Goal: Task Accomplishment & Management: Manage account settings

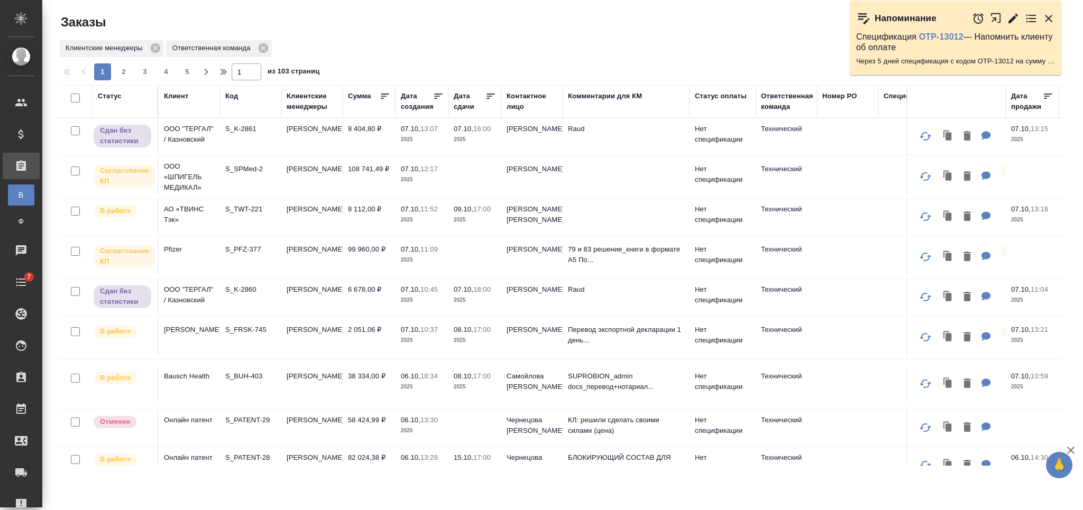
drag, startPoint x: 179, startPoint y: 97, endPoint x: 183, endPoint y: 112, distance: 15.3
click at [179, 97] on div "Клиент" at bounding box center [176, 96] width 24 height 11
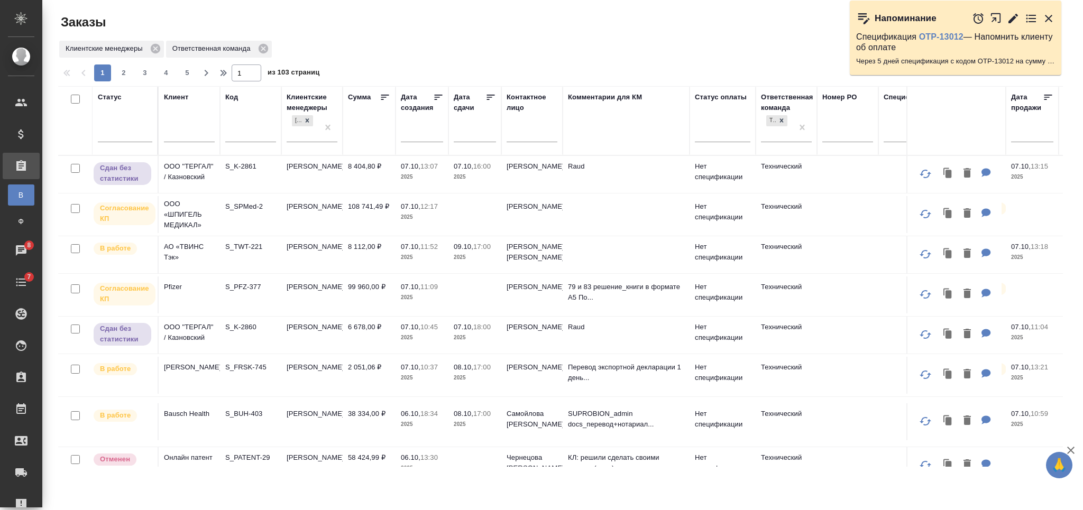
click at [187, 132] on input "text" at bounding box center [189, 134] width 51 height 13
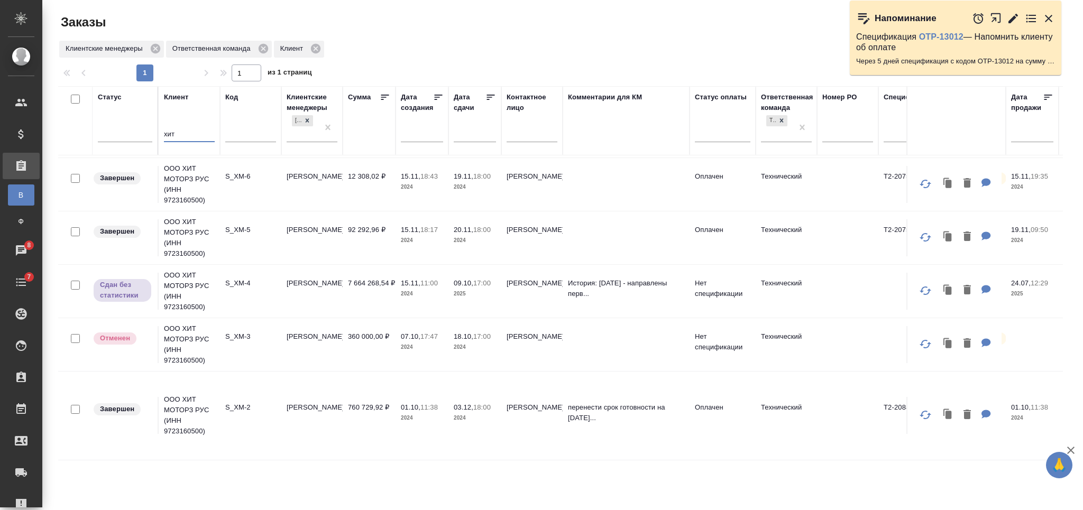
scroll to position [775, 0]
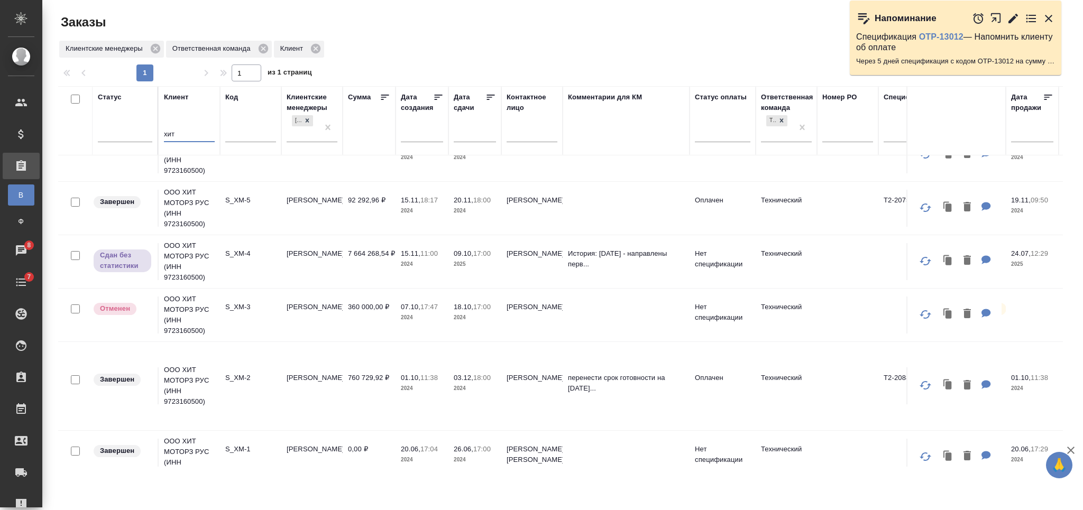
type input "хит"
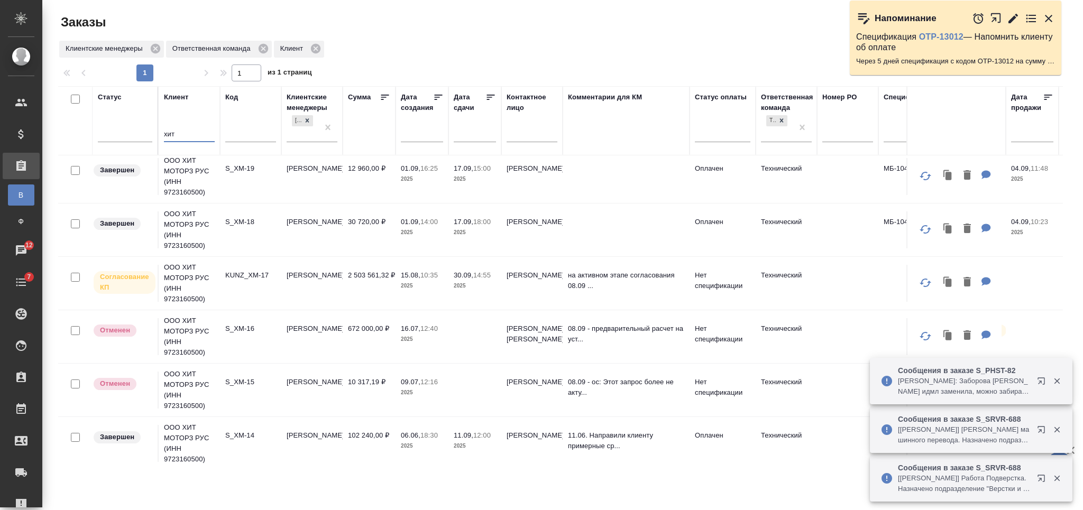
scroll to position [0, 0]
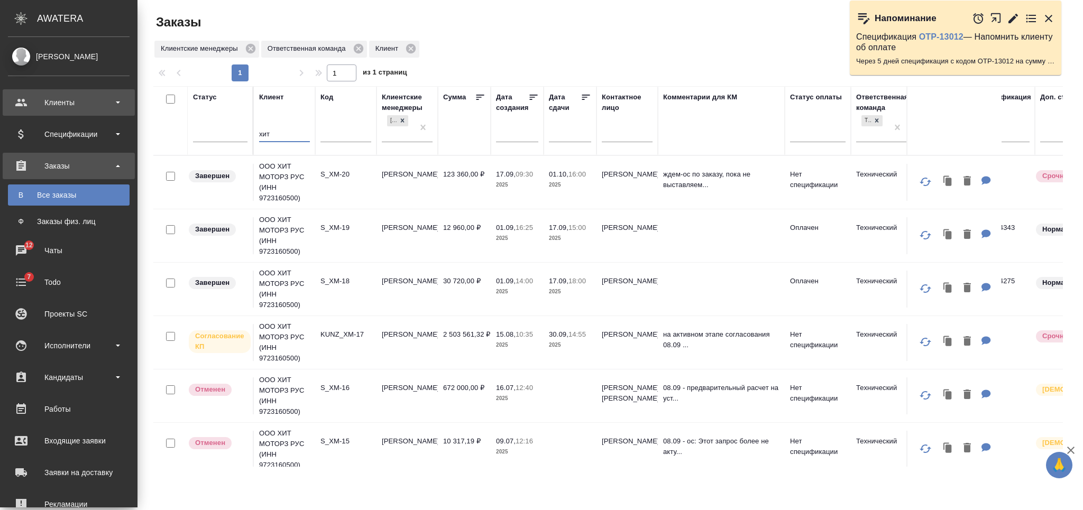
click at [81, 102] on div "Клиенты" at bounding box center [69, 103] width 122 height 16
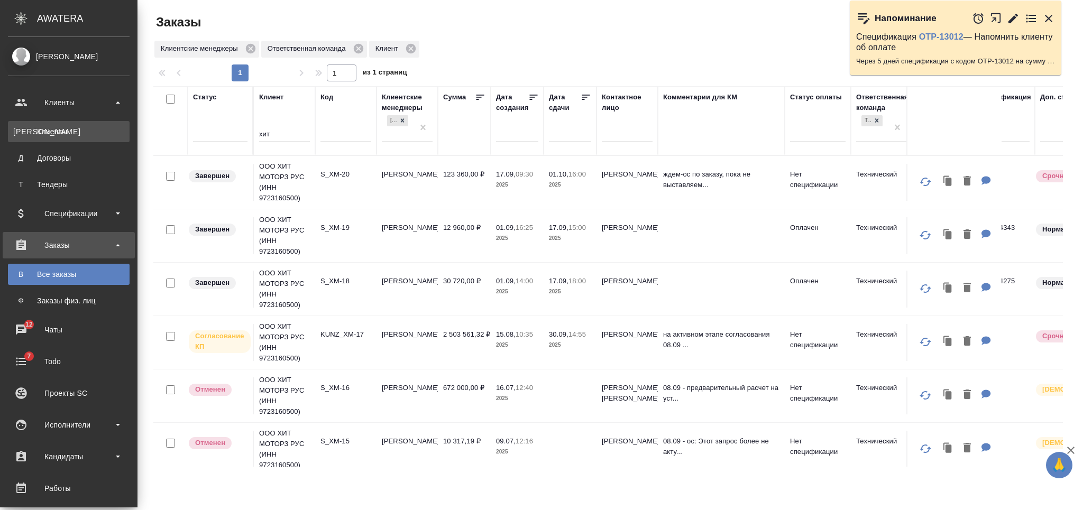
click at [88, 128] on div "Клиенты" at bounding box center [68, 131] width 111 height 11
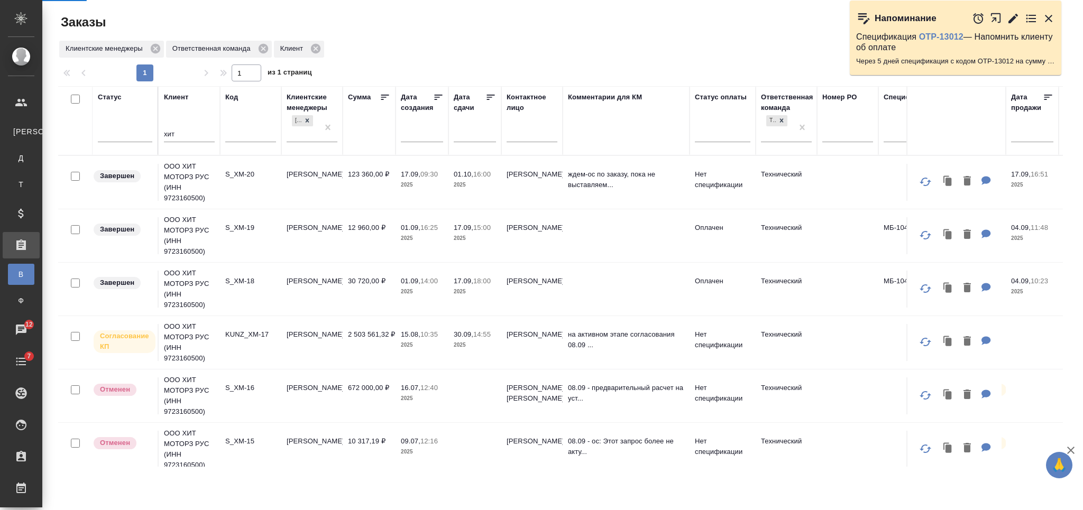
select select "RU"
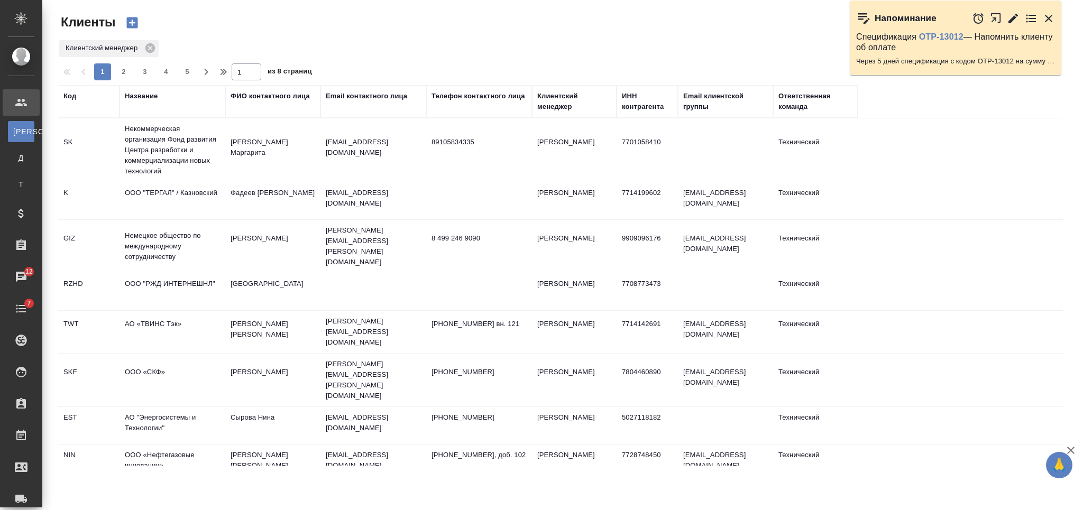
click at [145, 95] on div "Название" at bounding box center [141, 96] width 33 height 11
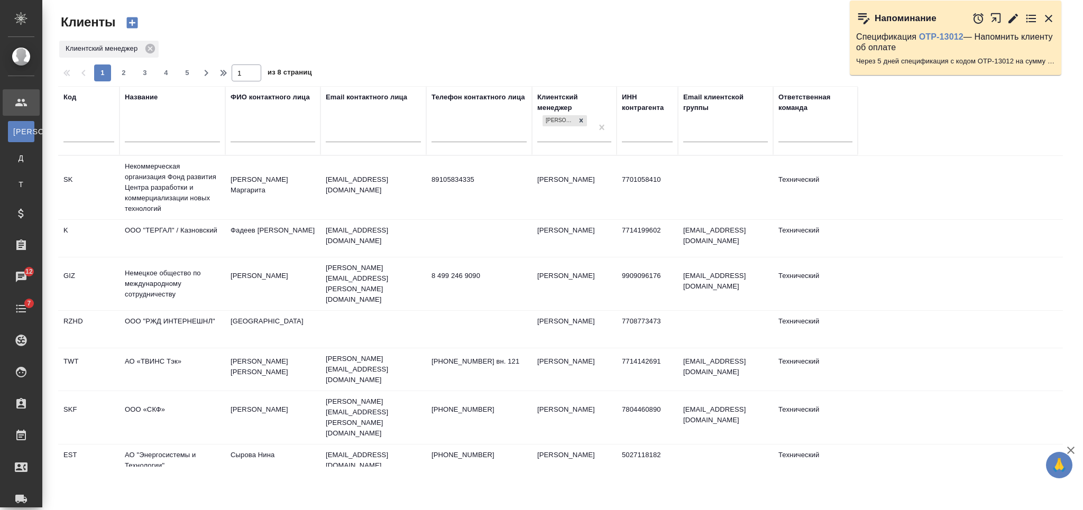
click at [158, 136] on input "text" at bounding box center [172, 134] width 95 height 13
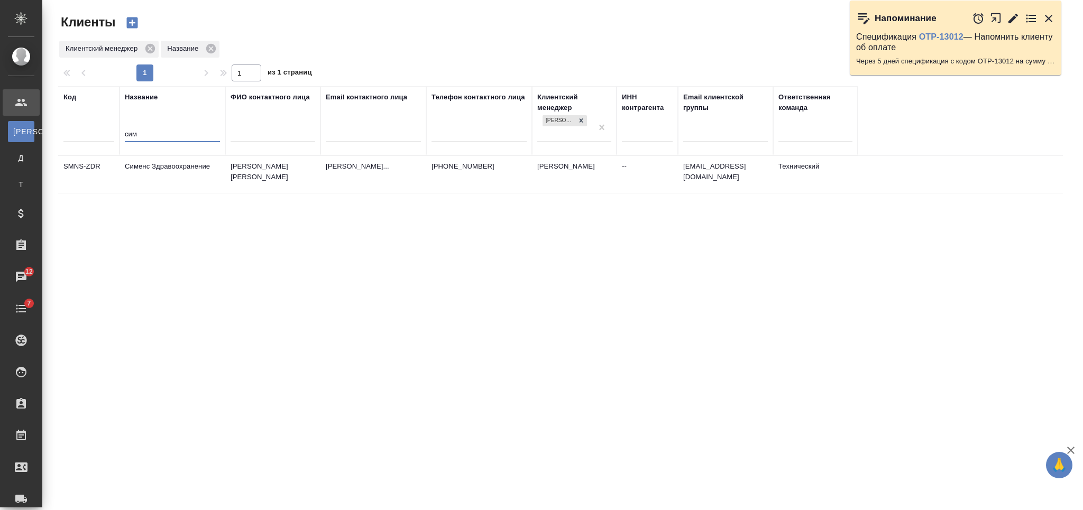
type input "сим"
click at [198, 174] on td "Сименс Здравоохранение" at bounding box center [172, 174] width 106 height 37
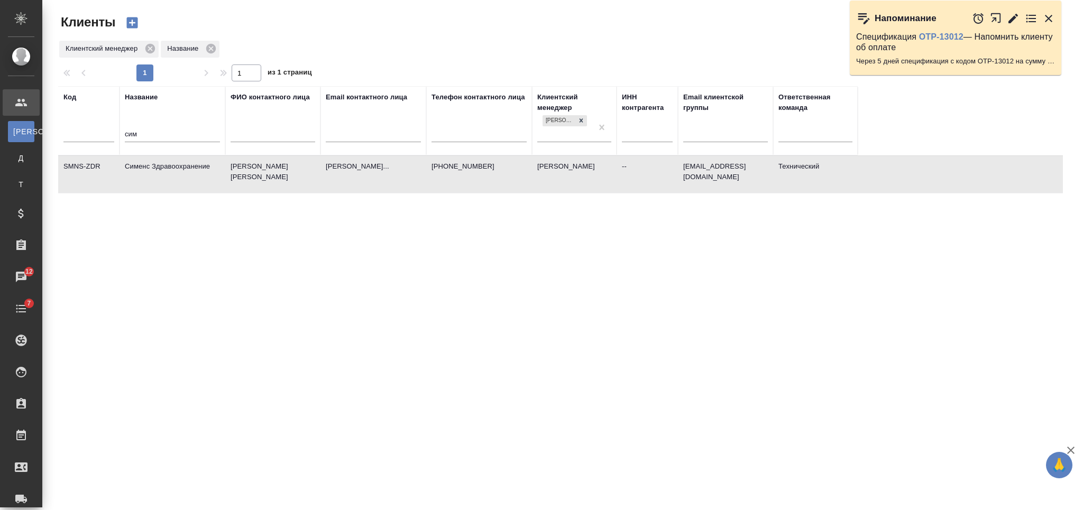
click at [198, 174] on td "Сименс Здравоохранение" at bounding box center [172, 174] width 106 height 37
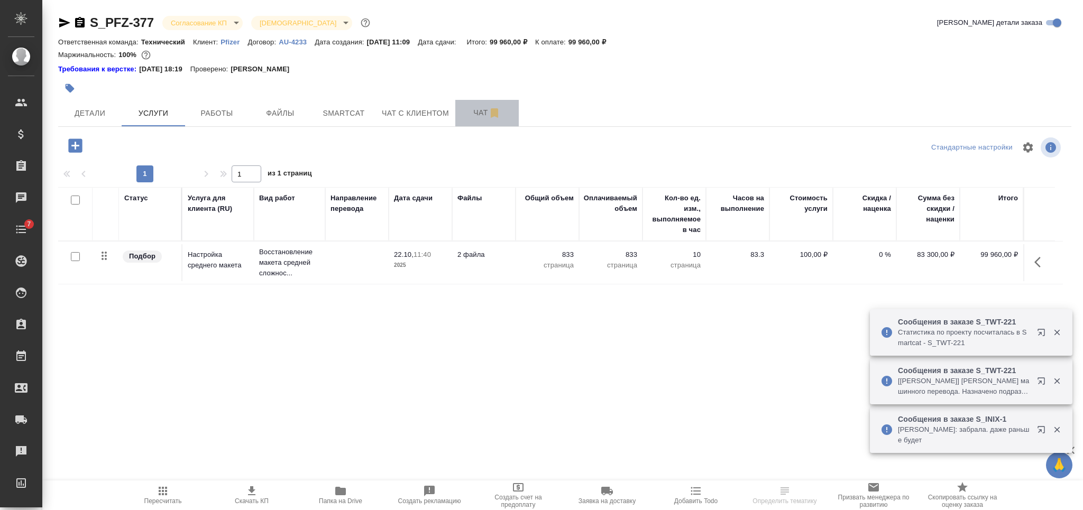
click at [475, 112] on span "Чат" at bounding box center [487, 112] width 51 height 13
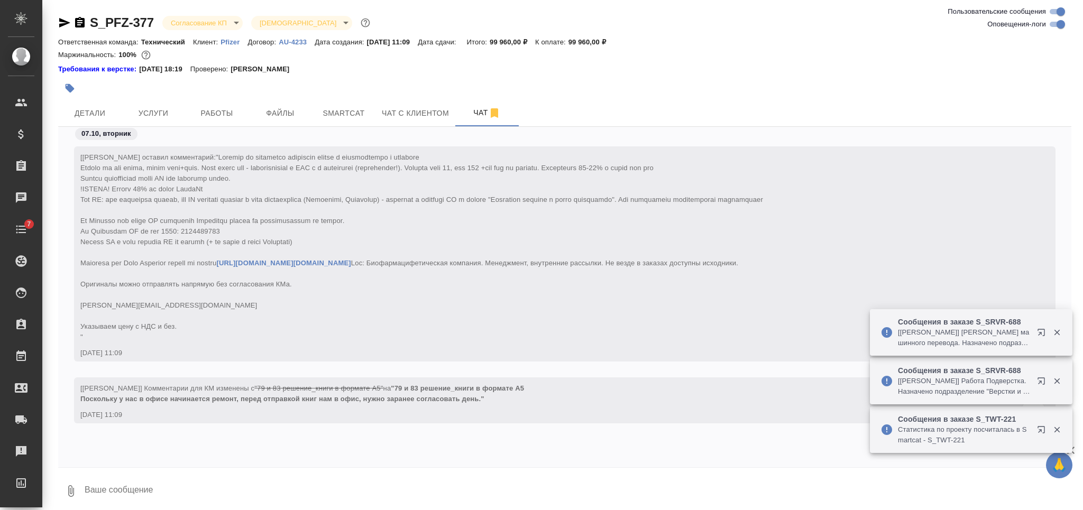
scroll to position [4806, 0]
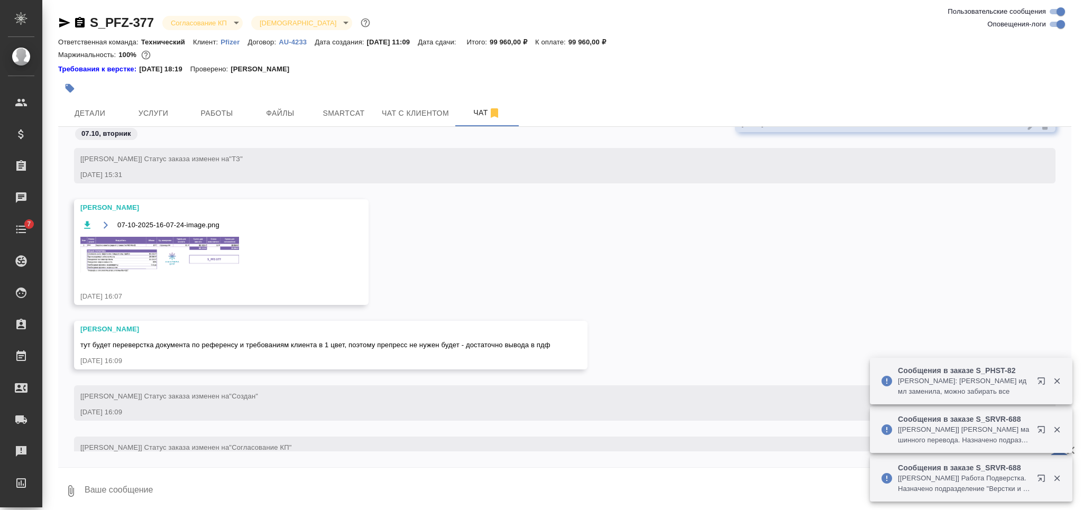
click at [306, 475] on textarea at bounding box center [578, 491] width 988 height 36
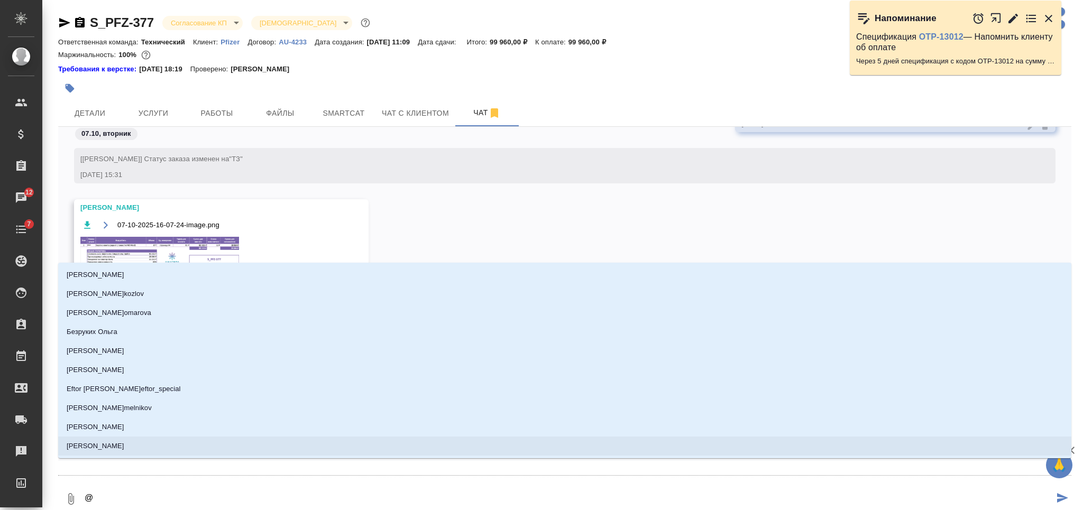
type textarea "@З"
type input "З"
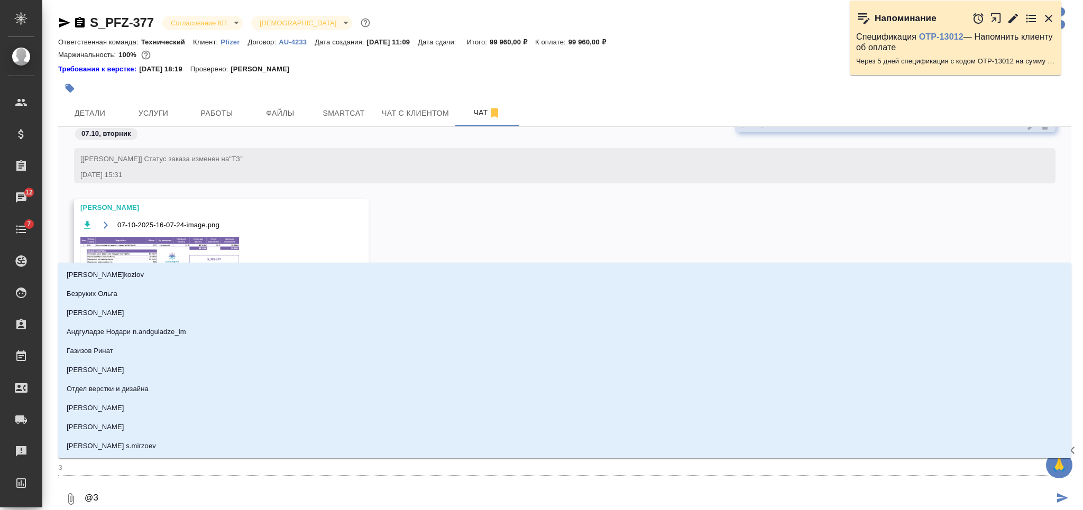
type textarea "@За"
type input "За"
type textarea "@Заг"
type input "Заг"
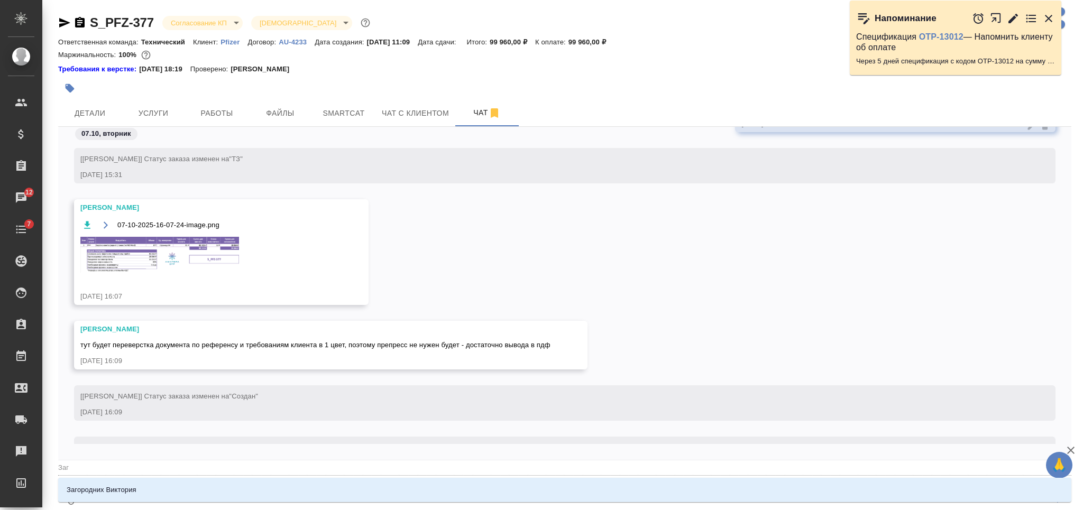
type textarea "@Заго"
type input "Заго"
type textarea "@Загор"
type input "Загор"
type textarea "@Загоро"
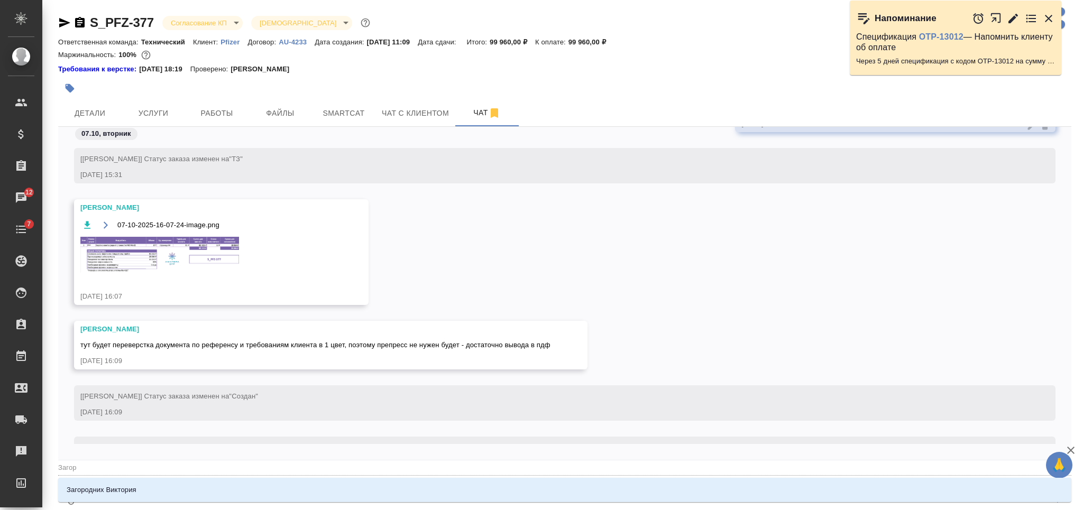
type input "Загоро"
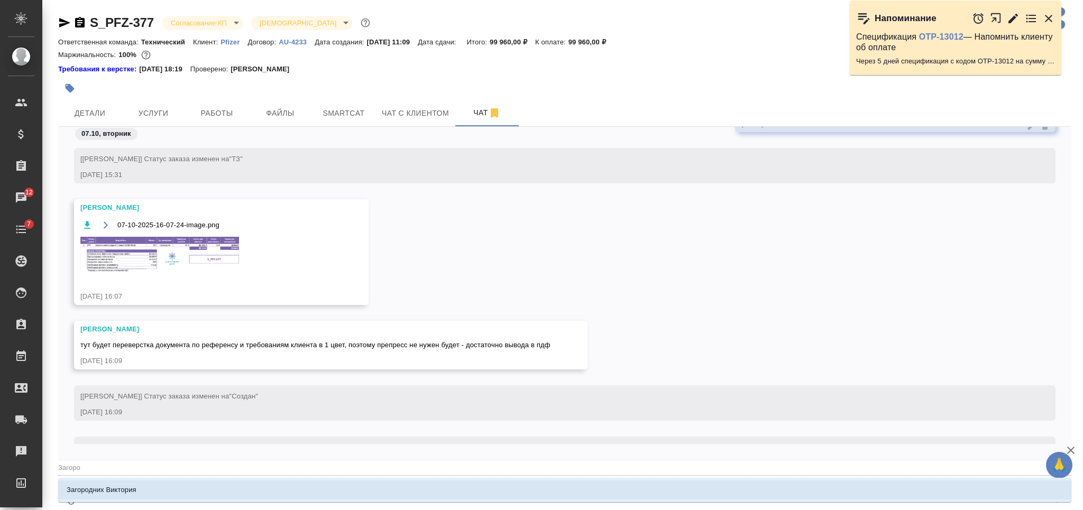
click at [577, 485] on li "Загородних Виктория" at bounding box center [564, 490] width 1013 height 19
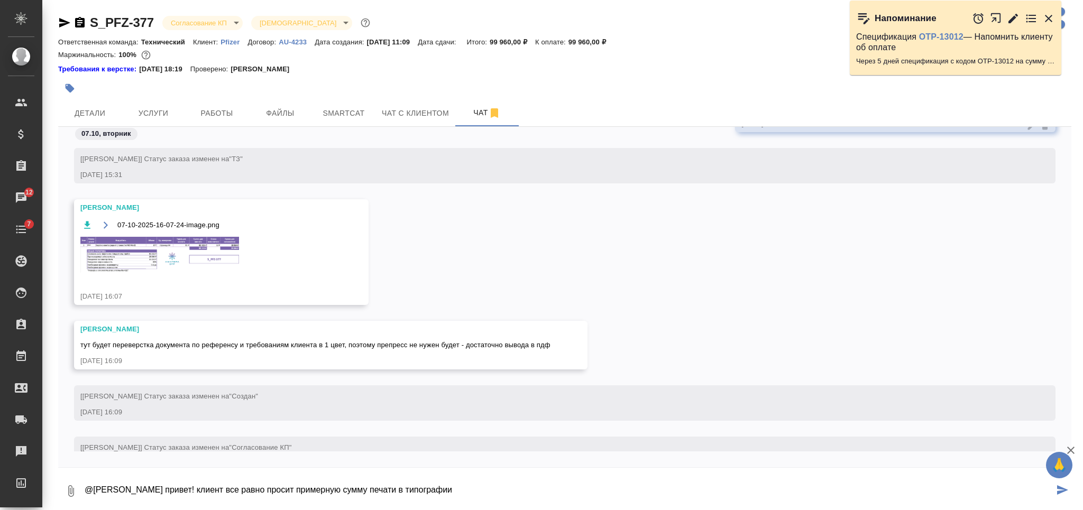
type textarea "@Загородних Виктория привет! клиент все равно просит примерную сумму печати в т…"
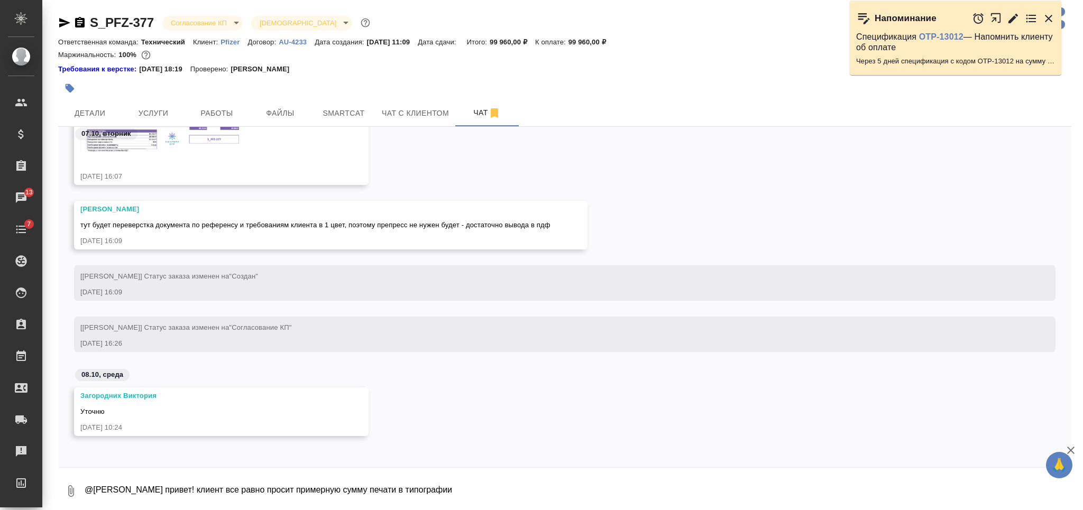
scroll to position [4926, 0]
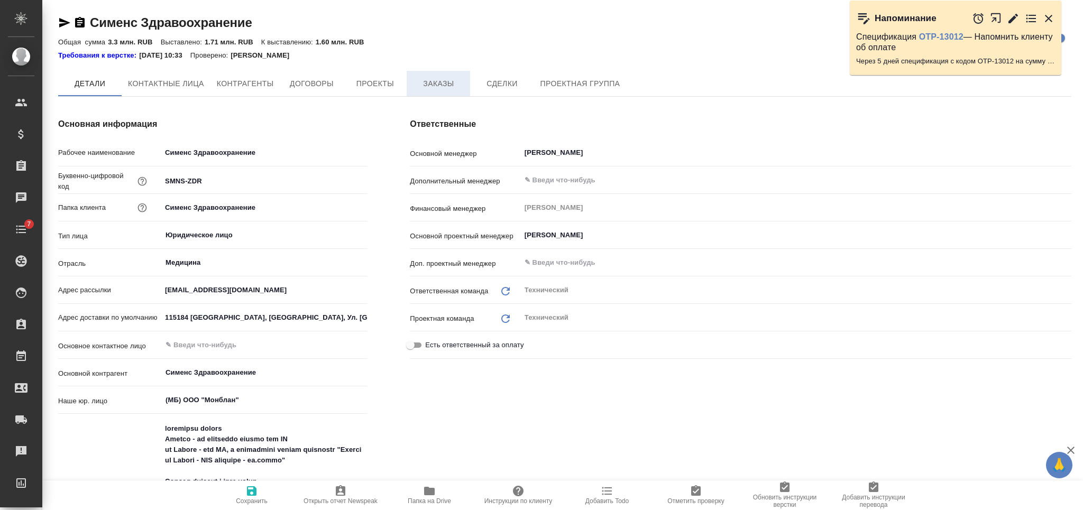
type textarea "x"
click at [421, 91] on button "Заказы" at bounding box center [438, 84] width 63 height 26
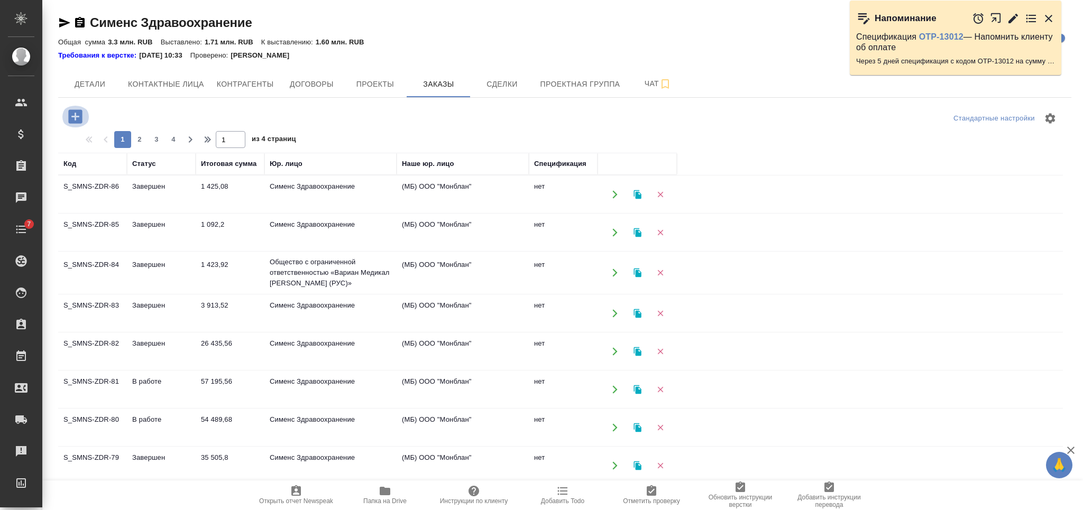
click at [74, 116] on icon "button" at bounding box center [75, 116] width 19 height 19
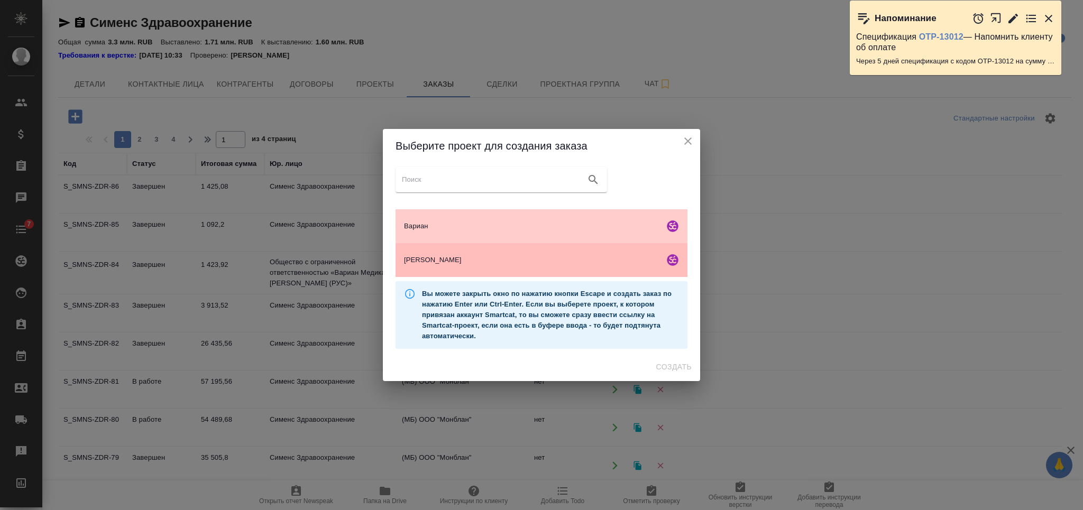
click at [502, 257] on span "Сименс" at bounding box center [532, 260] width 256 height 11
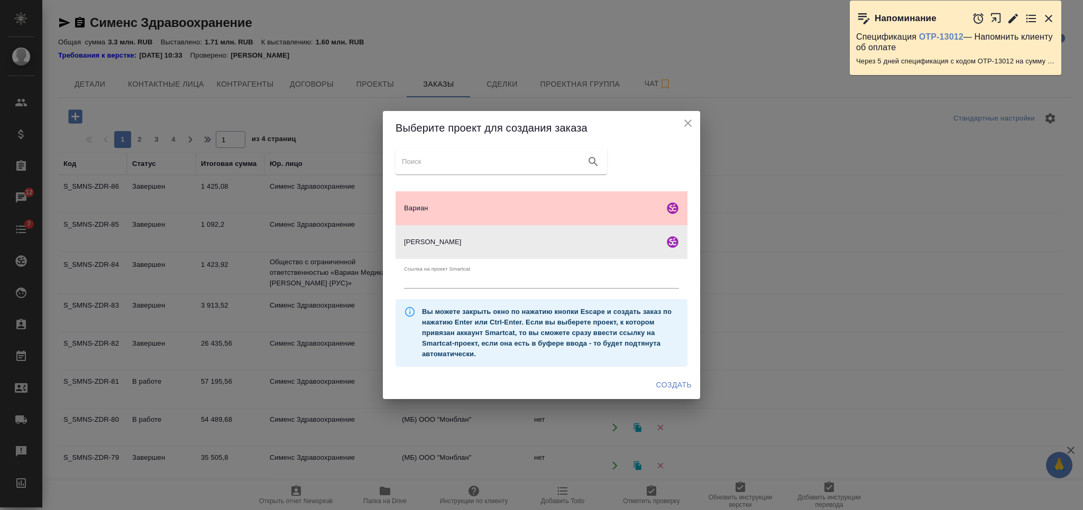
click at [681, 377] on button "Создать" at bounding box center [674, 385] width 44 height 20
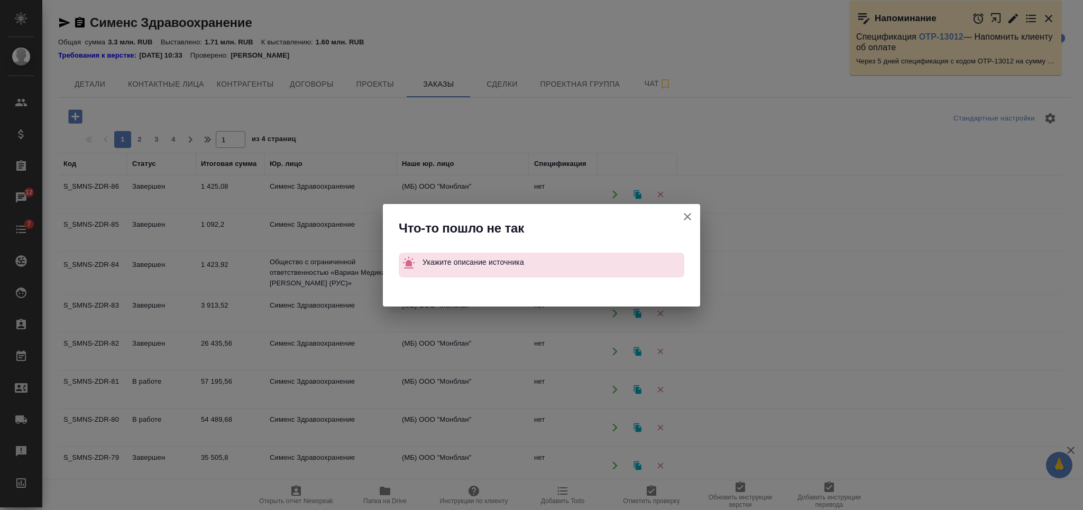
click at [686, 216] on icon "button" at bounding box center [687, 216] width 13 height 13
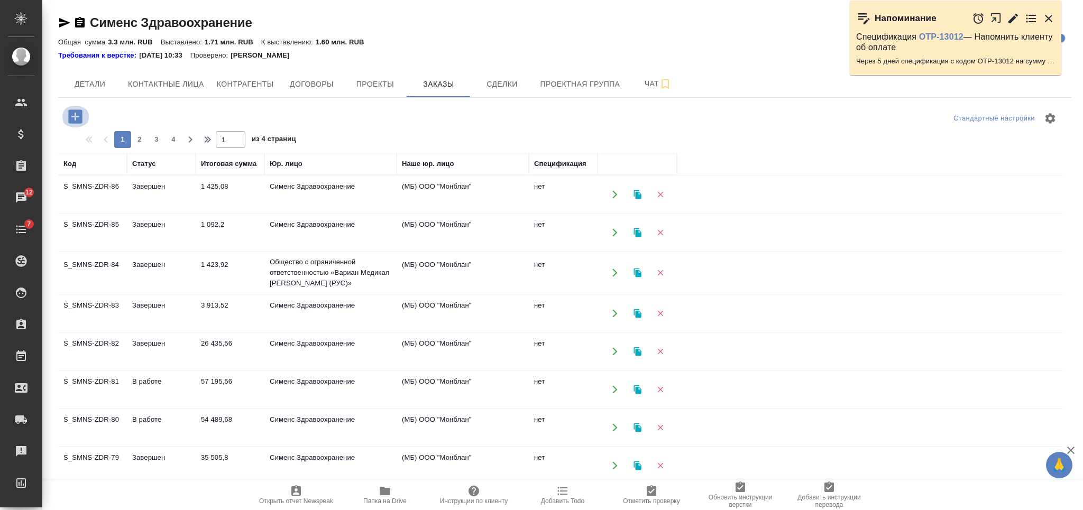
click at [73, 112] on icon "button" at bounding box center [75, 116] width 14 height 14
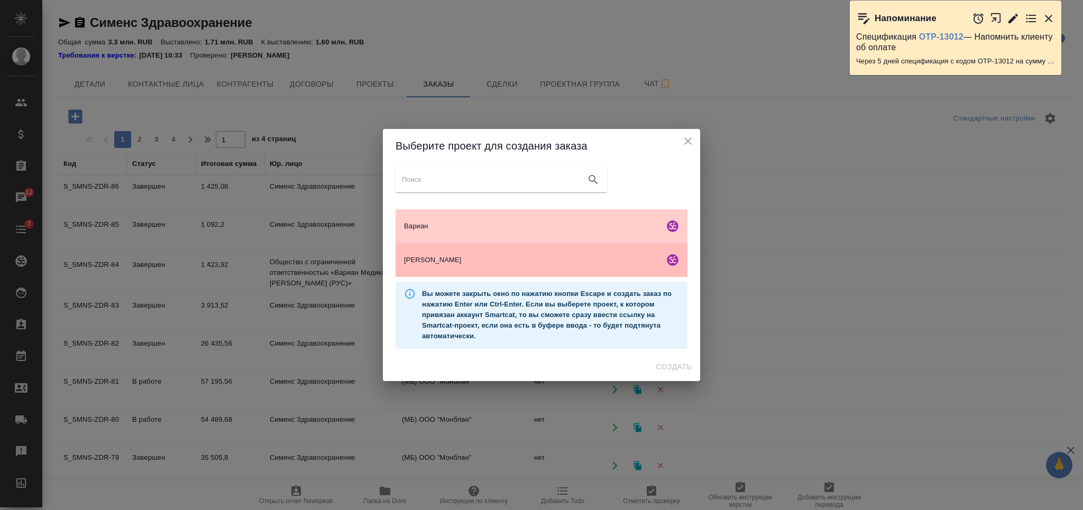
click at [608, 257] on span "Сименс" at bounding box center [532, 260] width 256 height 11
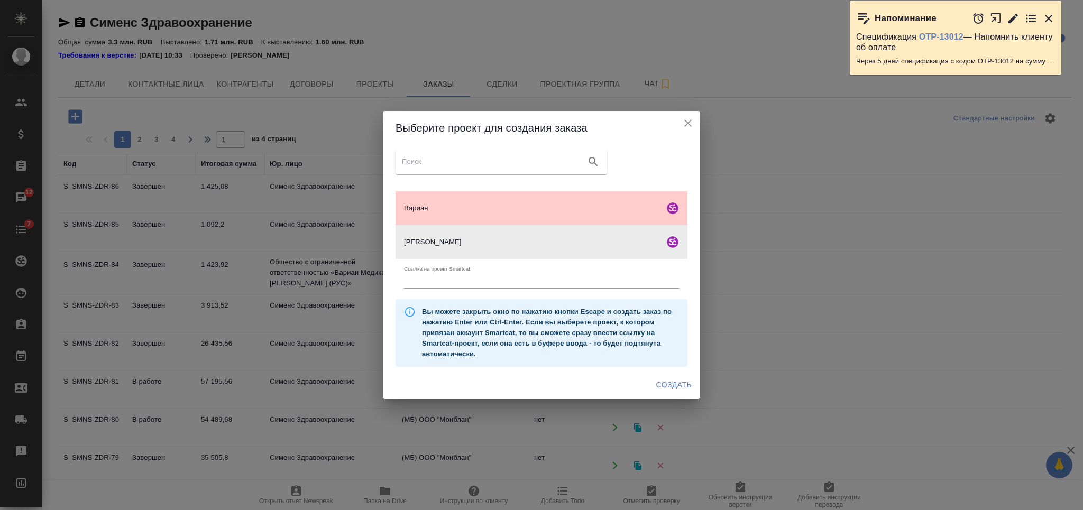
click at [679, 388] on span "Создать" at bounding box center [673, 385] width 35 height 13
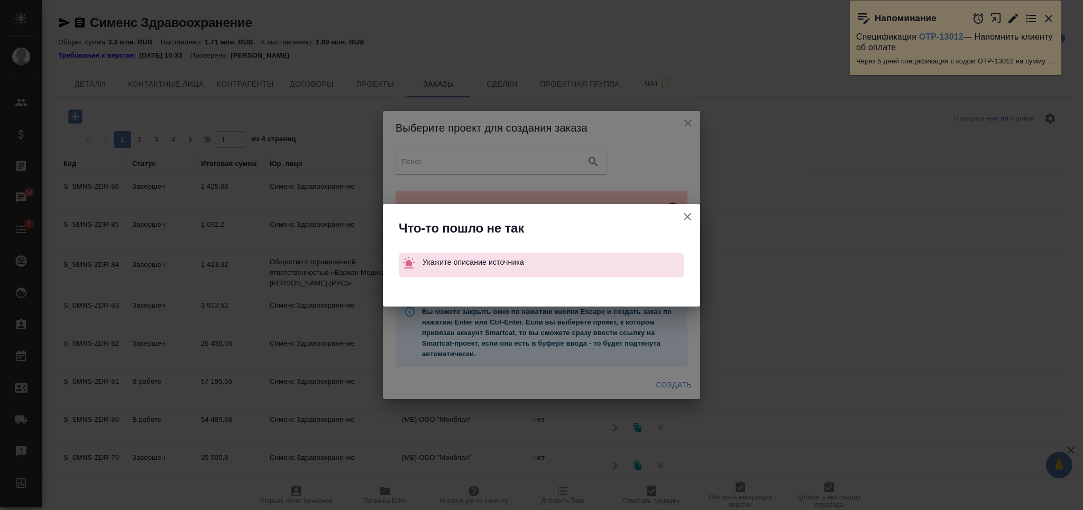
click at [688, 218] on icon "button" at bounding box center [687, 216] width 13 height 13
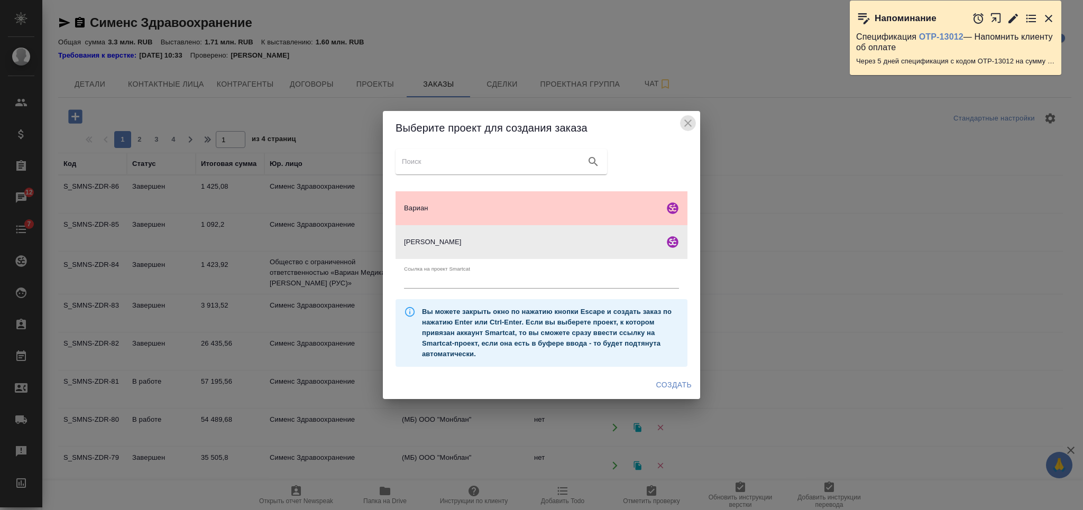
click at [688, 126] on icon "close" at bounding box center [687, 123] width 13 height 13
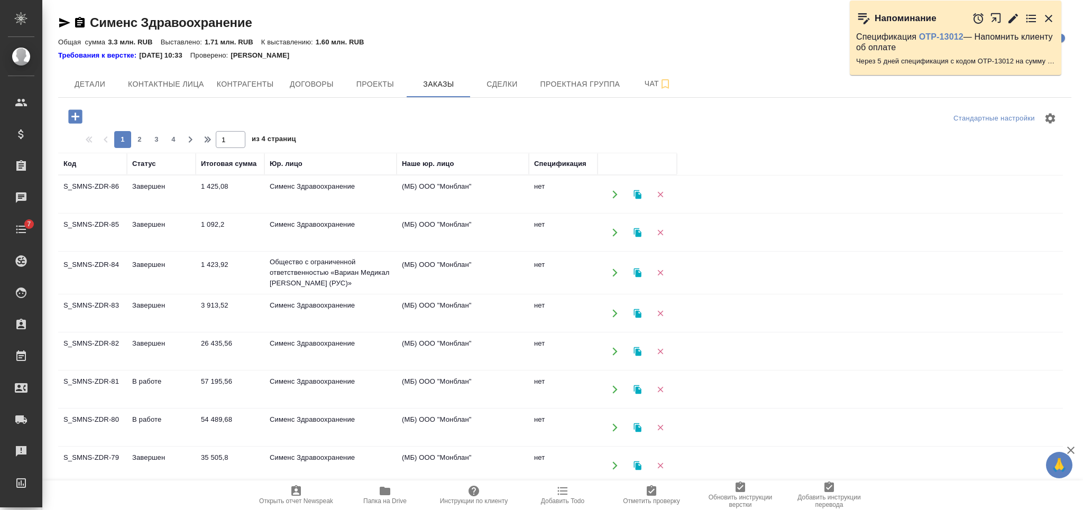
click at [79, 116] on icon "button" at bounding box center [75, 116] width 19 height 19
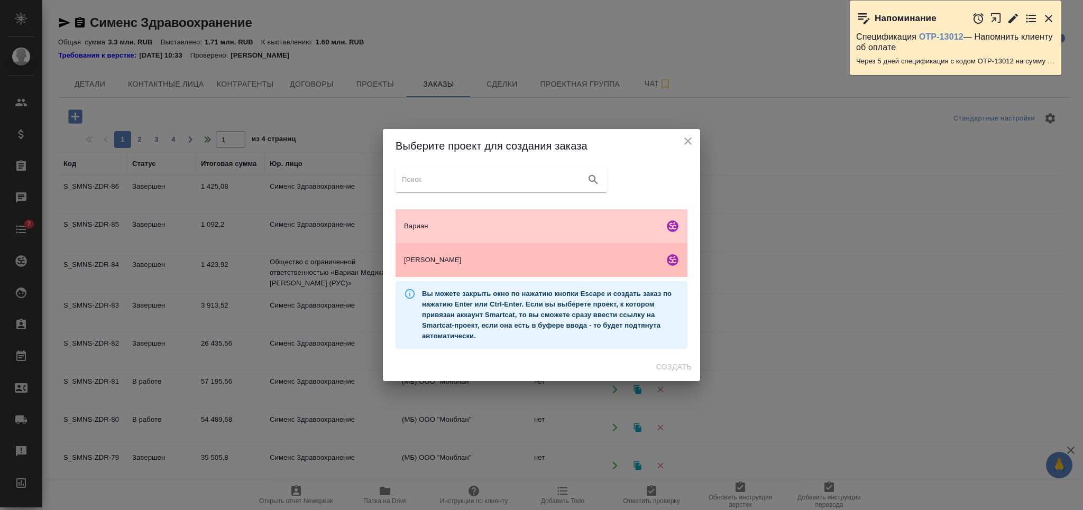
click at [600, 265] on span "Сименс" at bounding box center [532, 260] width 256 height 11
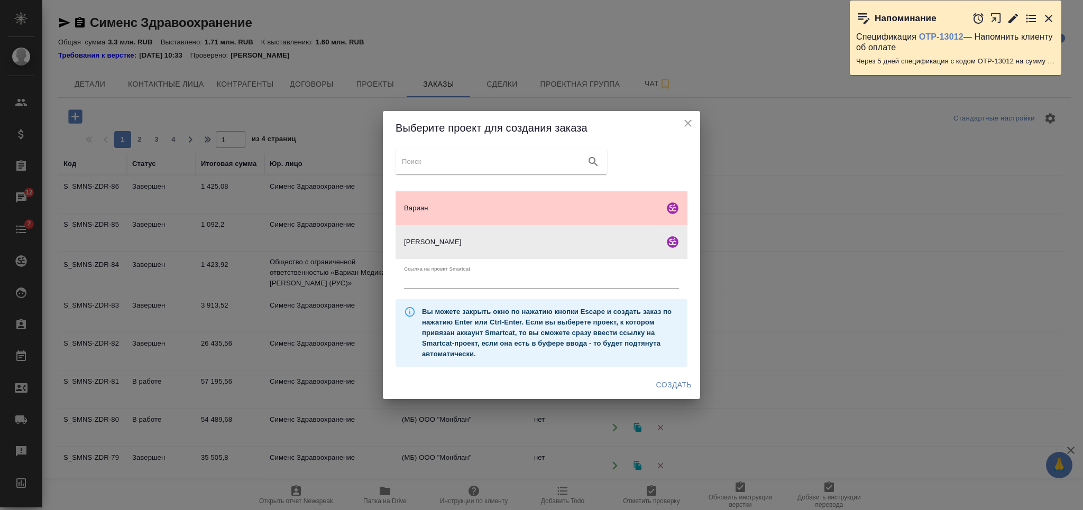
click at [675, 383] on span "Создать" at bounding box center [673, 385] width 35 height 13
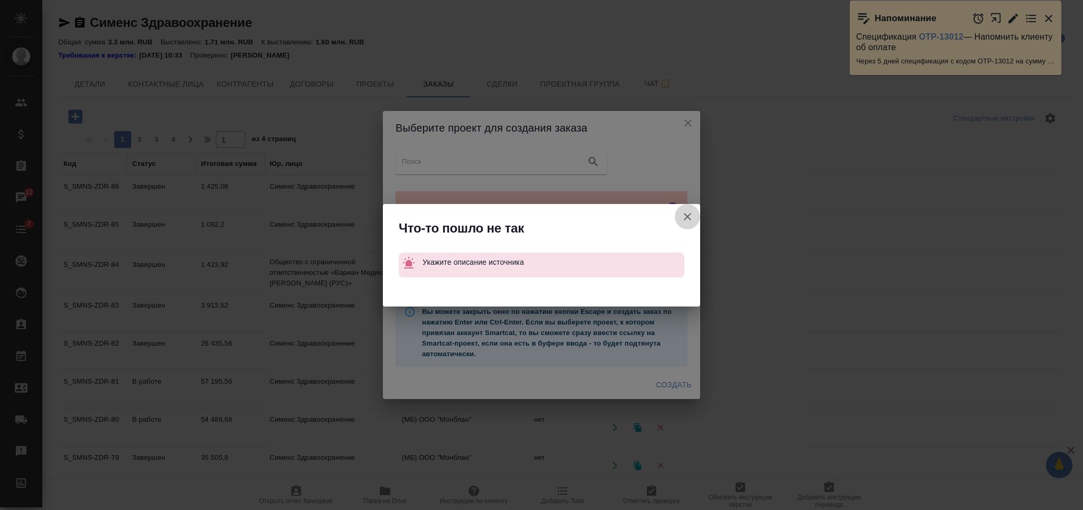
click at [687, 216] on icon "button" at bounding box center [687, 216] width 7 height 7
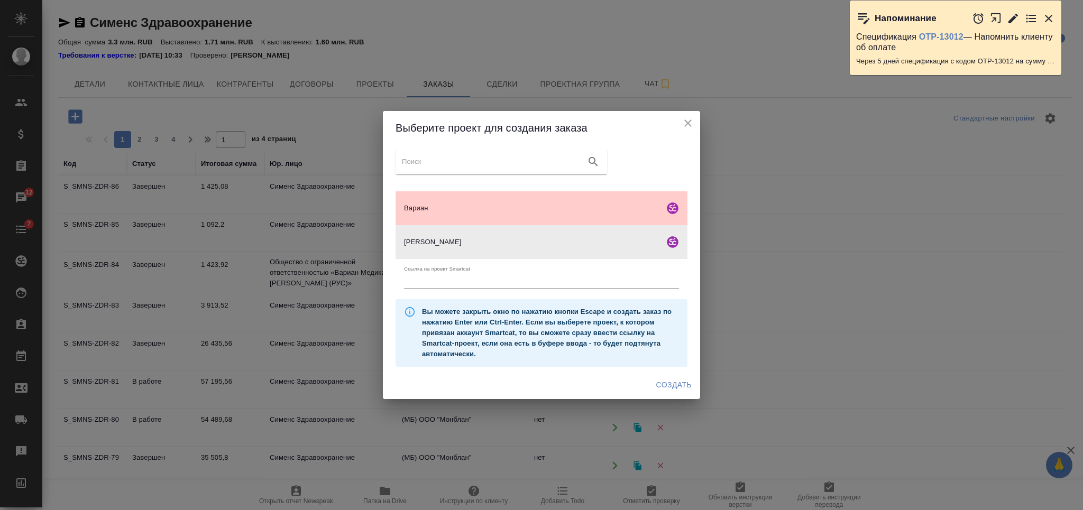
click at [687, 120] on icon "close" at bounding box center [687, 123] width 13 height 13
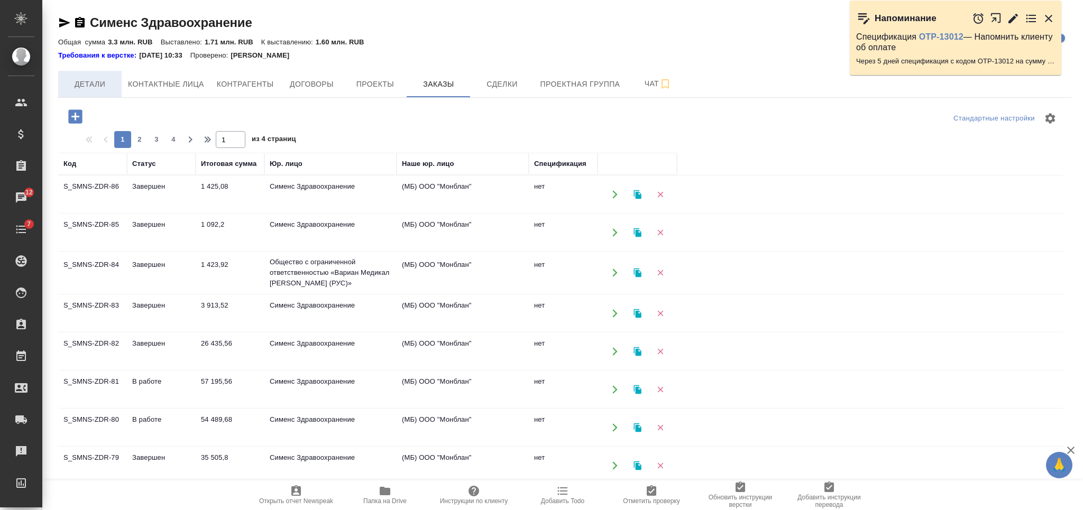
click at [96, 73] on button "Детали" at bounding box center [89, 84] width 63 height 26
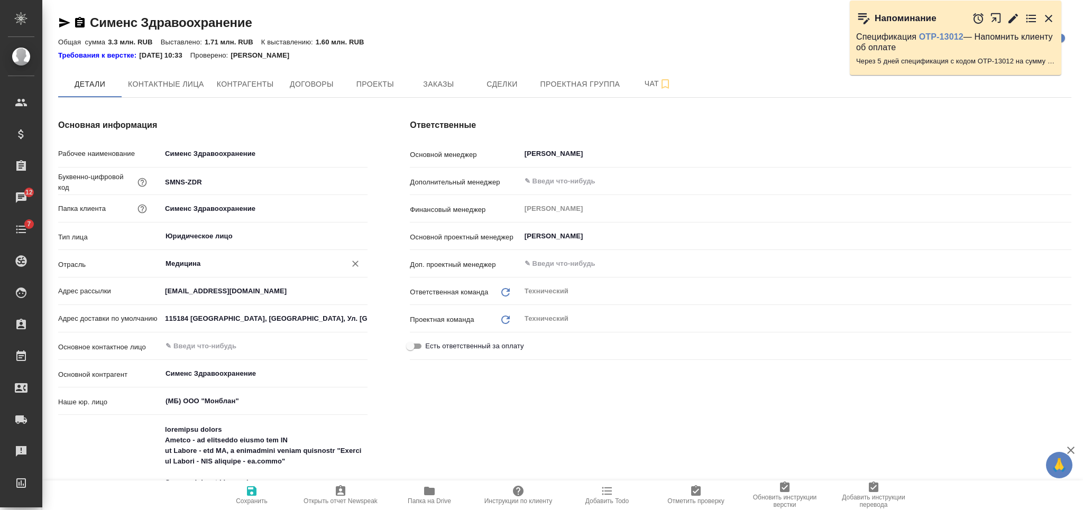
type textarea "x"
click at [427, 89] on span "Заказы" at bounding box center [438, 84] width 51 height 13
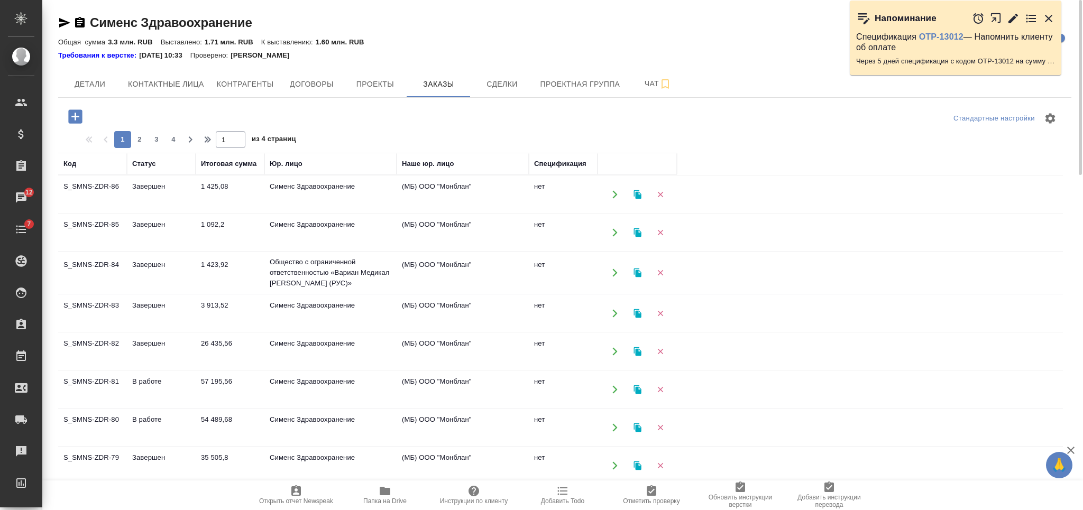
click at [58, 112] on div at bounding box center [227, 117] width 338 height 22
click at [70, 115] on icon "button" at bounding box center [75, 116] width 14 height 14
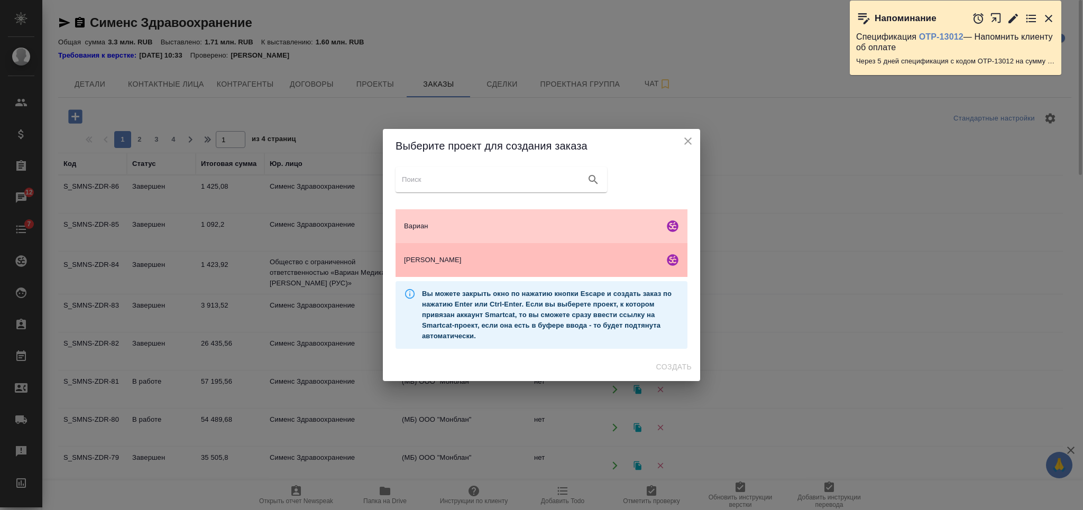
click at [467, 268] on div "Сименс" at bounding box center [541, 260] width 292 height 34
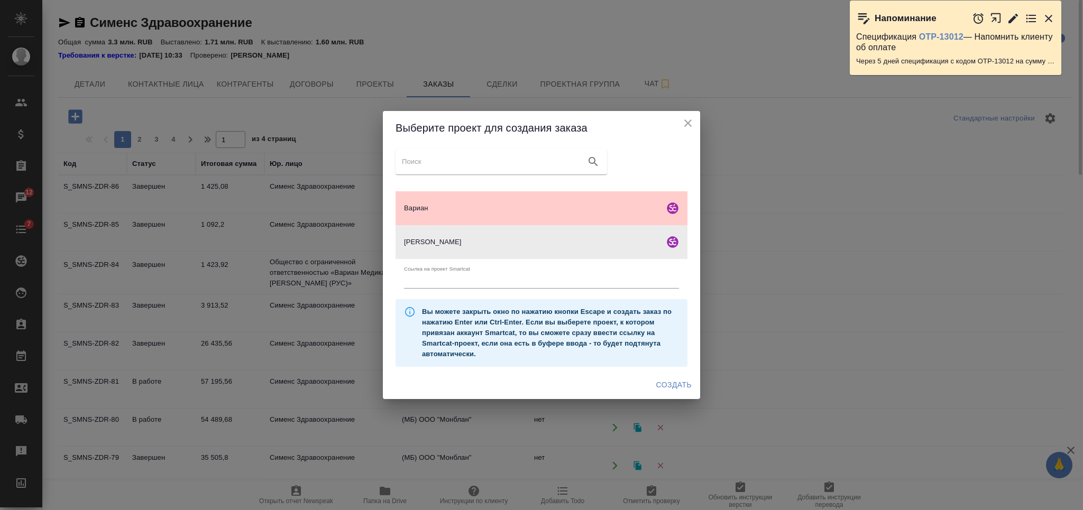
click at [672, 384] on span "Создать" at bounding box center [673, 385] width 35 height 13
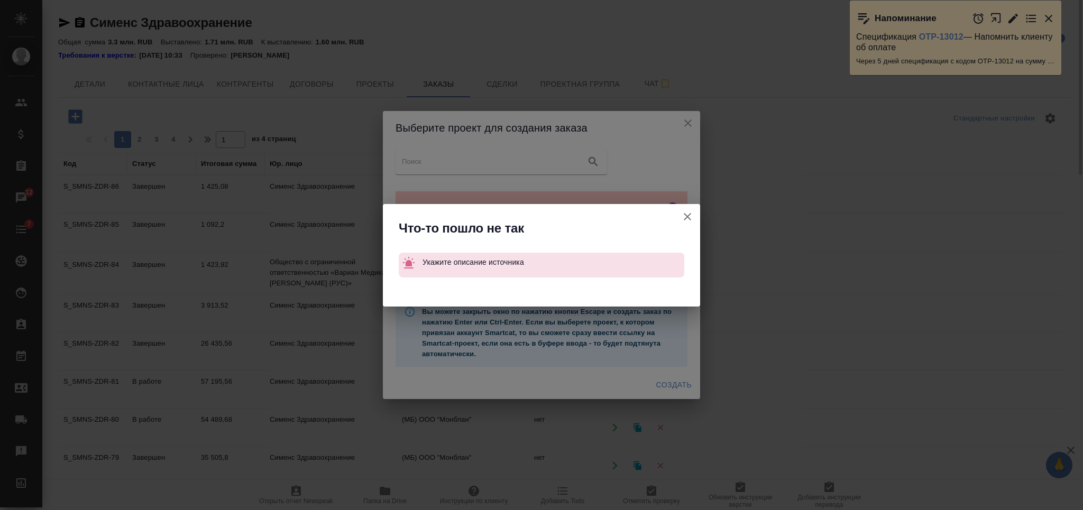
click at [684, 215] on icon "button" at bounding box center [687, 216] width 13 height 13
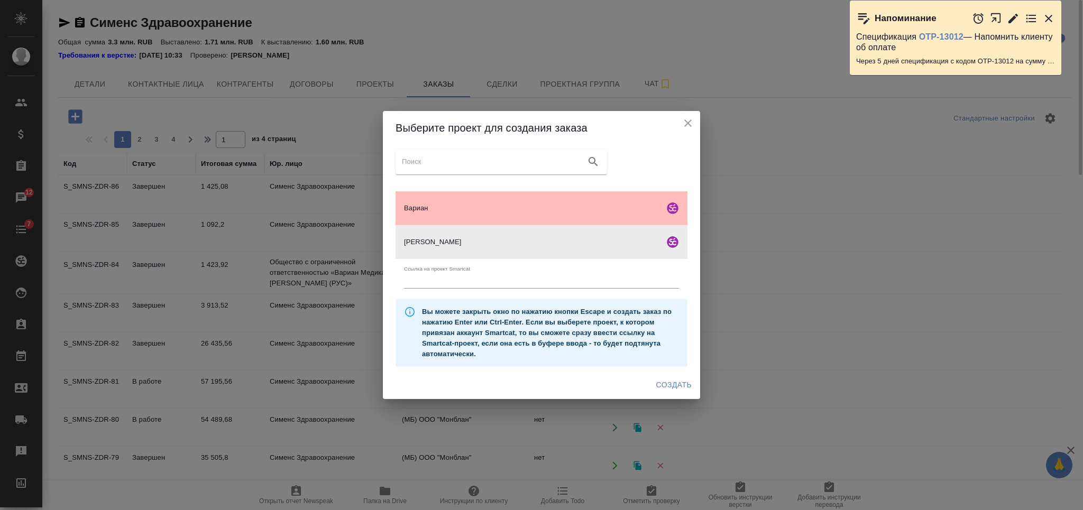
click at [630, 202] on div "Вариан" at bounding box center [541, 208] width 292 height 34
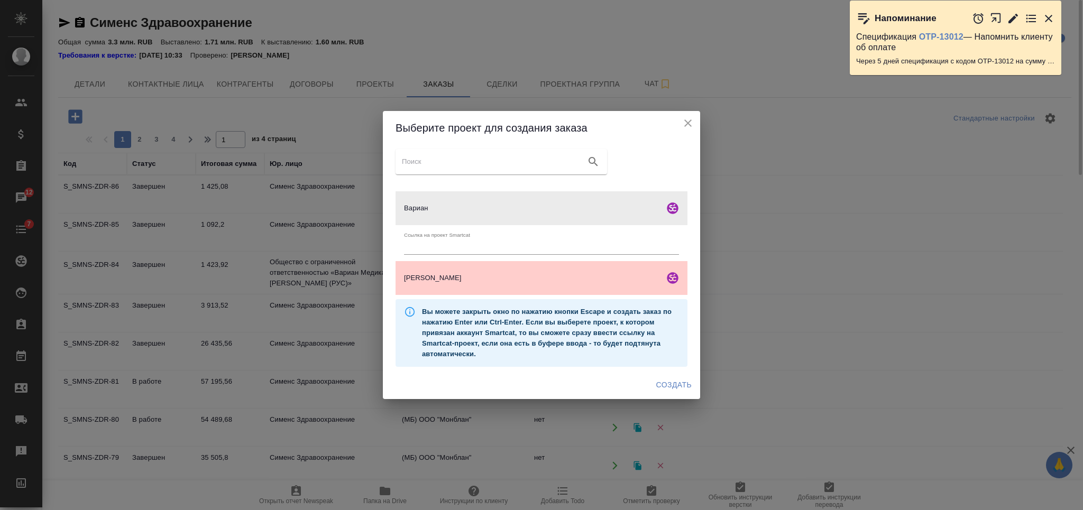
click at [674, 379] on span "Создать" at bounding box center [673, 385] width 35 height 13
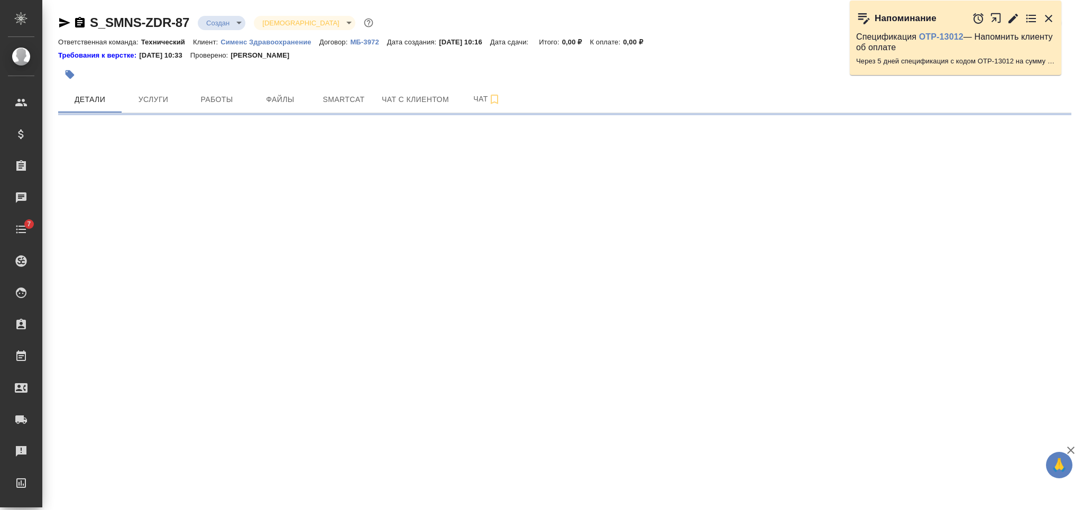
select select "RU"
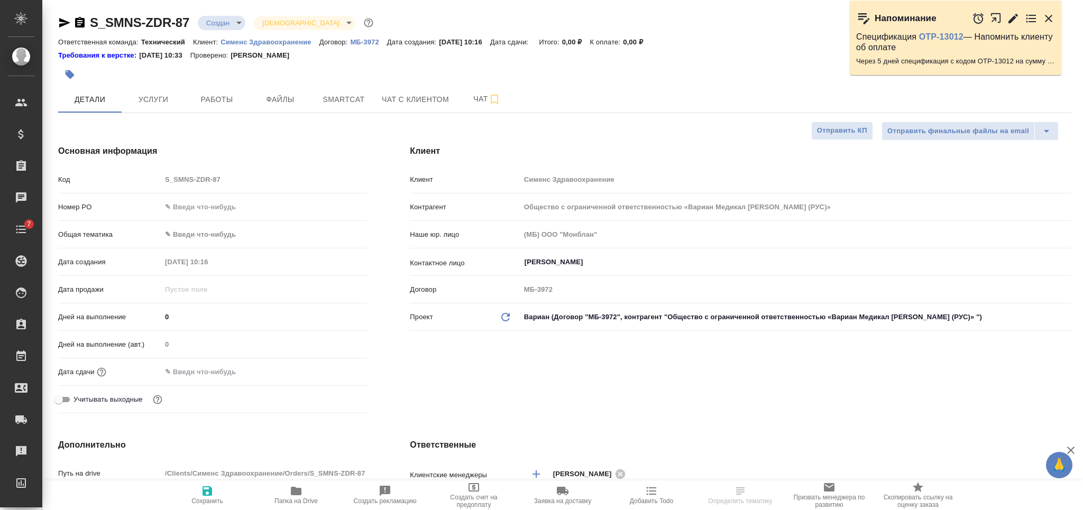
type textarea "x"
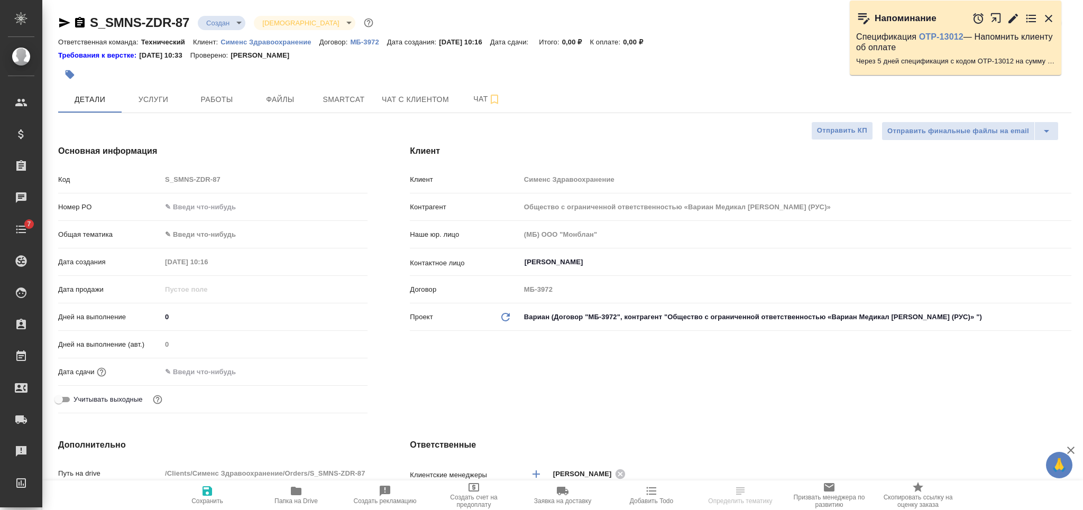
type textarea "x"
click at [582, 316] on body "🙏 .cls-1 fill:#fff; AWATERA Nikiforova Valeria Клиенты Спецификации Заказы Чаты…" at bounding box center [541, 255] width 1083 height 510
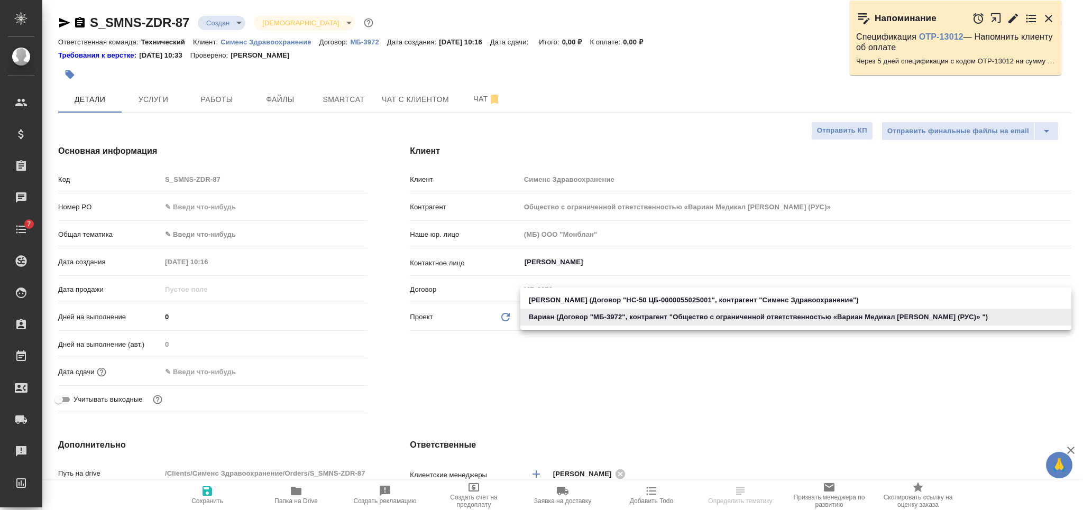
click at [569, 299] on li "Сименс (Договор "HC-50 ЦБ-0000055025001", контрагент "Сименс Здравоохранение")" at bounding box center [795, 300] width 551 height 17
type input "67b5f1a1120cd1cd622d9ccc"
type textarea "x"
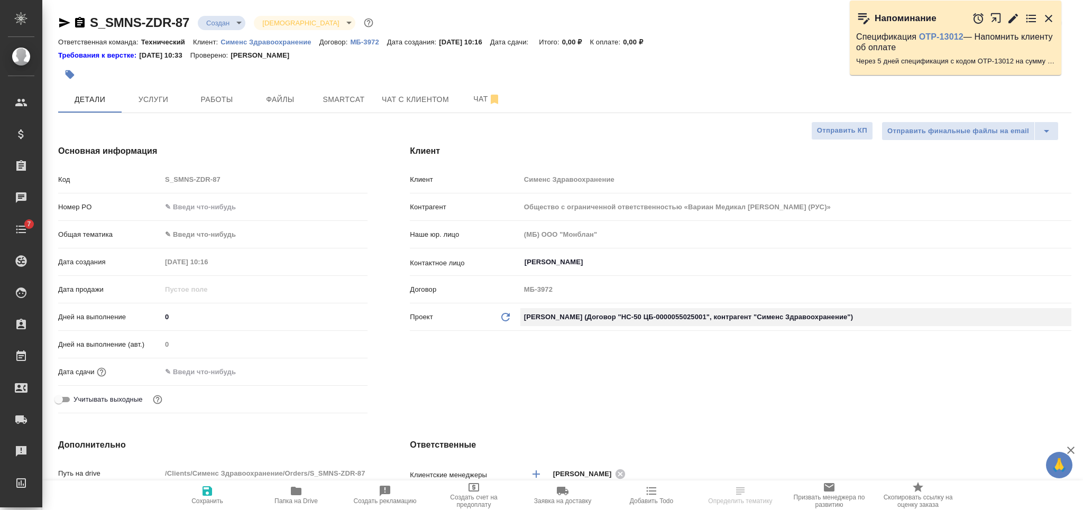
type input "Сименс Здравоохранение"
type input "HC-50 ЦБ-0000055025001"
type textarea "x"
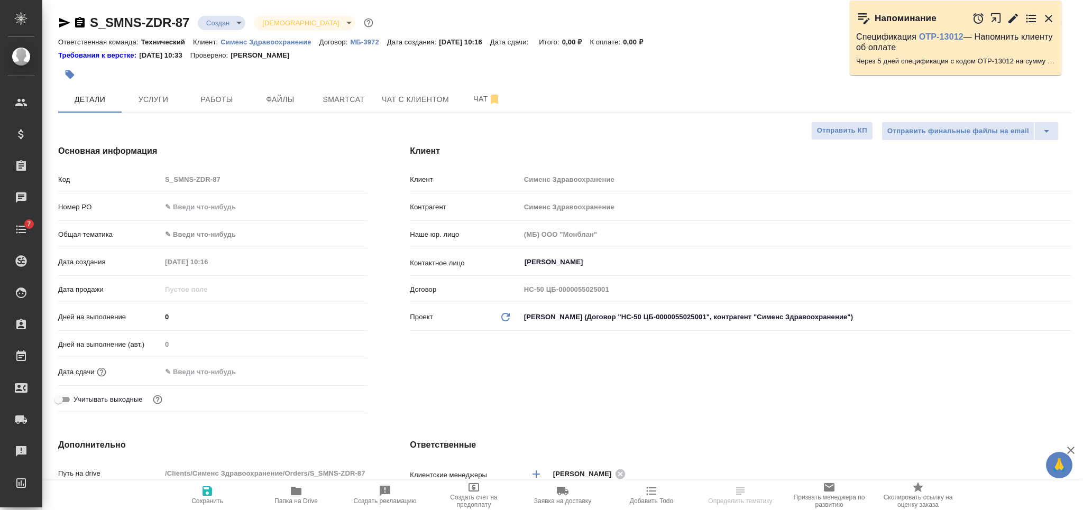
click at [214, 494] on span "Сохранить" at bounding box center [207, 495] width 76 height 20
type textarea "x"
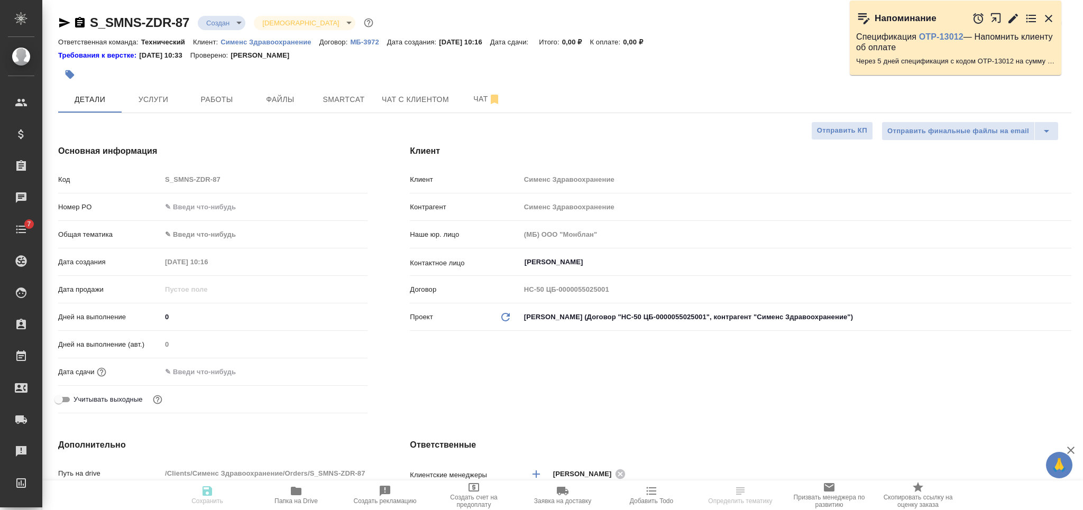
type textarea "x"
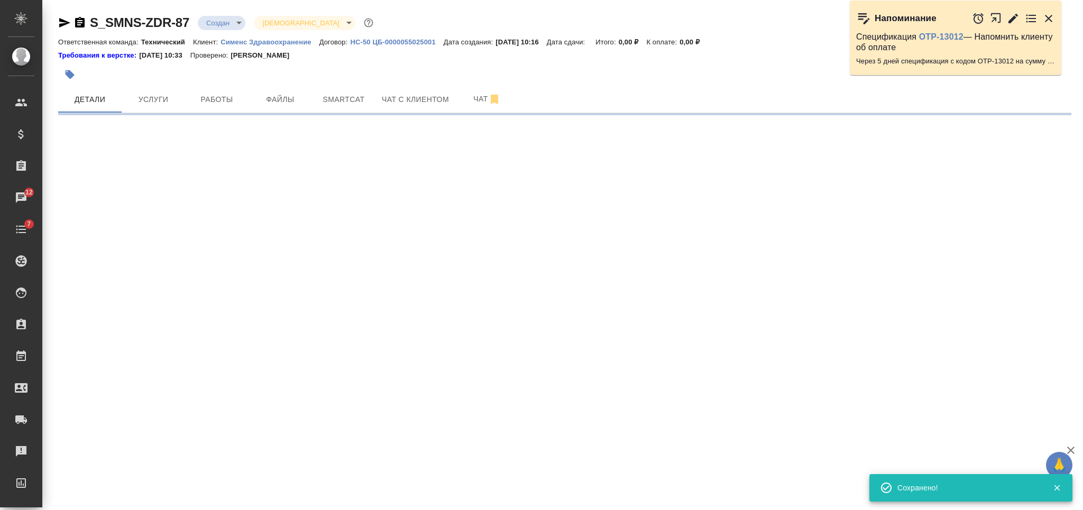
select select "RU"
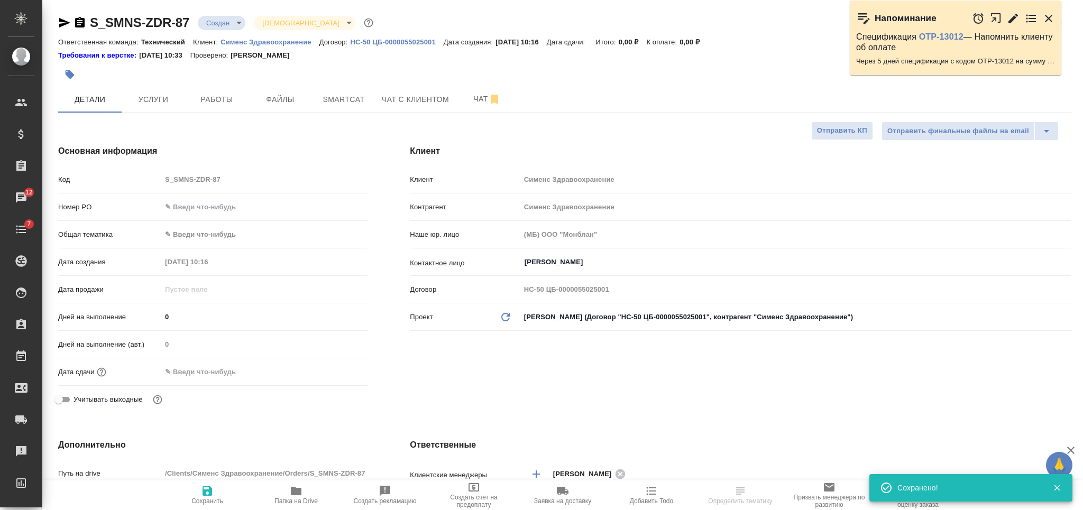
type textarea "x"
click at [580, 263] on input "Ковергина Юлия" at bounding box center [777, 262] width 509 height 13
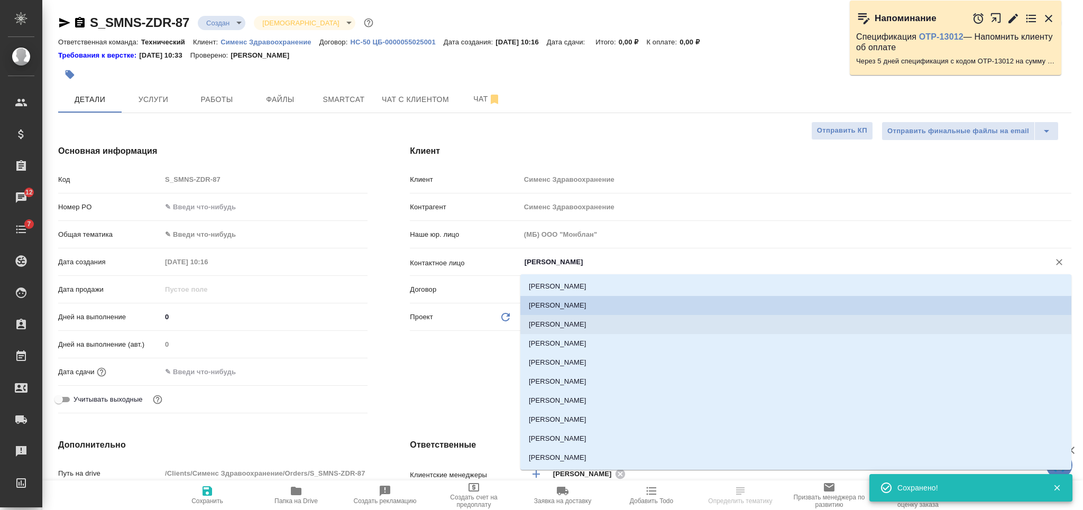
click at [586, 324] on li "[PERSON_NAME]" at bounding box center [795, 324] width 551 height 19
type input "[PERSON_NAME]"
type textarea "x"
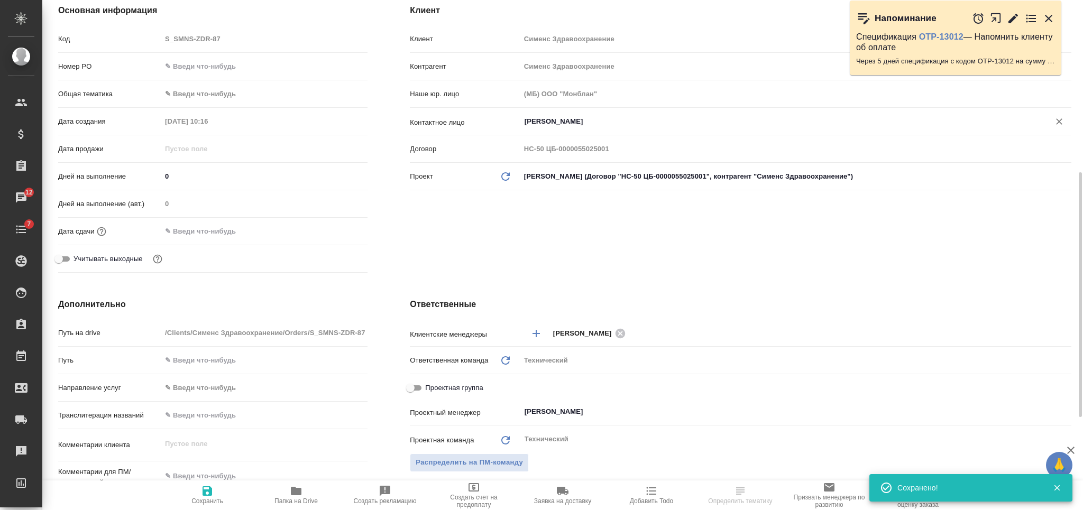
scroll to position [211, 0]
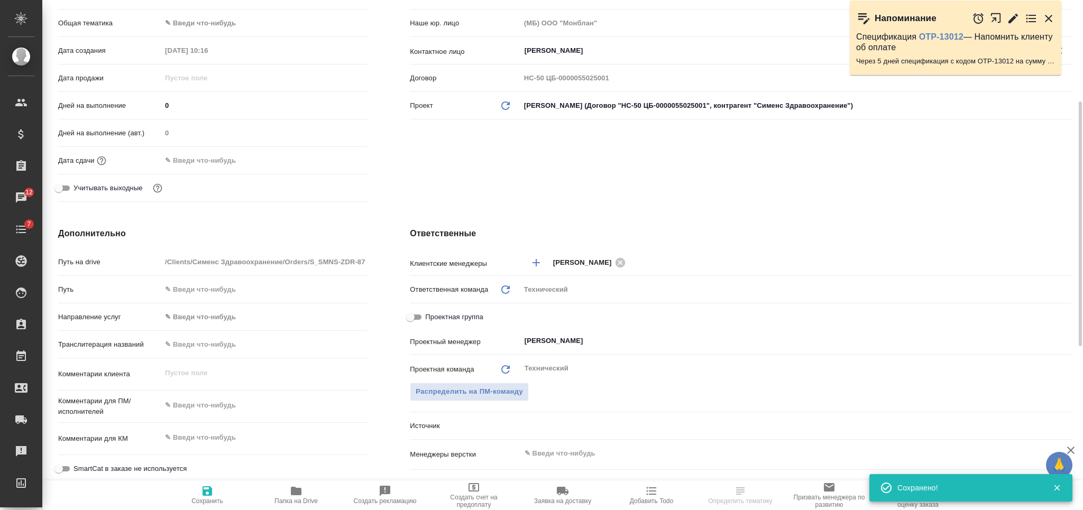
click at [200, 427] on div "x" at bounding box center [264, 438] width 206 height 23
type textarea "x"
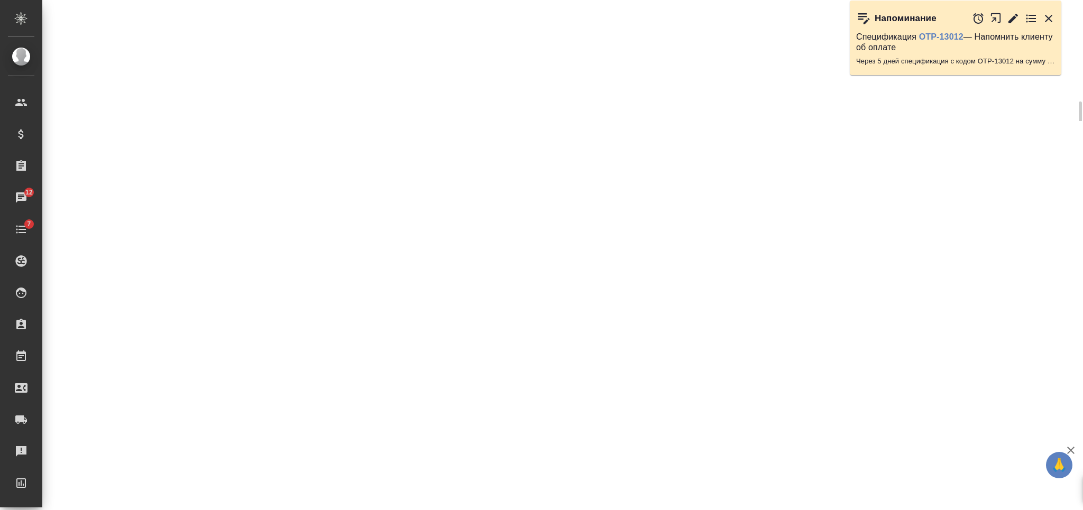
select select "RU"
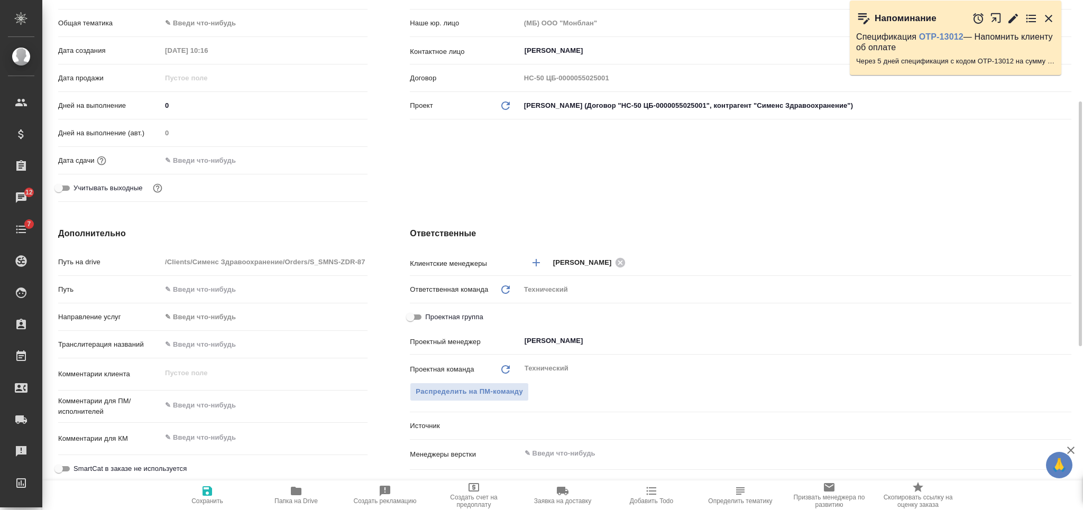
type textarea "x"
click at [218, 442] on textarea at bounding box center [264, 438] width 205 height 18
paste textarea "перевод shipping conditions Coagulation Factor"
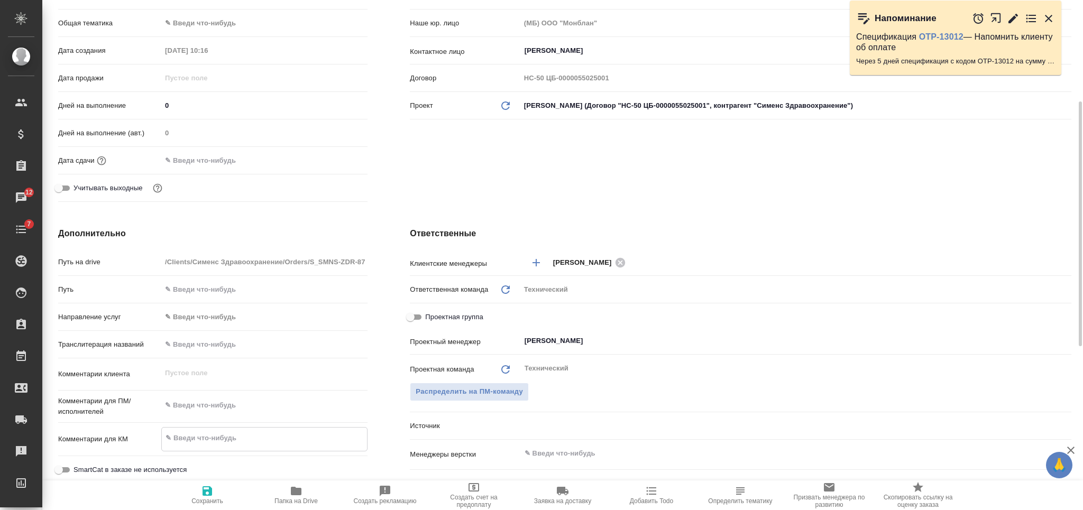
type textarea "x"
type textarea "перевод shipping conditions Coagulation Factor"
type textarea "x"
type textarea "перевод shipping conditions Coagulation Factor"
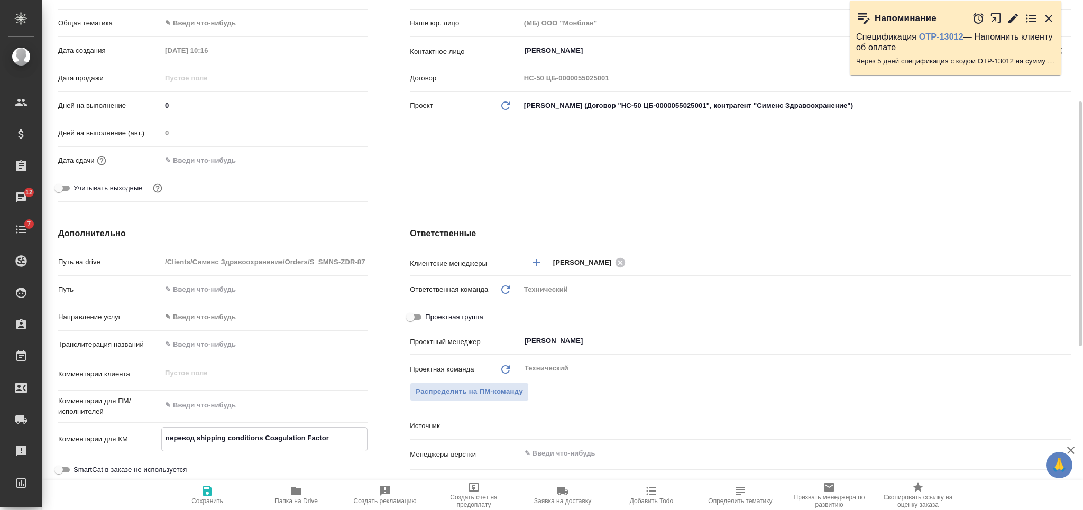
type textarea "x"
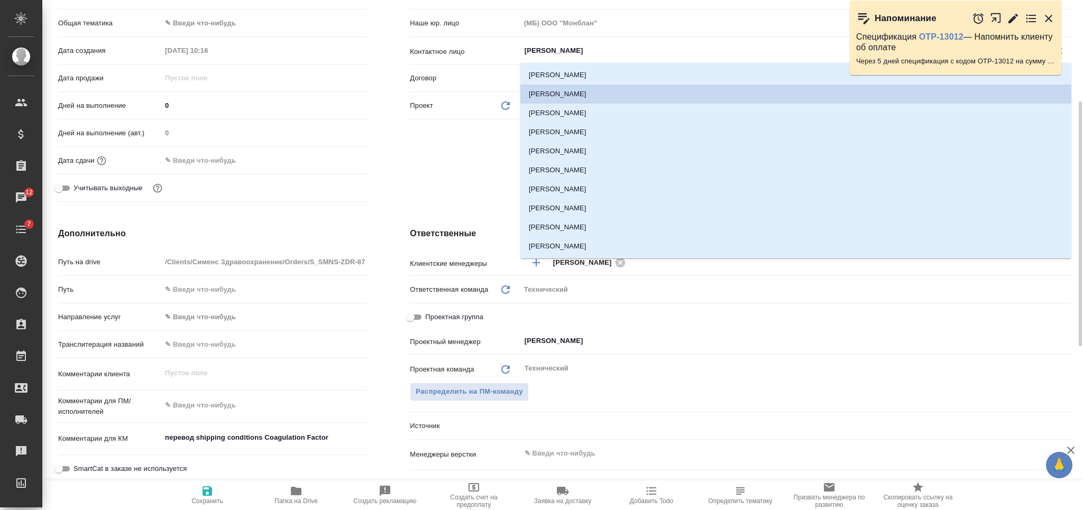
click at [551, 49] on input "Ковергина Юлия" at bounding box center [777, 50] width 509 height 13
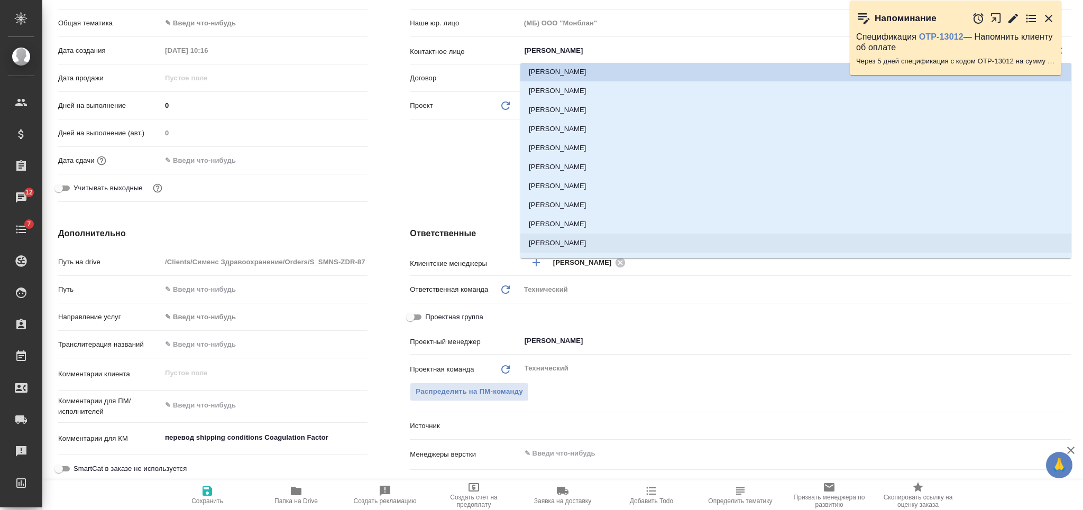
scroll to position [0, 0]
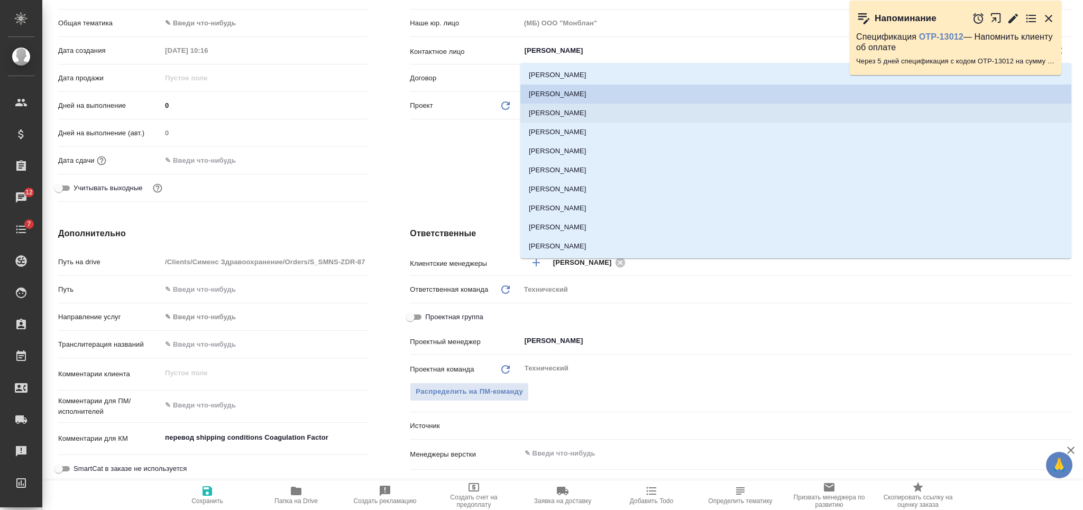
click at [556, 111] on li "[PERSON_NAME]" at bounding box center [795, 113] width 551 height 19
type input "[PERSON_NAME]"
type textarea "x"
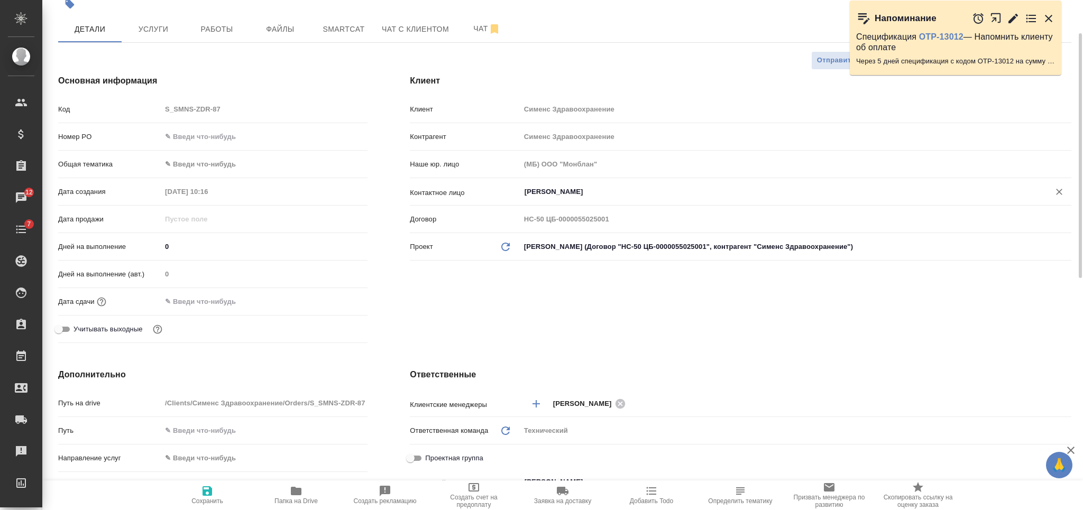
scroll to position [352, 0]
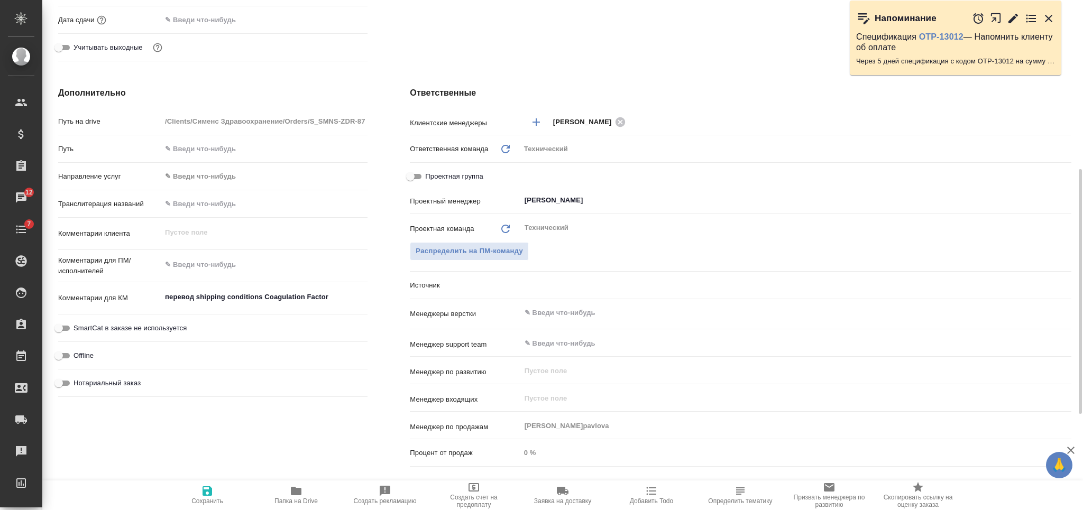
click at [213, 494] on icon "button" at bounding box center [207, 491] width 13 height 13
type textarea "x"
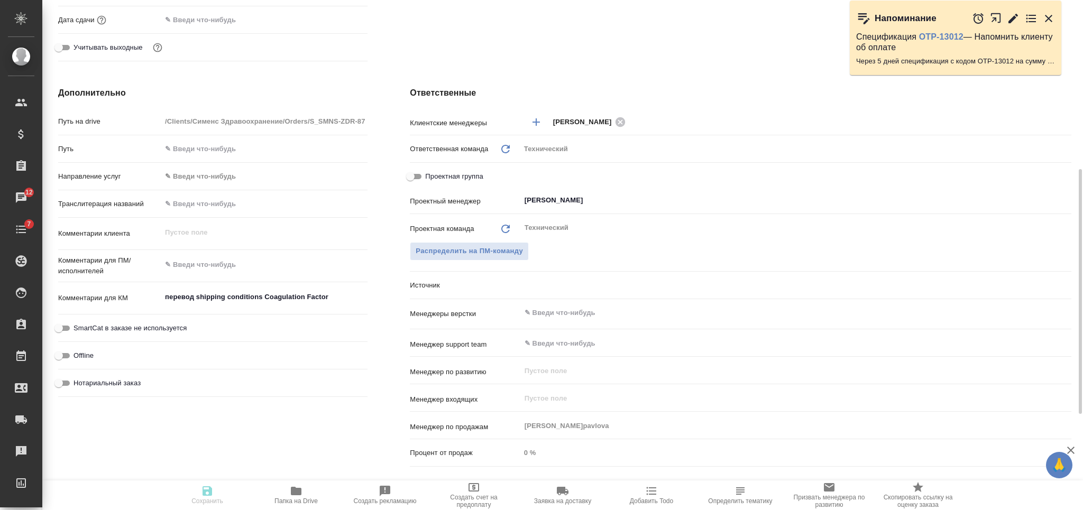
type textarea "x"
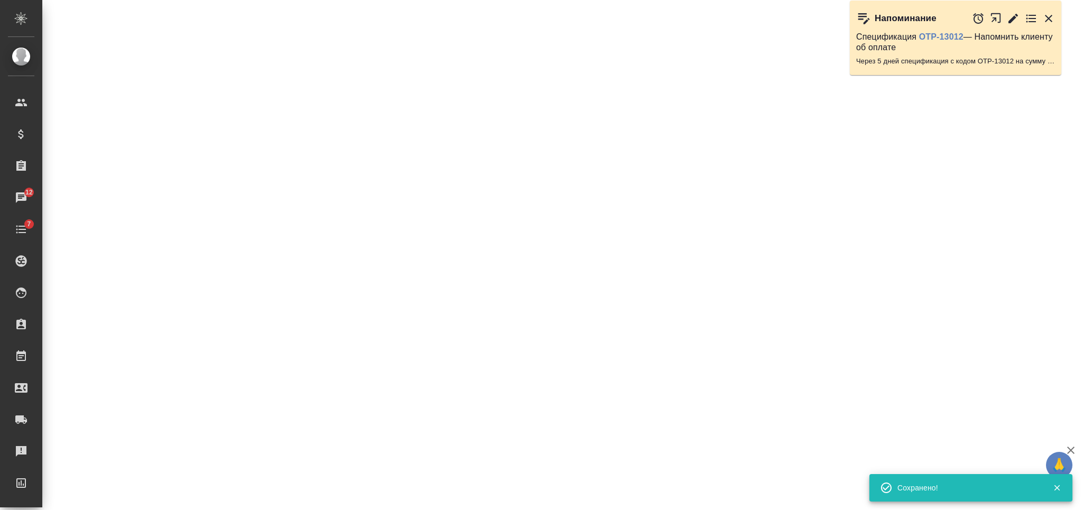
select select "RU"
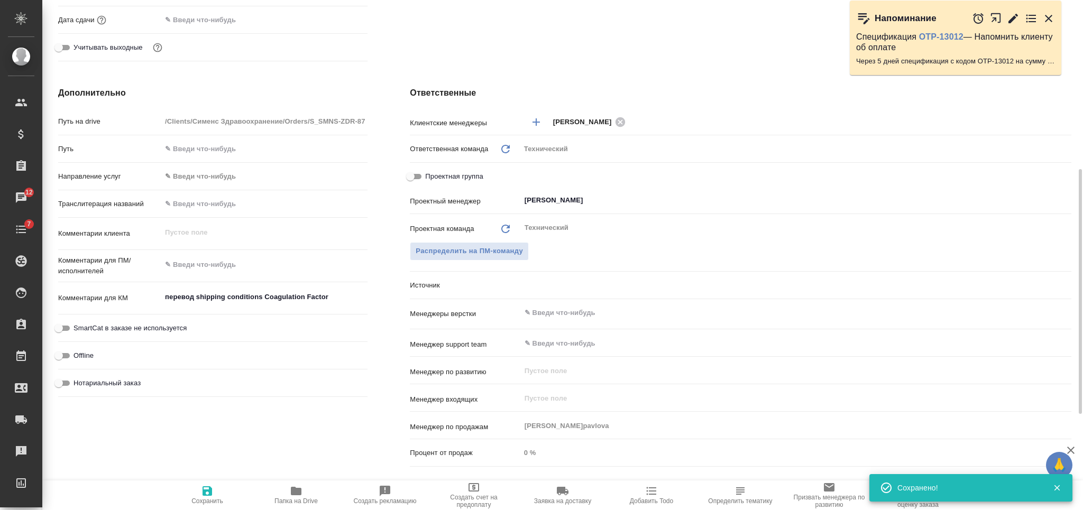
type textarea "x"
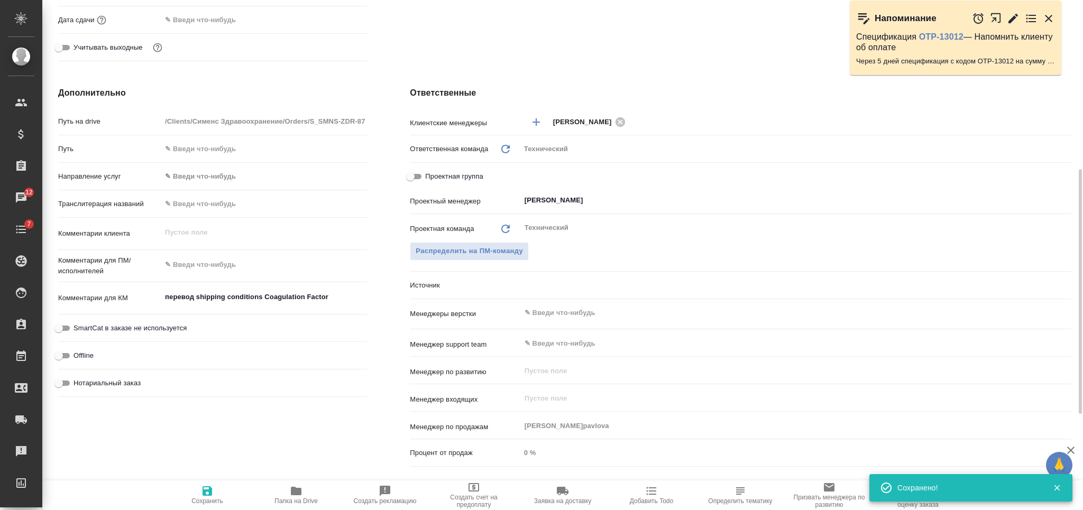
type textarea "x"
click at [254, 271] on textarea at bounding box center [264, 265] width 205 height 18
paste textarea "Нужны только три страницы: с. 25-27!"
type textarea "Нужны только три страницы: с. 25-27!"
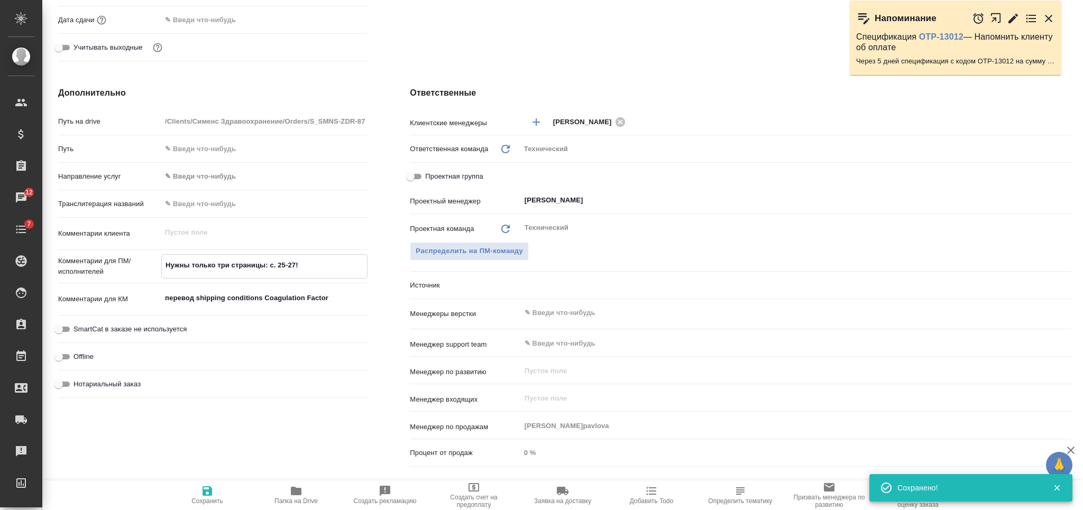
type textarea "x"
type textarea "Нужны только три страницы: с. 25-27!"
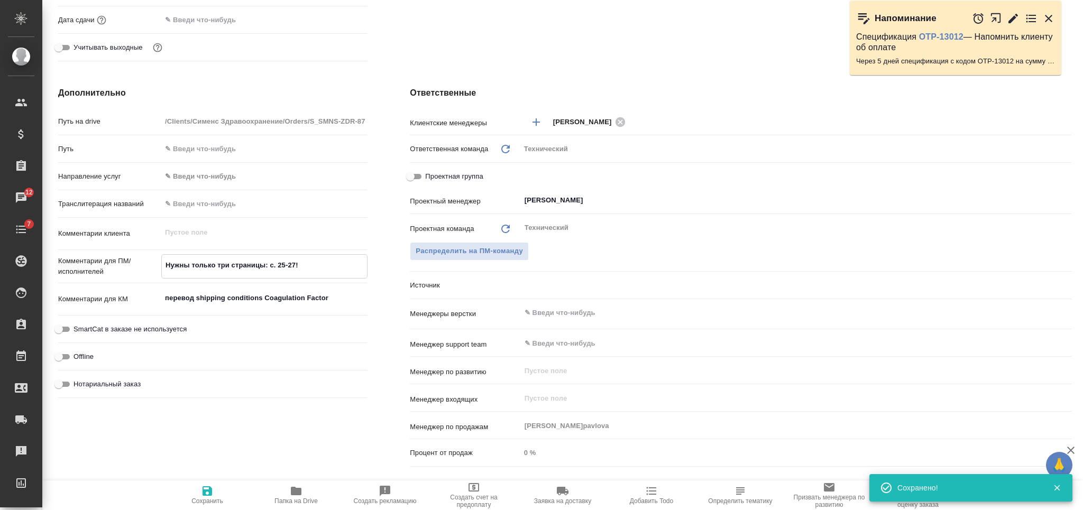
type textarea "x"
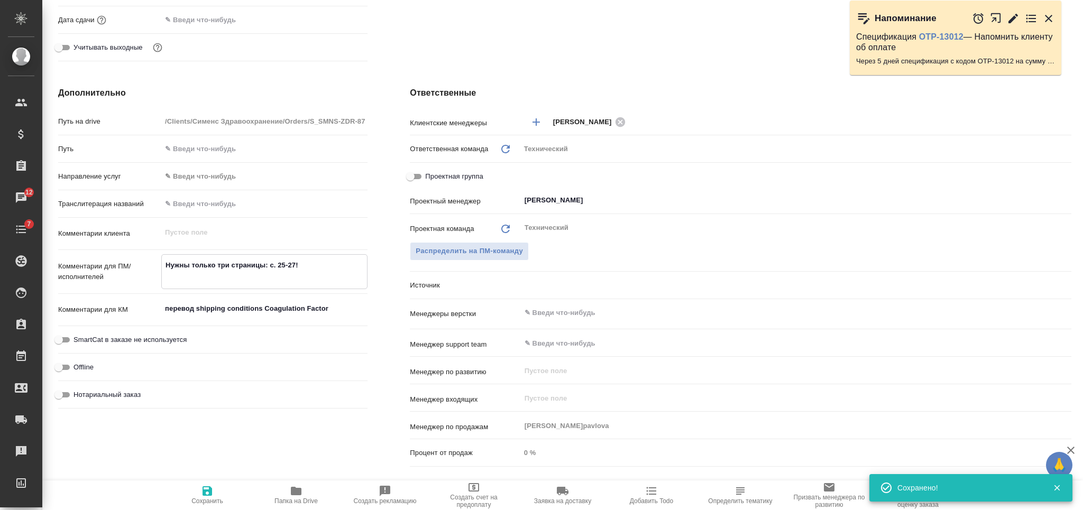
type textarea "Нужны только три страницы: с. 25-27! а"
type textarea "x"
type textarea "Нужны только три страницы: с. 25-27! ан"
type textarea "x"
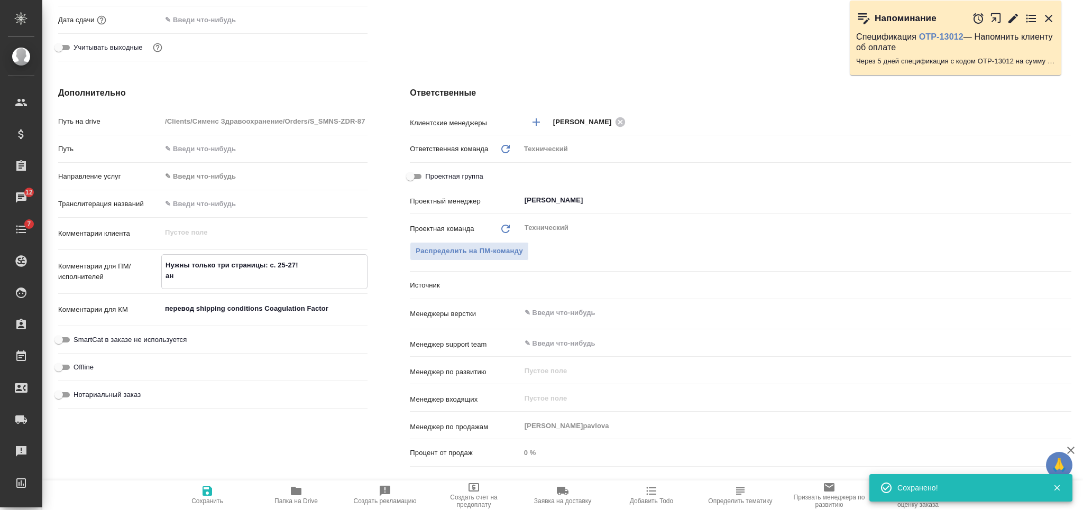
type textarea "Нужны только три страницы: с. 25-27! анг"
type textarea "x"
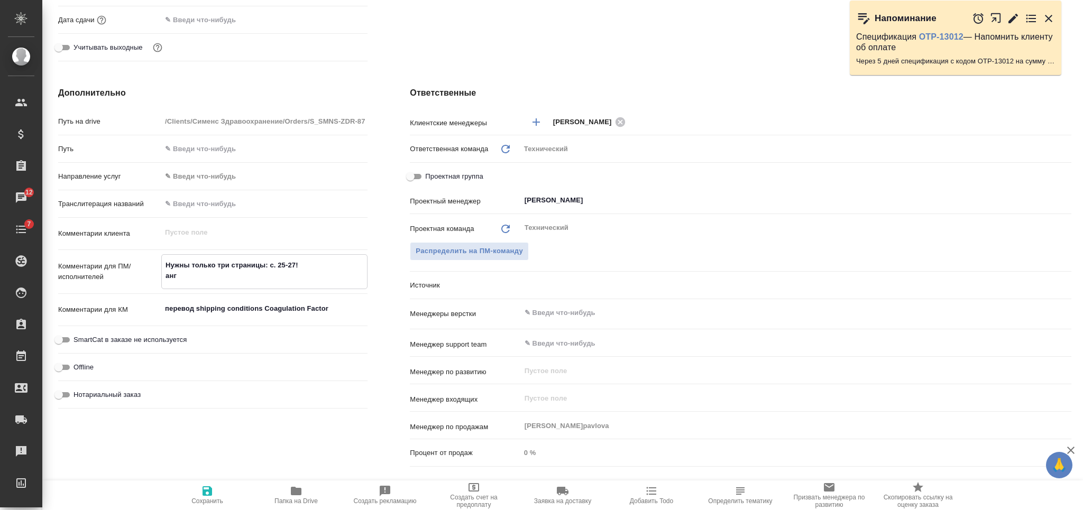
type textarea "Нужны только три страницы: с. 25-27! анг-"
type textarea "x"
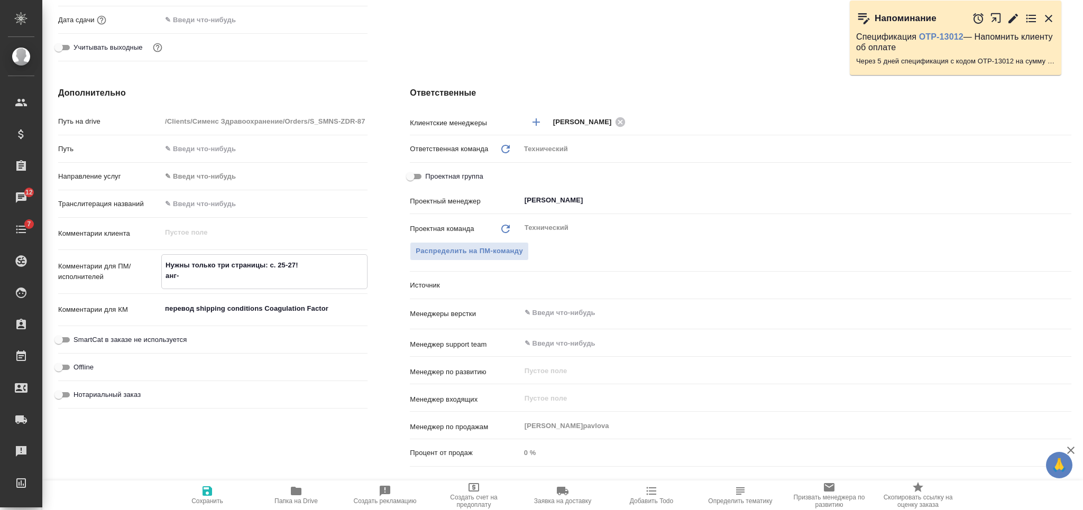
type textarea "Нужны только три страницы: с. 25-27! анг-р"
type textarea "x"
type textarea "Нужны только три страницы: с. 25-27! анг-ру"
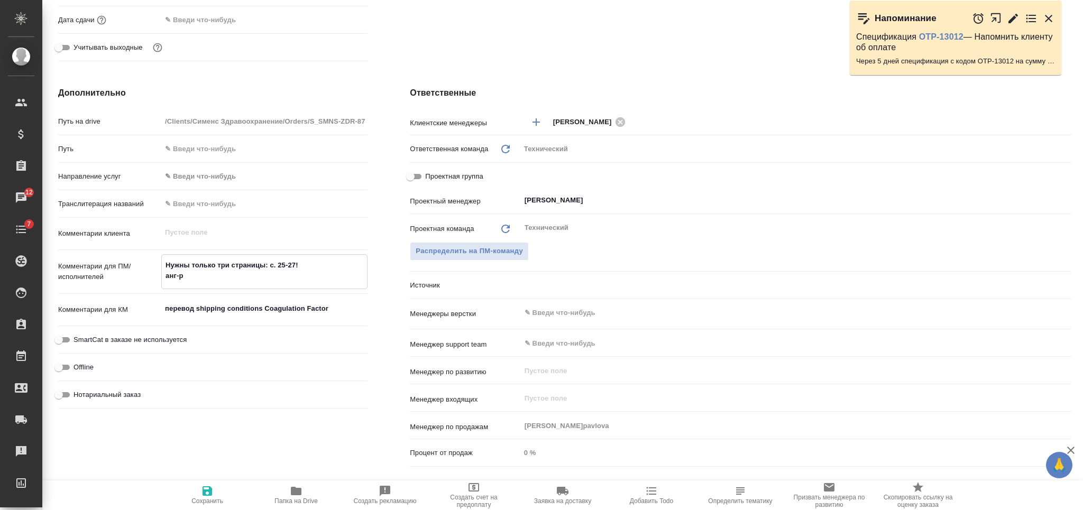
type textarea "x"
type textarea "Нужны только три страницы: с. 25-27! анг-рус"
type textarea "x"
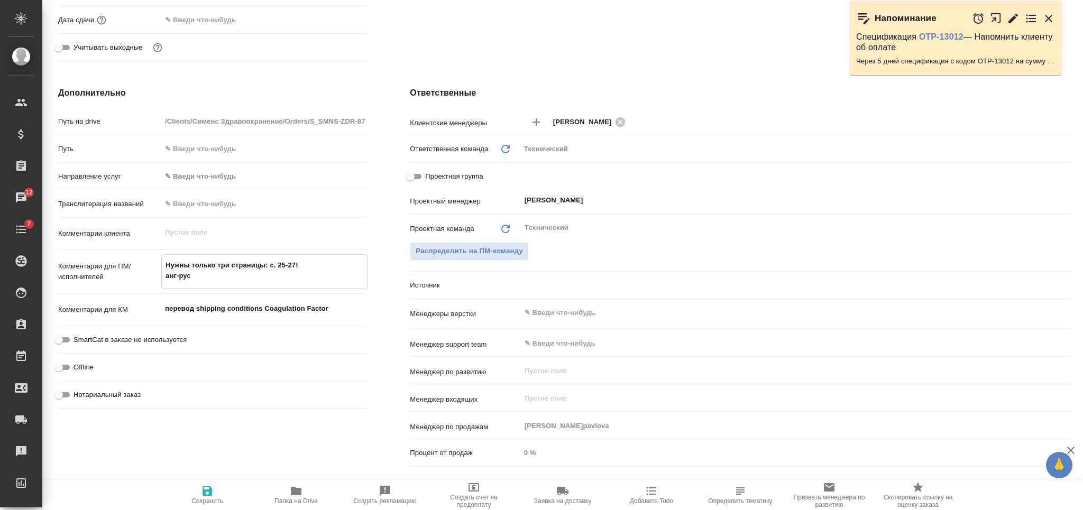
type textarea "x"
type textarea "Нужны только три страницы: с. 25-27! анг-рус"
type textarea "x"
click at [540, 319] on input "text" at bounding box center [777, 313] width 509 height 13
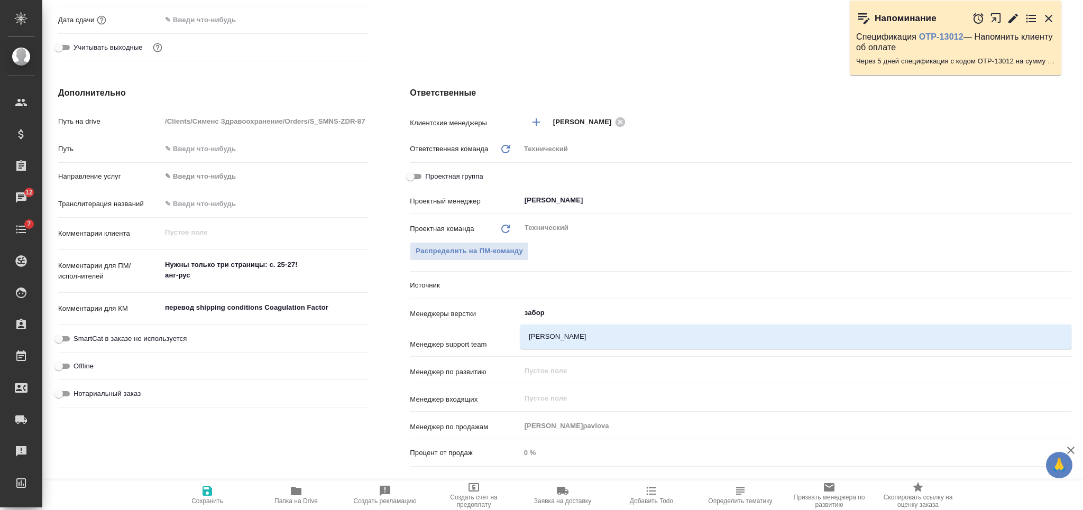
type input "заборо"
click at [543, 341] on li "Заборова Александра" at bounding box center [795, 336] width 551 height 19
type textarea "x"
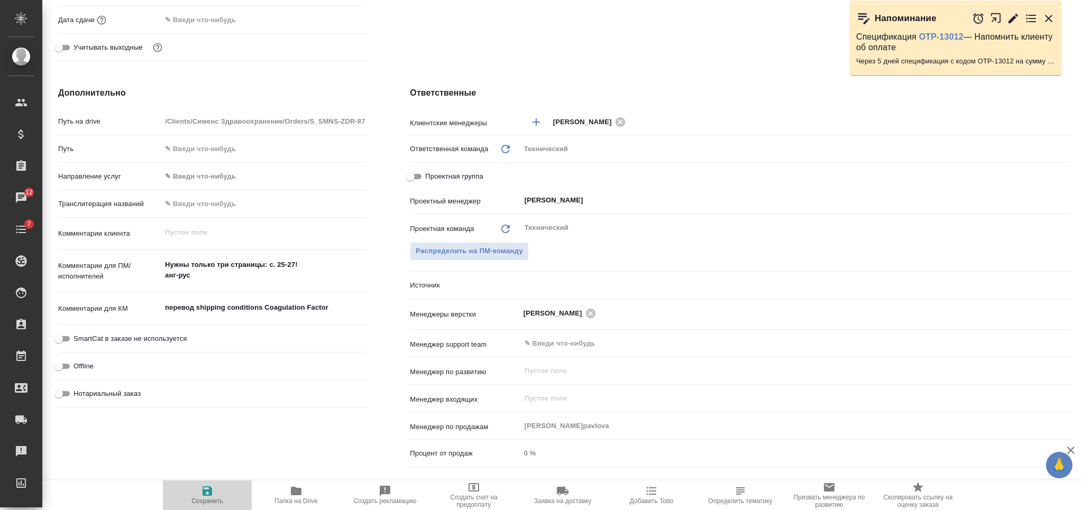
click at [215, 500] on span "Сохранить" at bounding box center [207, 500] width 32 height 7
type textarea "x"
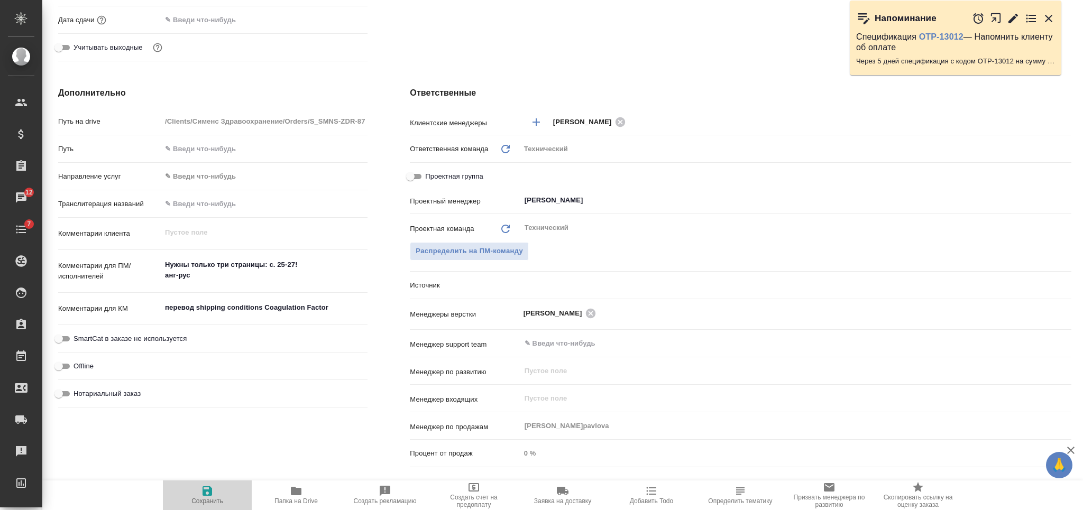
type textarea "x"
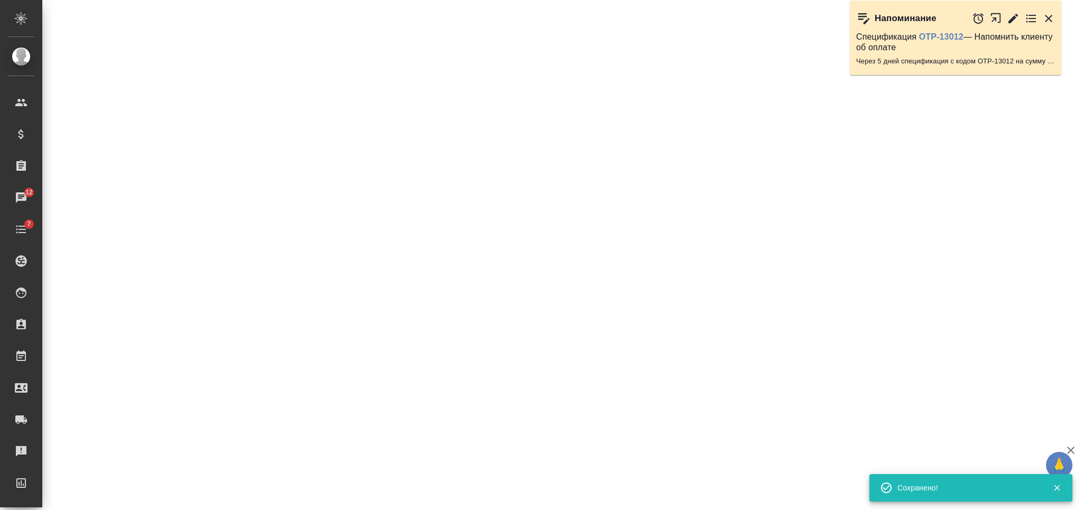
select select "RU"
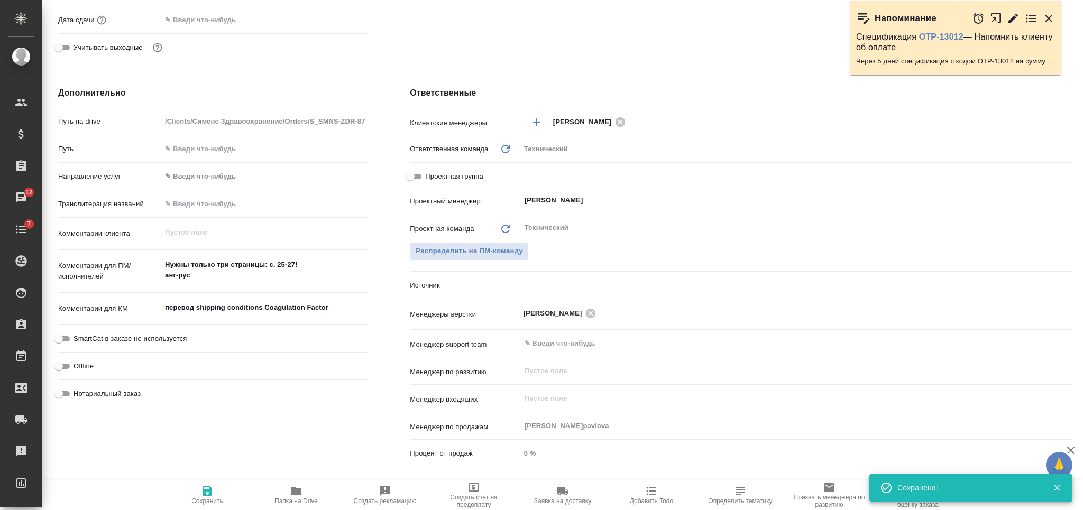
type textarea "x"
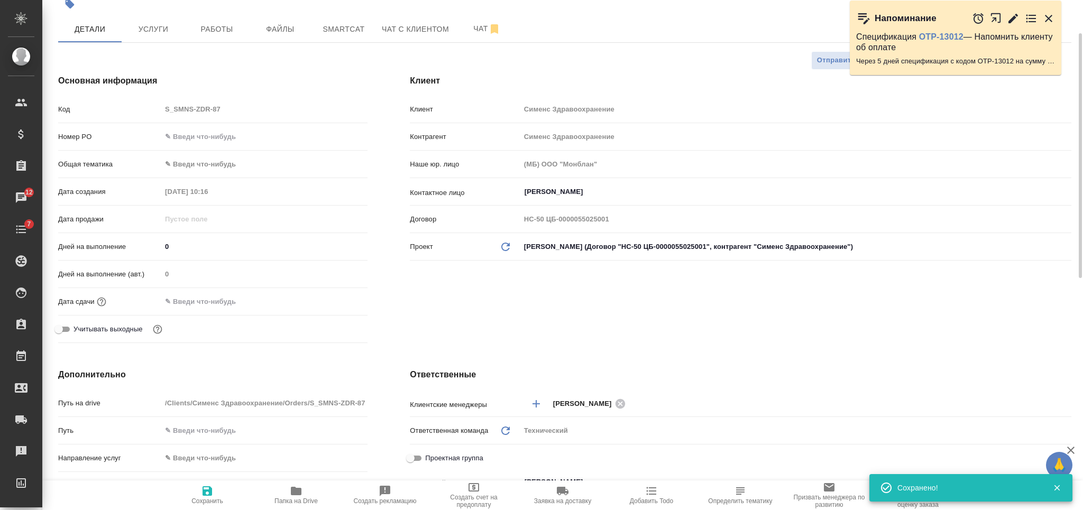
scroll to position [0, 0]
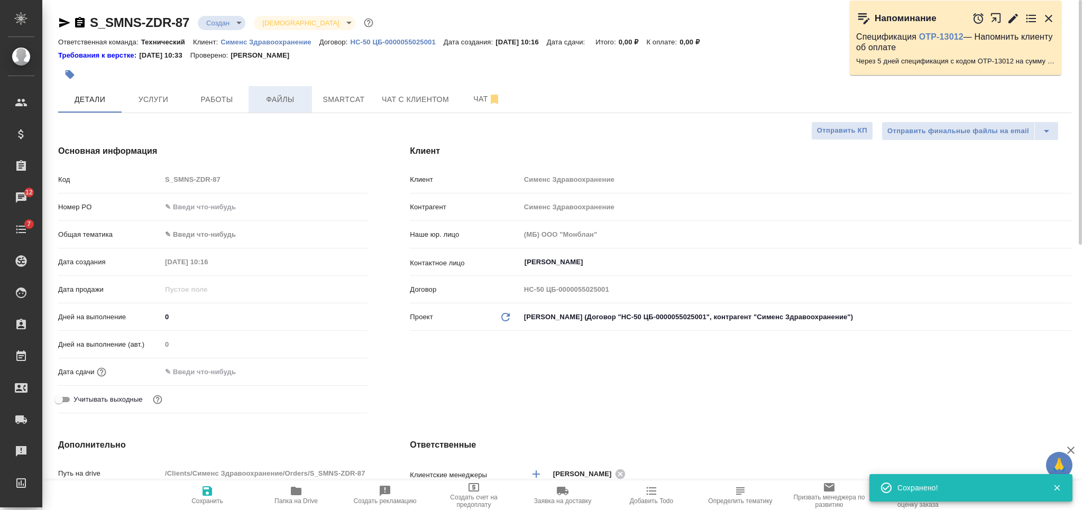
click at [277, 105] on span "Файлы" at bounding box center [280, 99] width 51 height 13
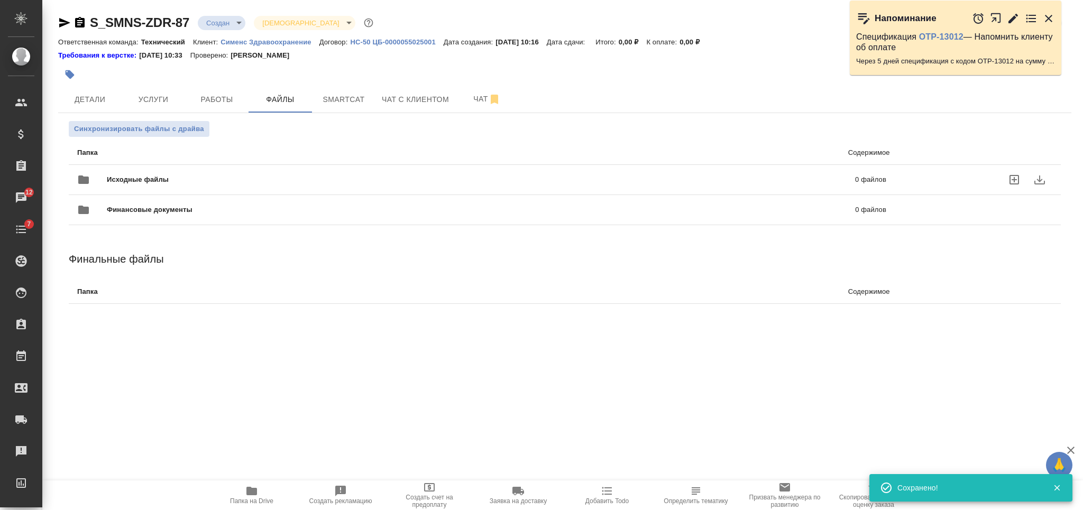
click at [289, 179] on span "Исходные файлы" at bounding box center [309, 179] width 405 height 11
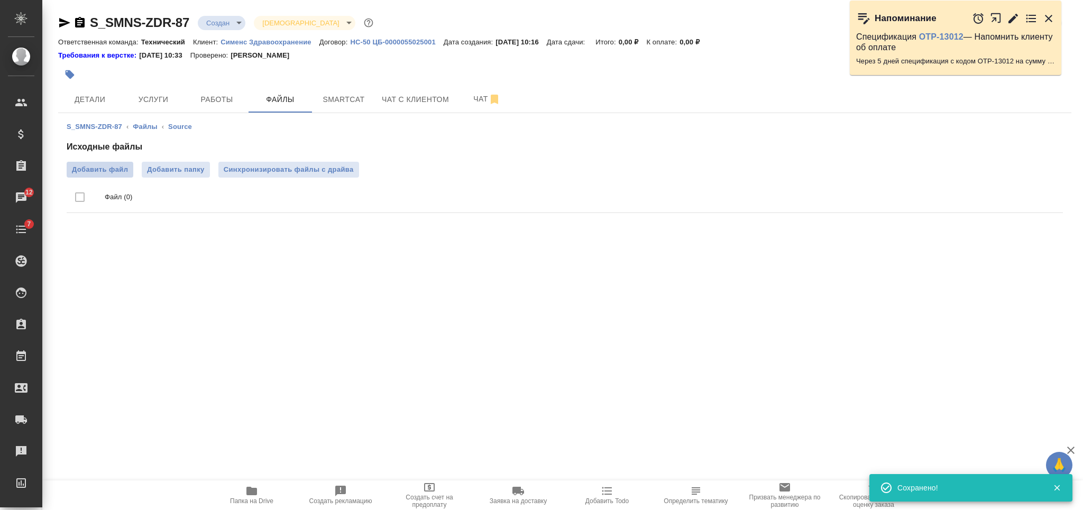
click at [124, 165] on span "Добавить файл" at bounding box center [100, 169] width 56 height 11
click at [0, 0] on input "Добавить файл" at bounding box center [0, 0] width 0 height 0
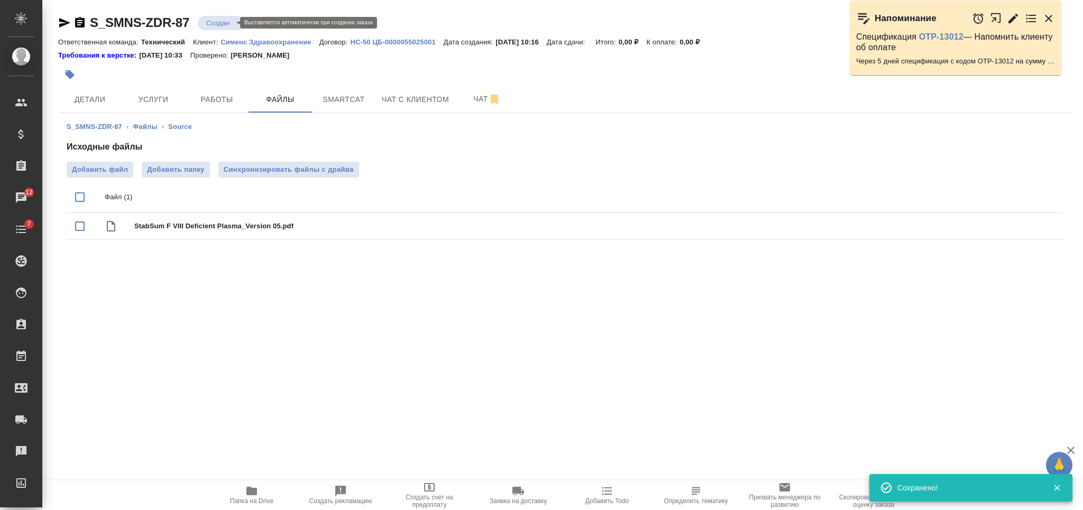
click at [223, 22] on body "🙏 .cls-1 fill:#fff; AWATERA Nikiforova Valeria Клиенты Спецификации Заказы 12 Ч…" at bounding box center [541, 255] width 1083 height 510
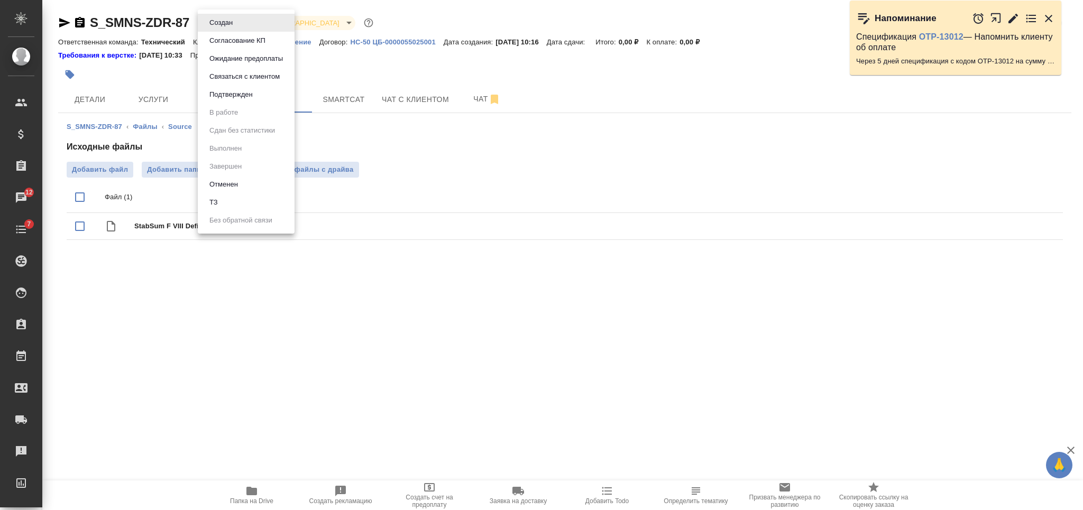
click at [235, 198] on li "ТЗ" at bounding box center [246, 203] width 97 height 18
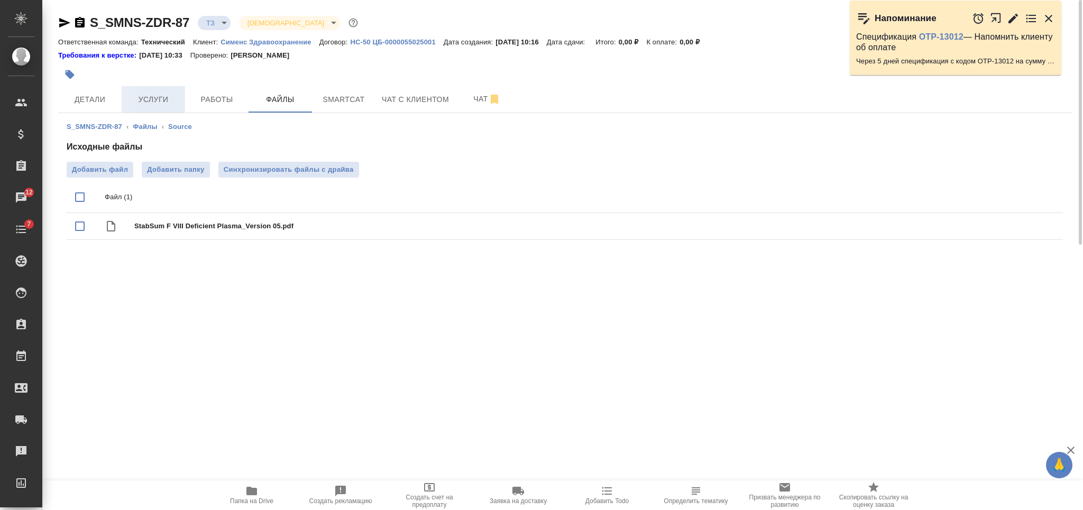
click at [152, 102] on span "Услуги" at bounding box center [153, 99] width 51 height 13
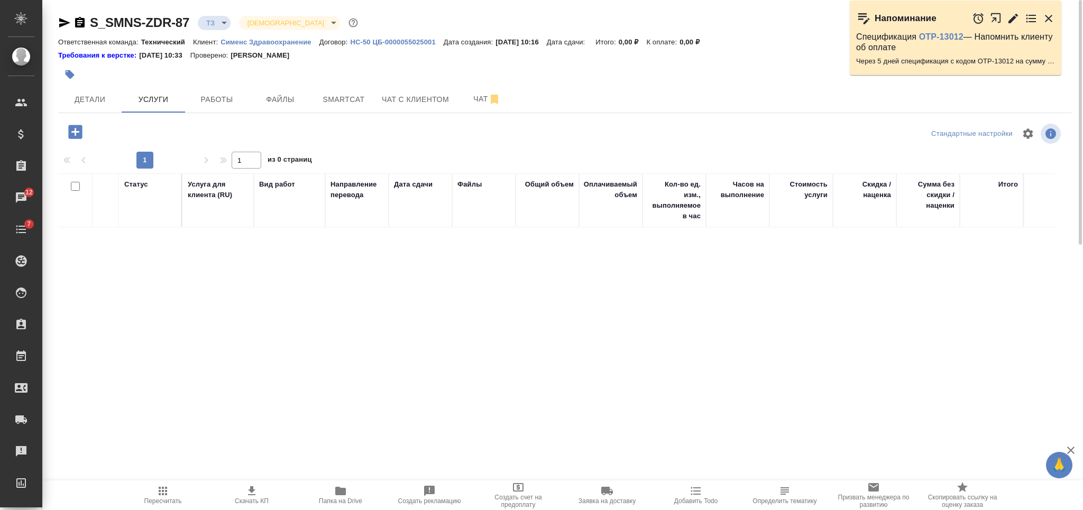
click at [77, 132] on icon "button" at bounding box center [75, 132] width 19 height 19
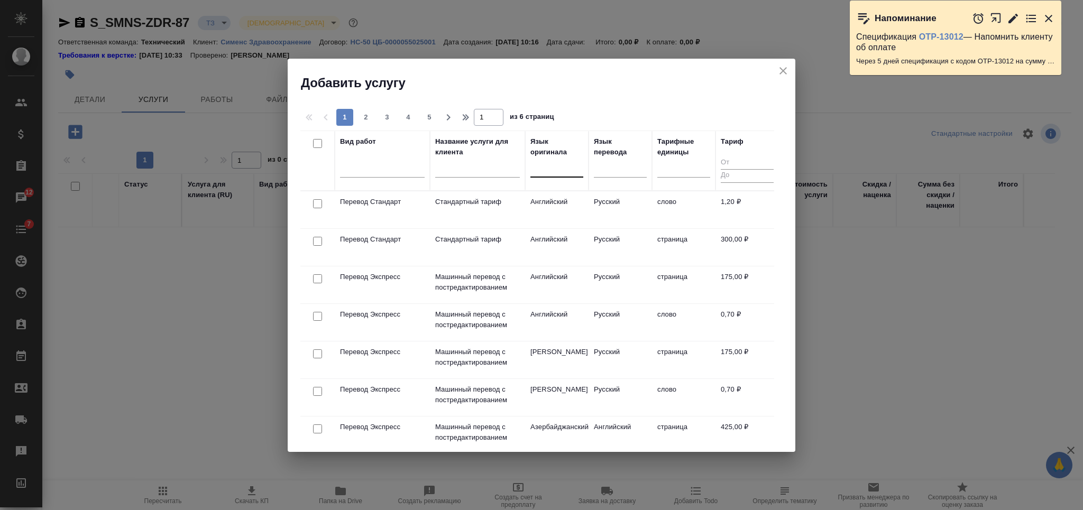
click at [550, 168] on div at bounding box center [556, 166] width 53 height 15
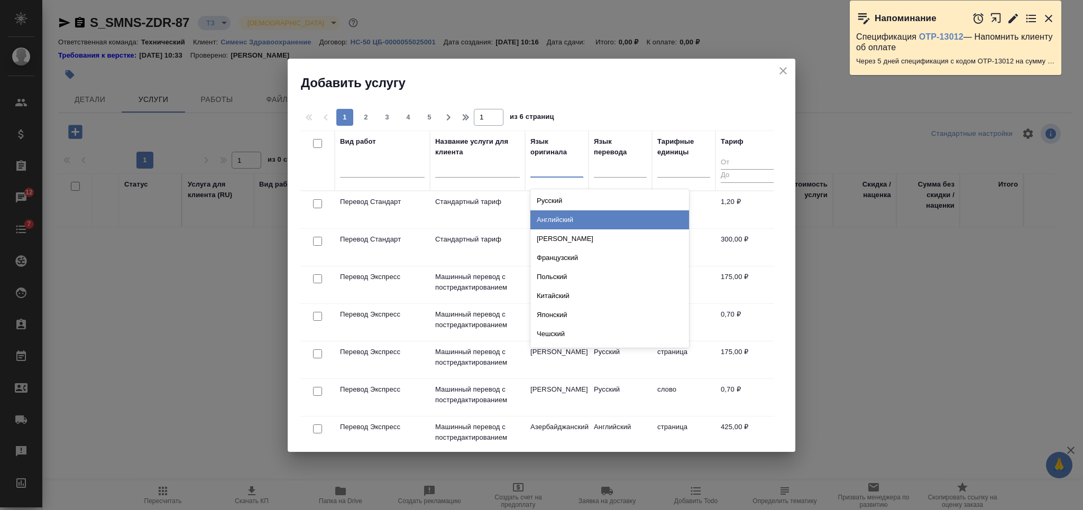
click at [574, 220] on div "Английский" at bounding box center [609, 219] width 159 height 19
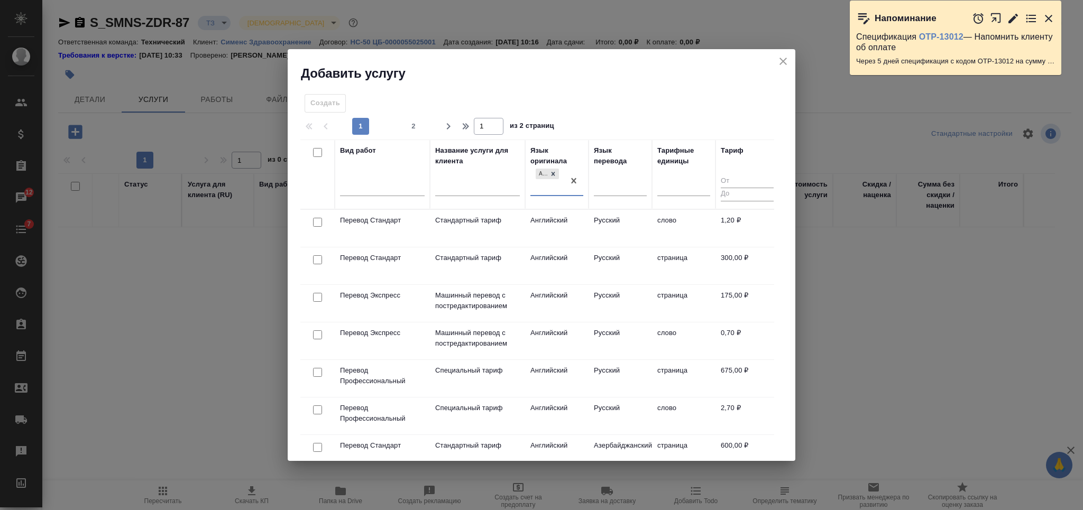
click at [316, 218] on input "checkbox" at bounding box center [317, 222] width 9 height 9
checkbox input "true"
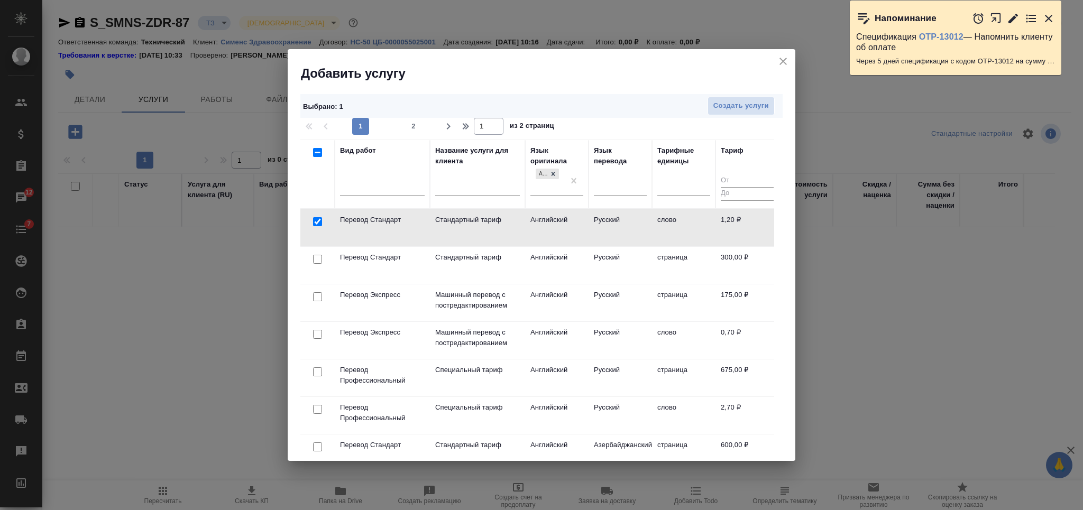
click at [313, 259] on input "checkbox" at bounding box center [317, 259] width 9 height 9
checkbox input "true"
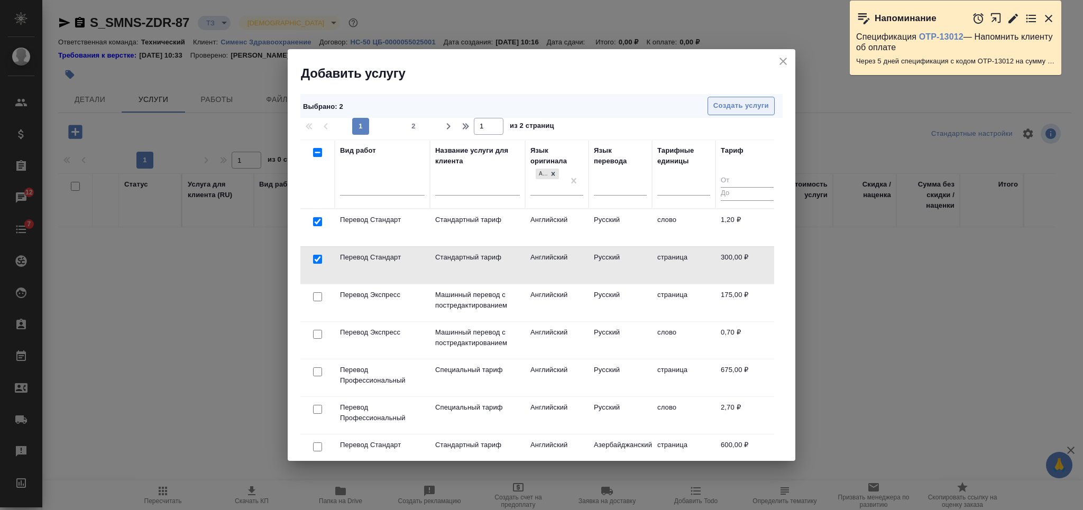
click at [722, 106] on span "Создать услуги" at bounding box center [741, 106] width 56 height 12
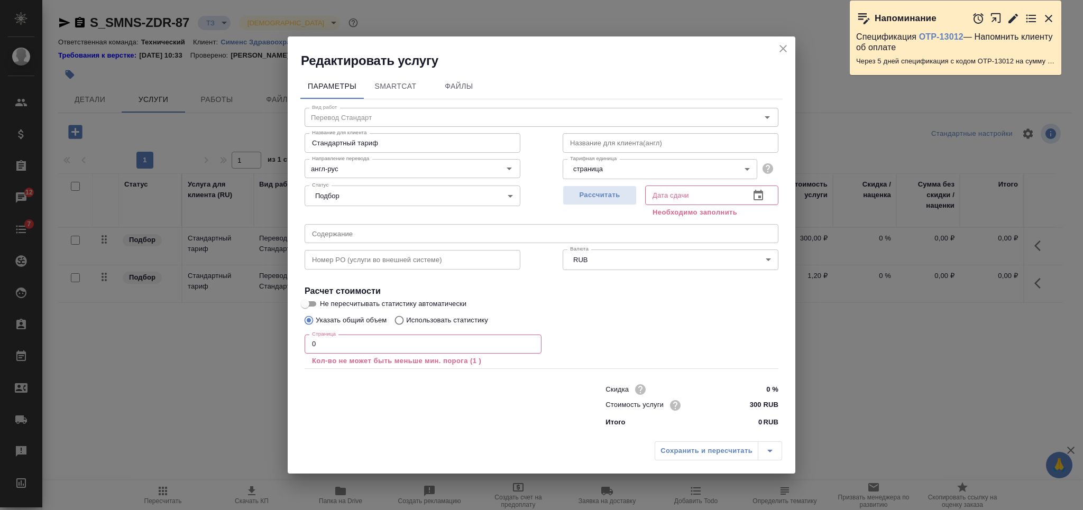
click at [768, 318] on div "Указать общий объем Использовать статистику" at bounding box center [542, 320] width 474 height 20
click at [783, 51] on icon "close" at bounding box center [783, 48] width 13 height 13
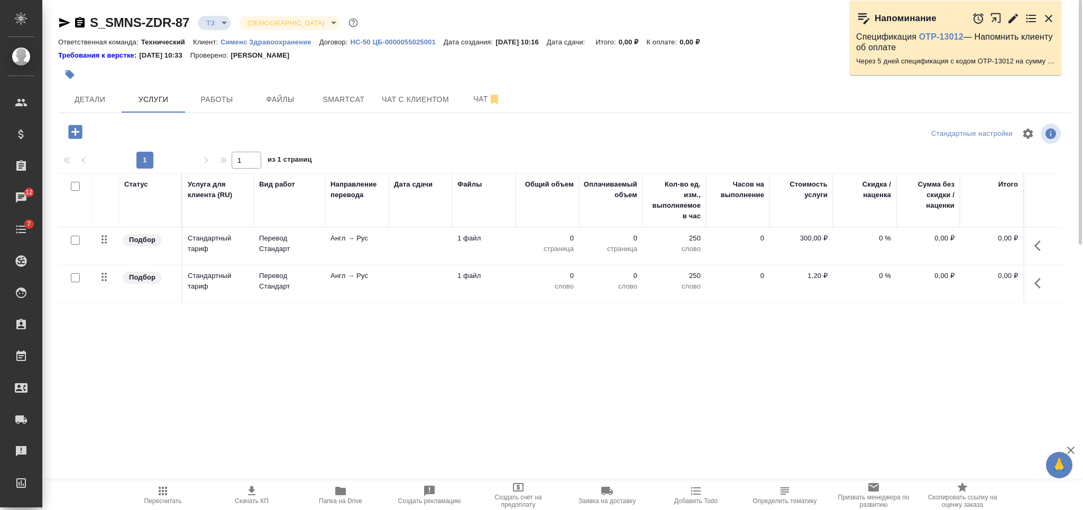
click at [73, 279] on input "checkbox" at bounding box center [75, 277] width 9 height 9
checkbox input "true"
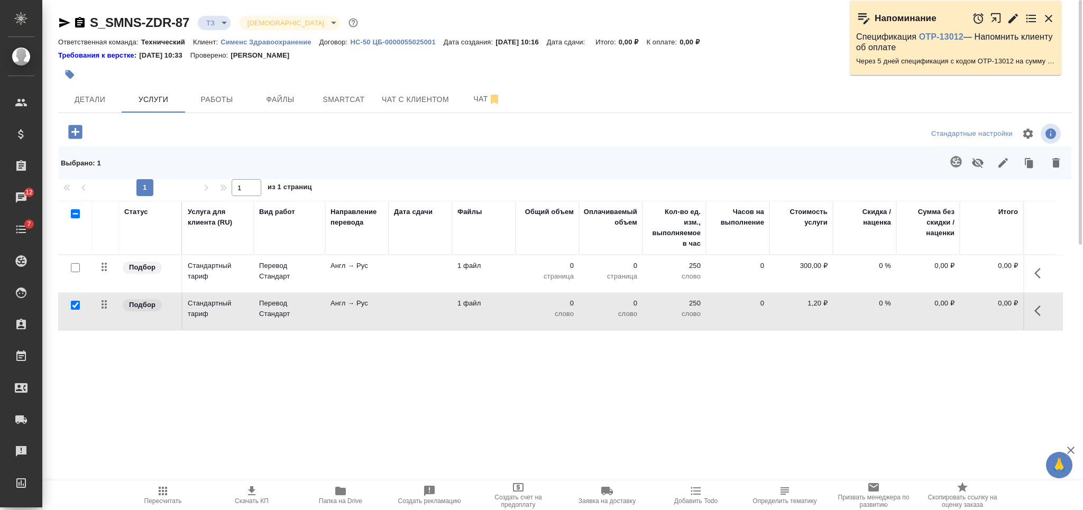
click at [959, 162] on icon "button" at bounding box center [955, 161] width 11 height 11
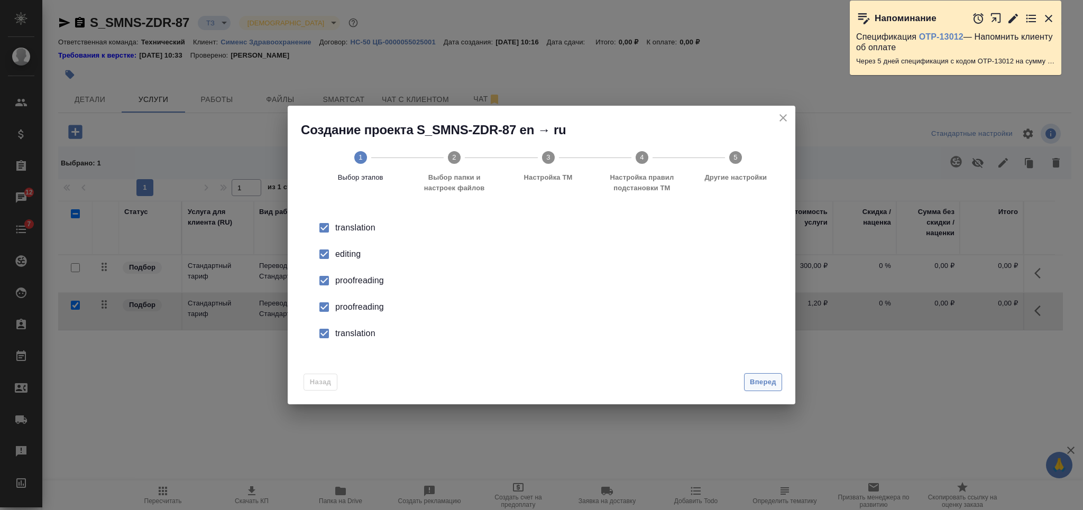
click at [767, 385] on span "Вперед" at bounding box center [763, 382] width 26 height 12
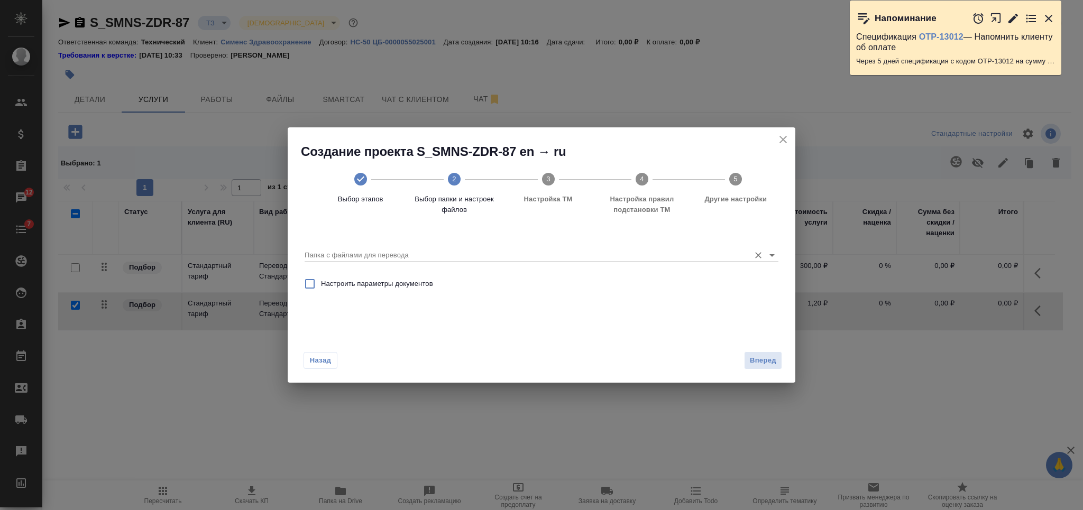
click at [518, 259] on input "Папка с файлами для перевода" at bounding box center [525, 255] width 440 height 13
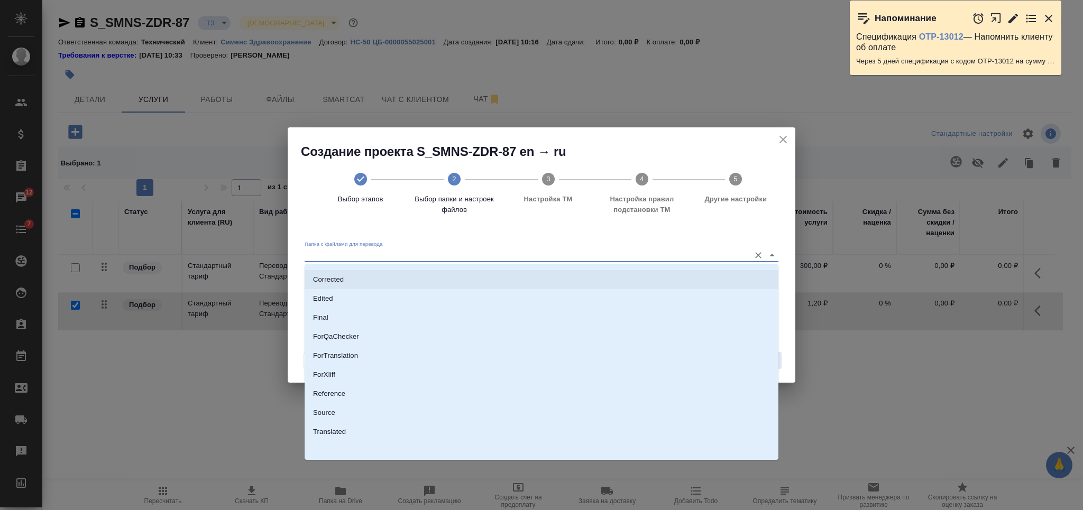
scroll to position [54, 0]
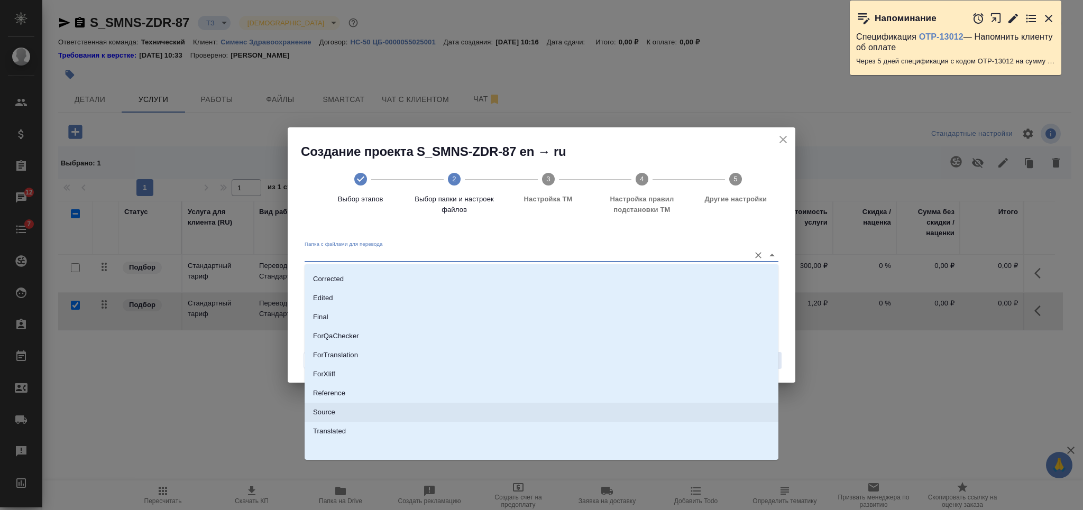
click at [438, 404] on li "Source" at bounding box center [542, 412] width 474 height 19
type input "Source"
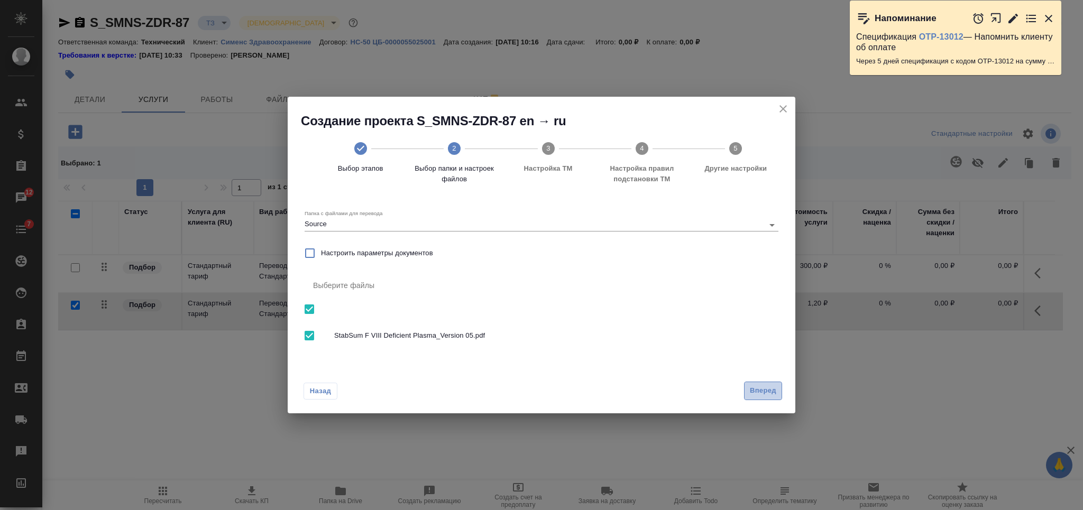
click at [758, 389] on span "Вперед" at bounding box center [763, 391] width 26 height 12
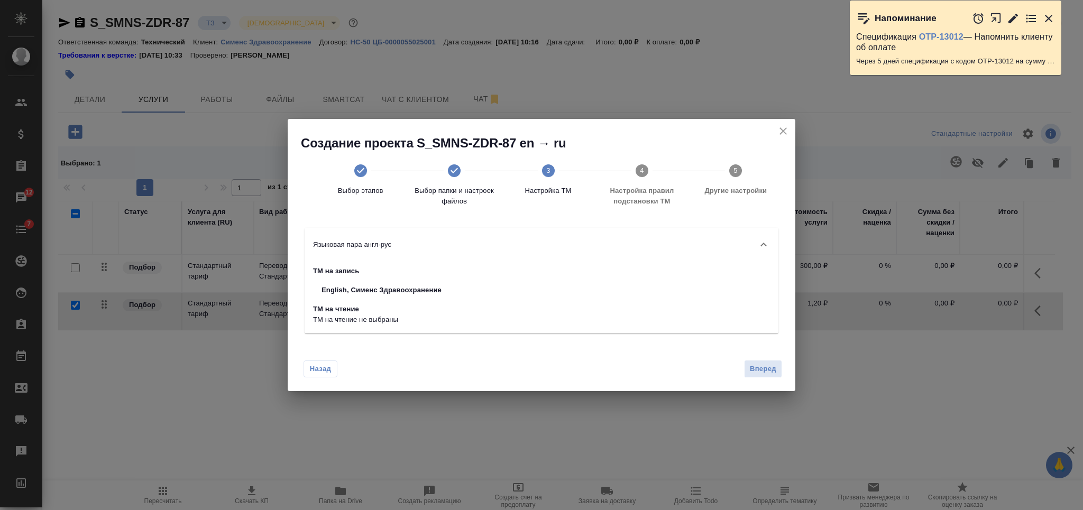
drag, startPoint x: 760, startPoint y: 367, endPoint x: 767, endPoint y: 372, distance: 8.7
click at [767, 372] on span "Вперед" at bounding box center [763, 369] width 26 height 12
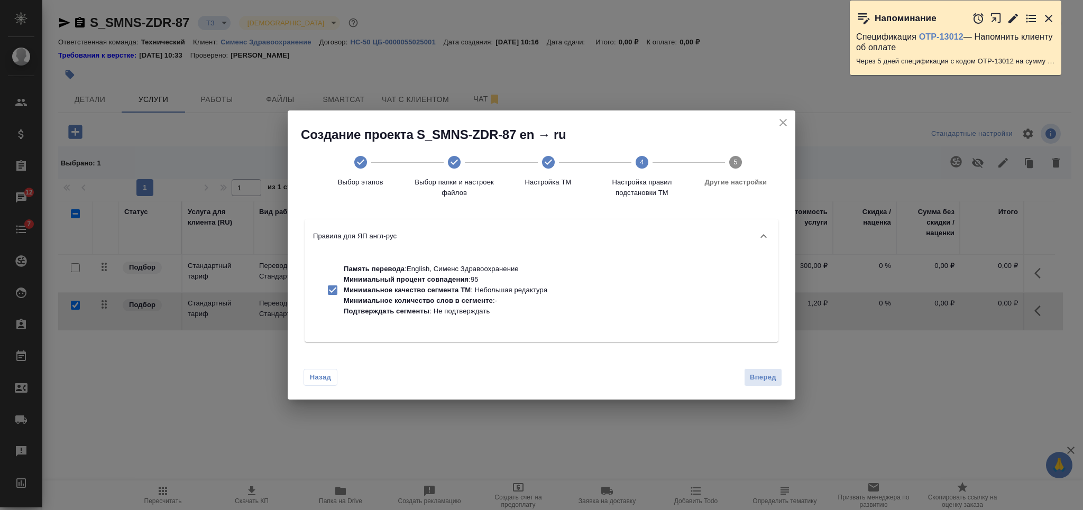
click at [759, 374] on span "Вперед" at bounding box center [763, 378] width 26 height 12
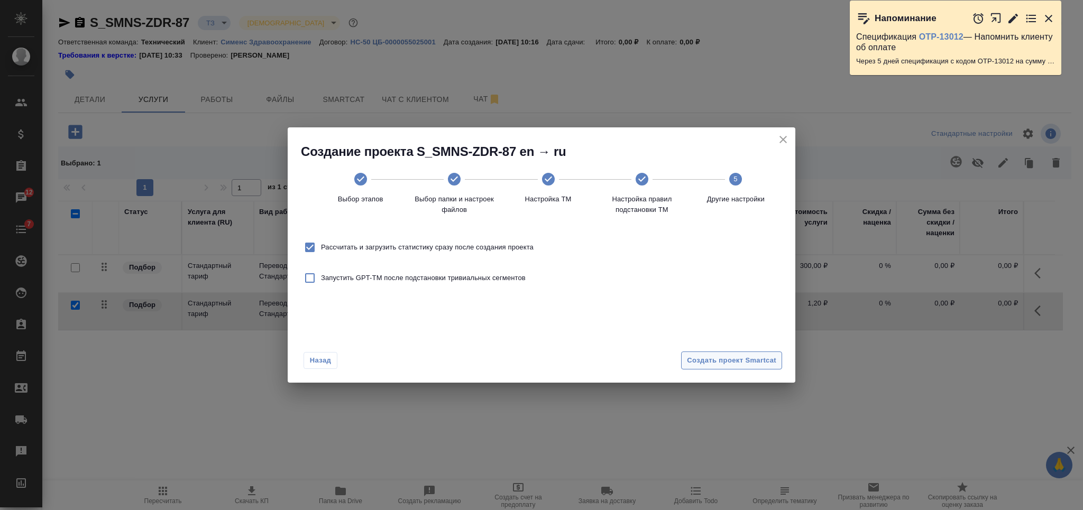
click at [737, 358] on span "Создать проект Smartcat" at bounding box center [731, 361] width 89 height 12
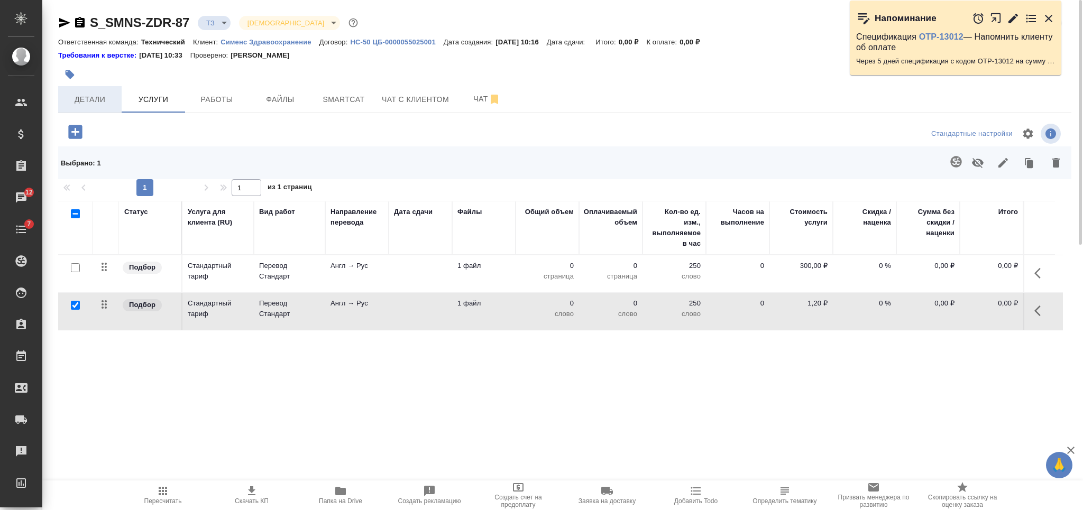
click at [104, 97] on span "Детали" at bounding box center [90, 99] width 51 height 13
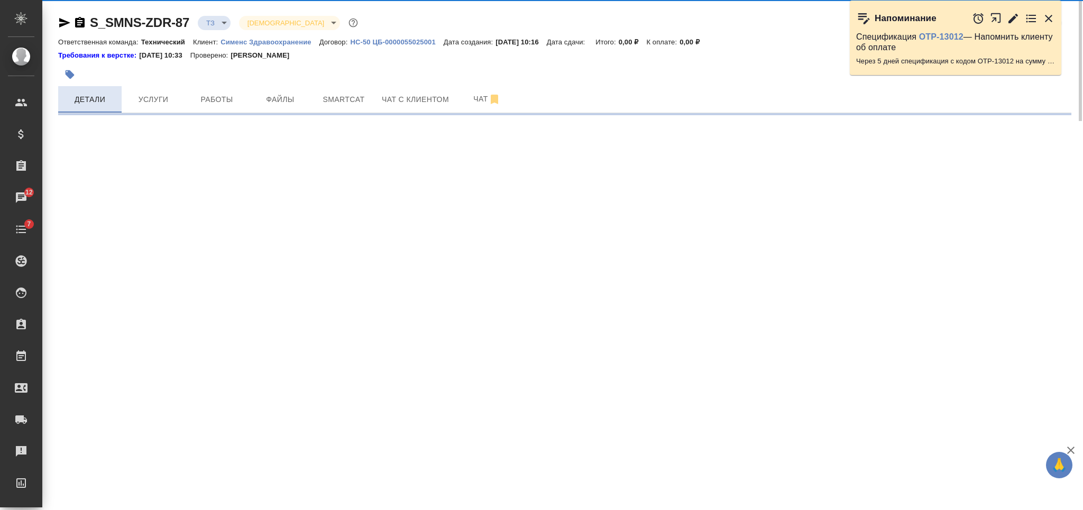
select select "RU"
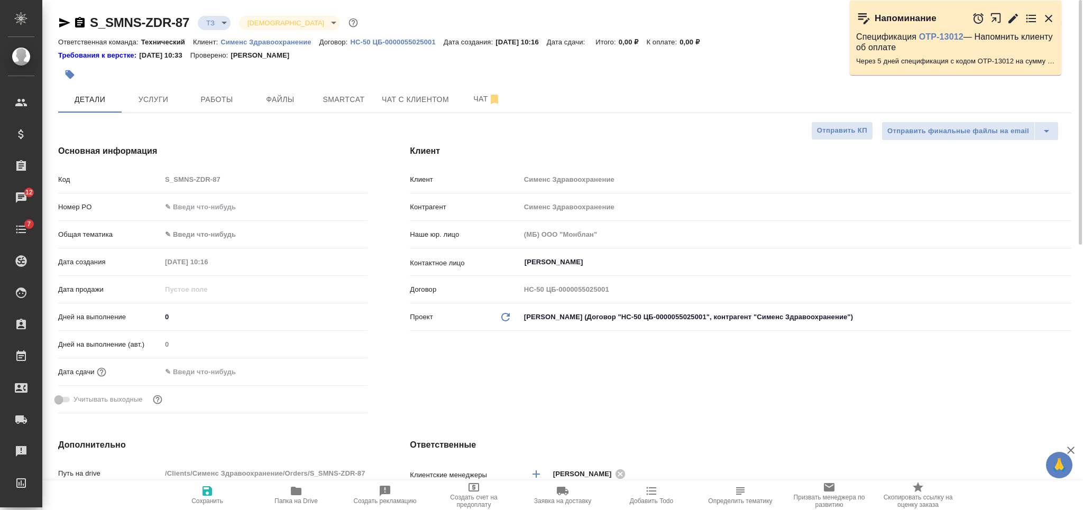
type textarea "x"
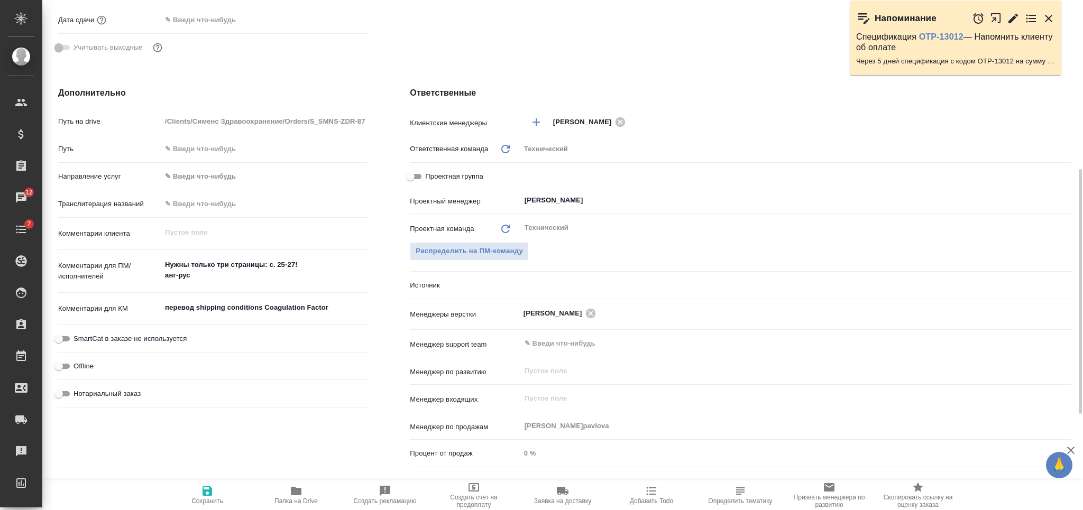
type textarea "x"
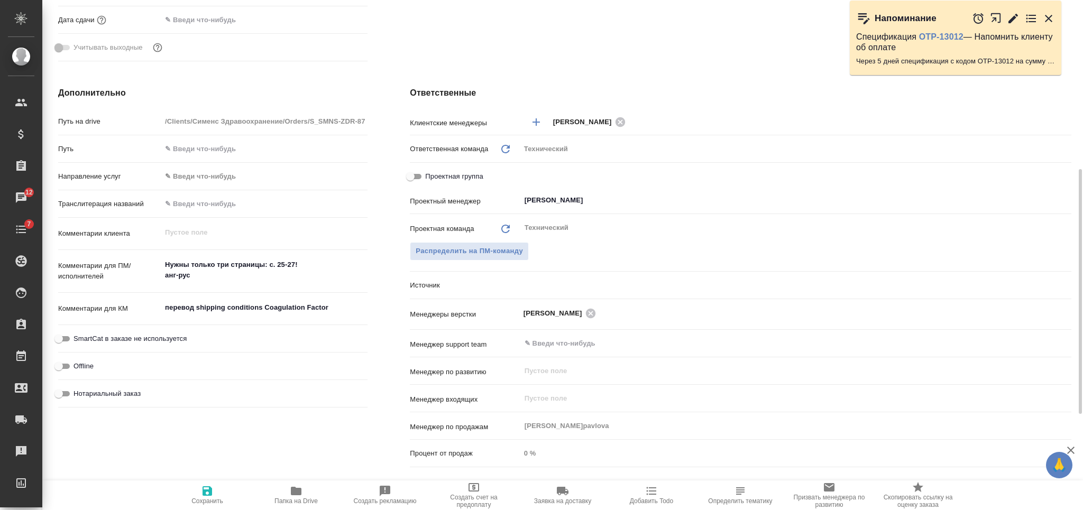
type textarea "x"
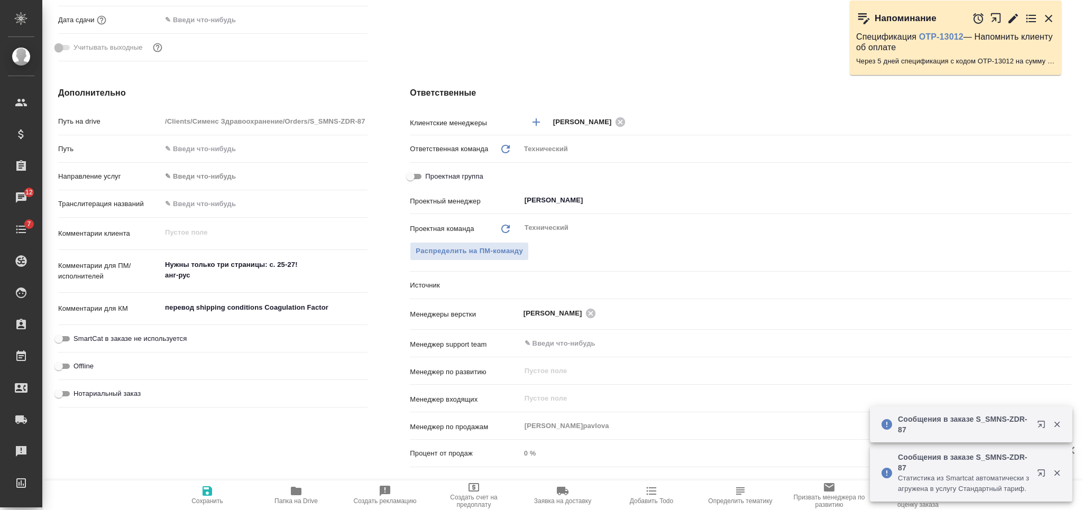
scroll to position [0, 0]
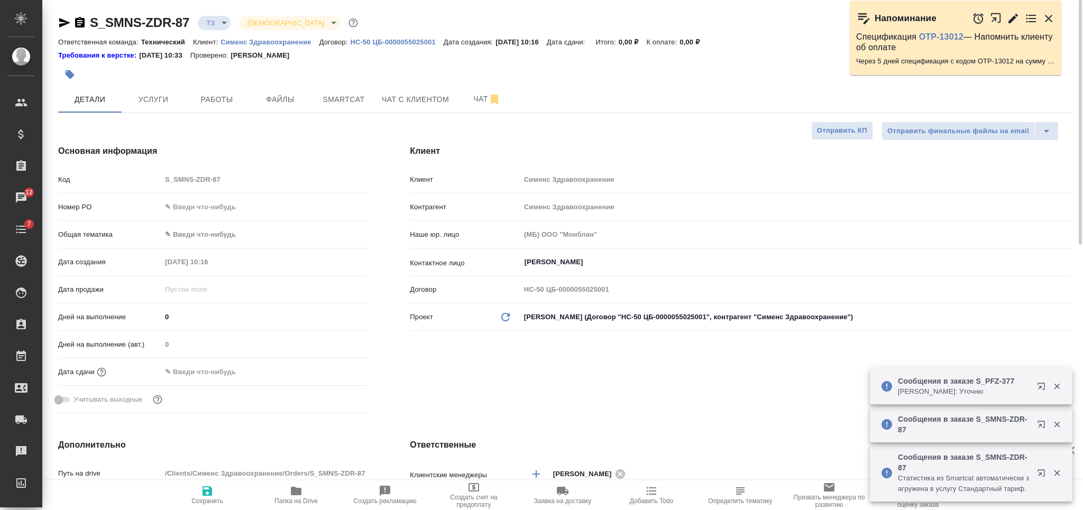
click at [165, 99] on span "Услуги" at bounding box center [153, 99] width 51 height 13
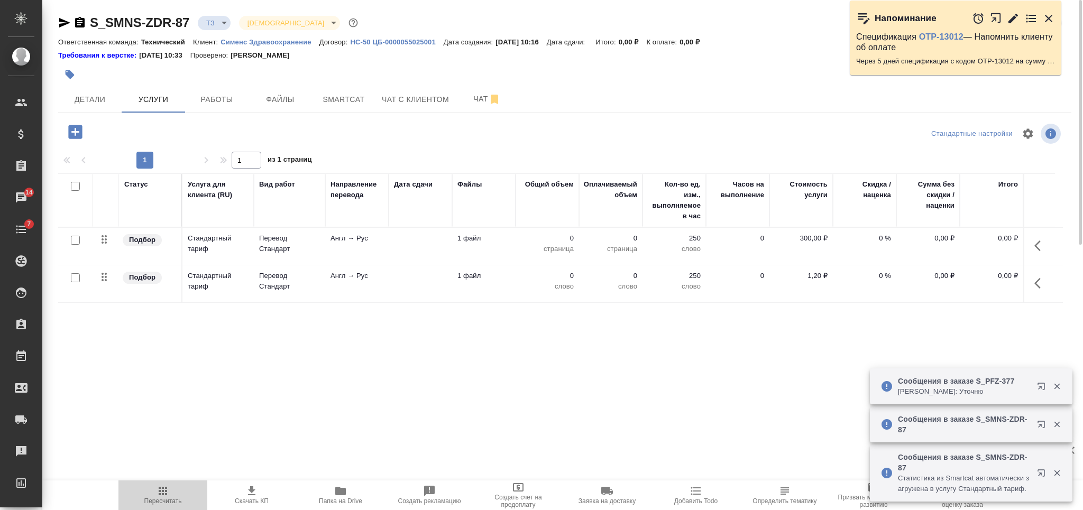
click at [158, 498] on span "Пересчитать" at bounding box center [163, 500] width 38 height 7
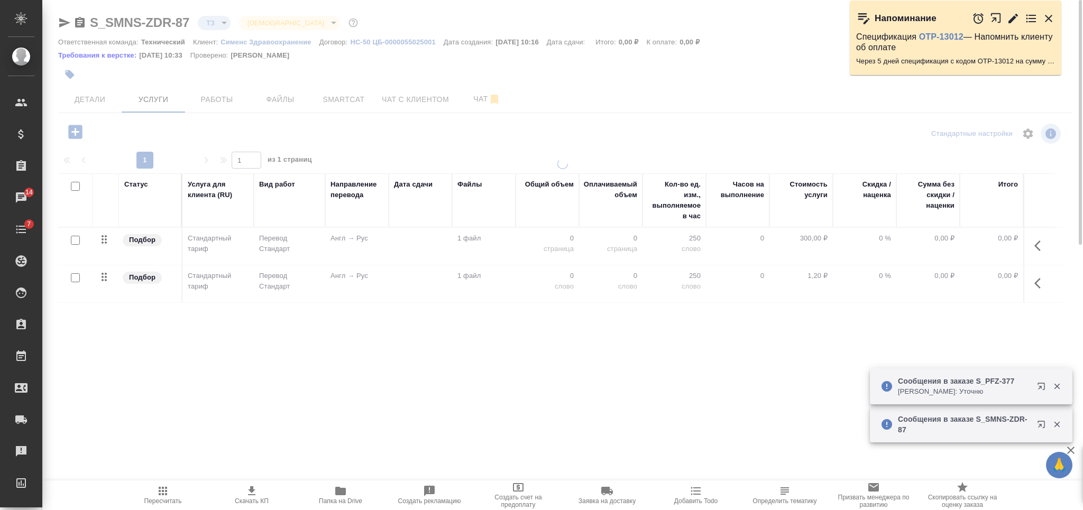
type input "new"
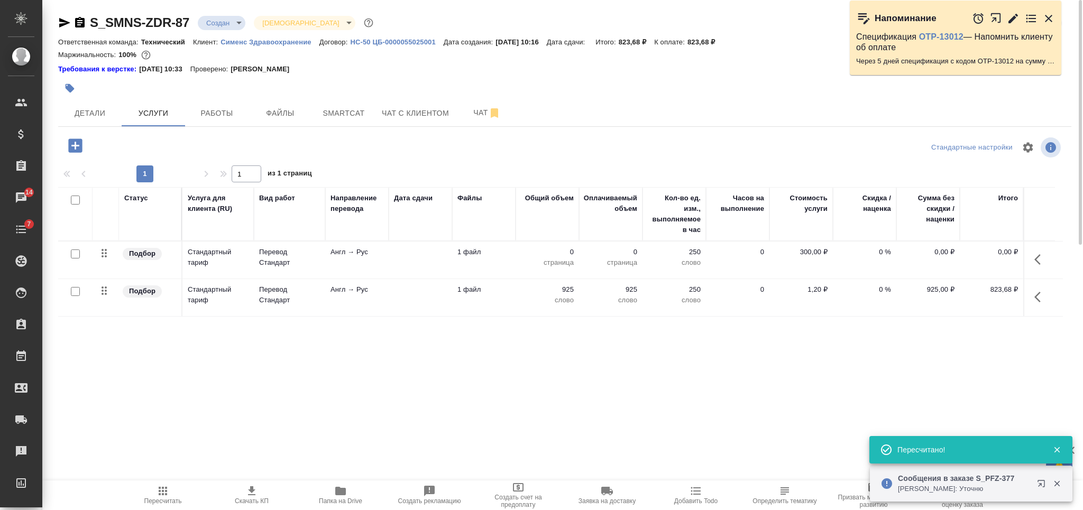
click at [165, 485] on icon "button" at bounding box center [162, 491] width 13 height 13
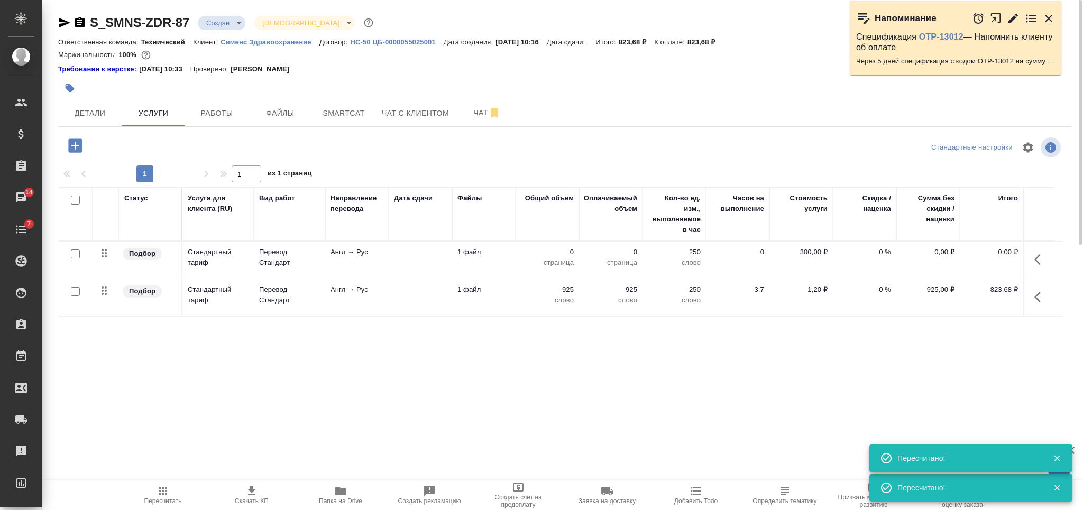
click at [423, 256] on td at bounding box center [420, 260] width 63 height 37
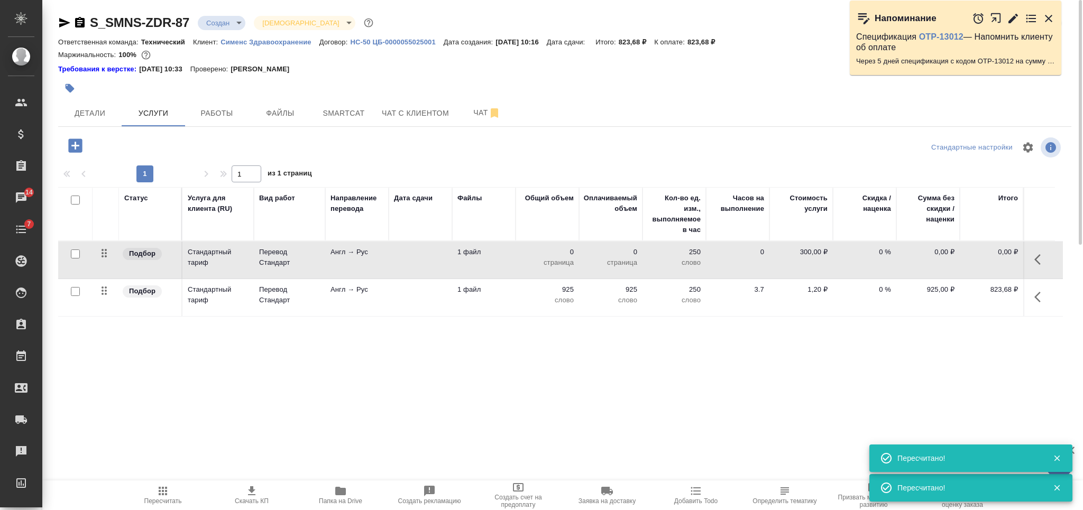
click at [423, 256] on td at bounding box center [420, 260] width 63 height 37
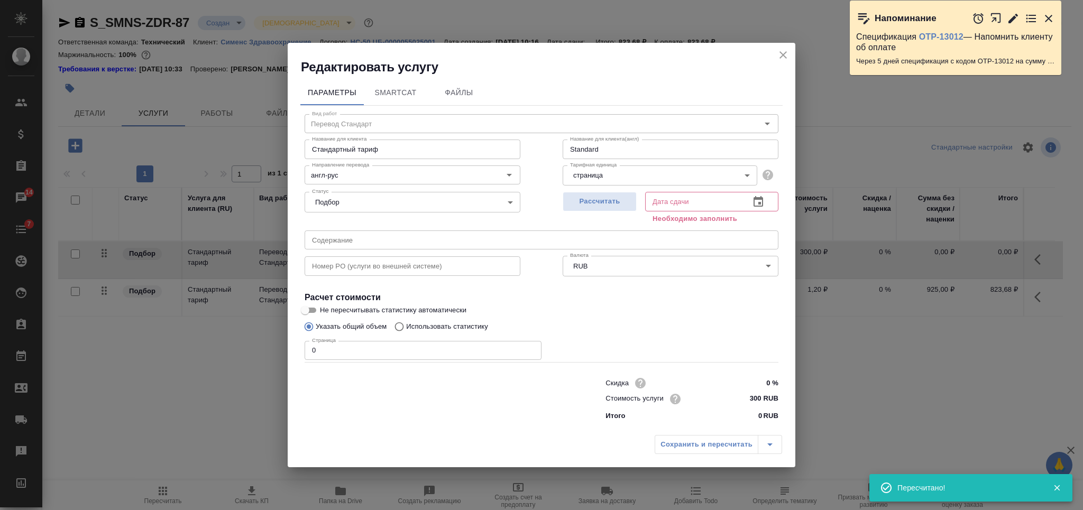
drag, startPoint x: 359, startPoint y: 357, endPoint x: 290, endPoint y: 352, distance: 69.0
click at [303, 355] on div "Вид работ Перевод Стандарт Вид работ Название для клиента Стандартный тариф Наз…" at bounding box center [541, 266] width 482 height 320
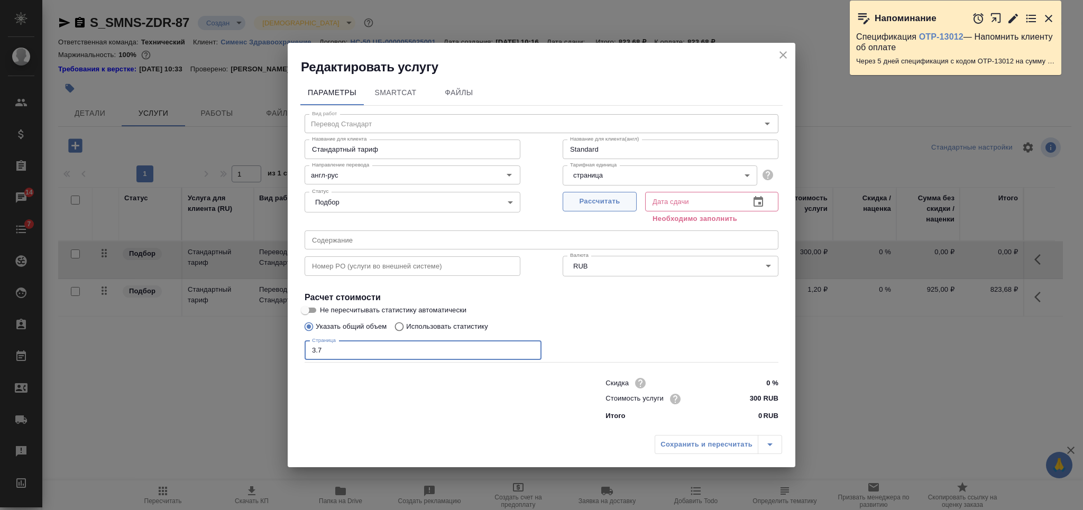
type input "3.7"
click at [597, 201] on span "Рассчитать" at bounding box center [599, 202] width 62 height 12
type input "08.10.2025 14:11"
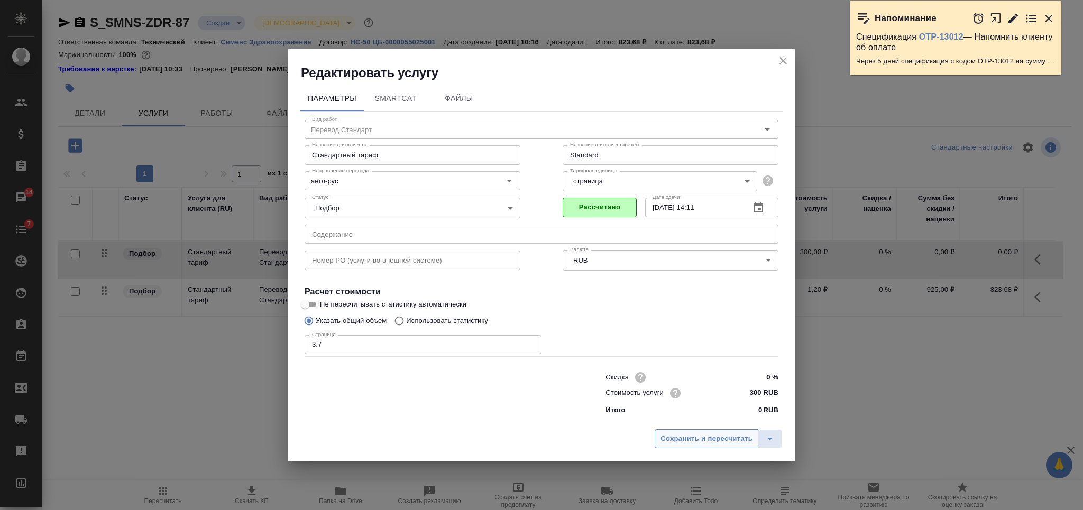
click at [689, 436] on span "Сохранить и пересчитать" at bounding box center [706, 439] width 92 height 12
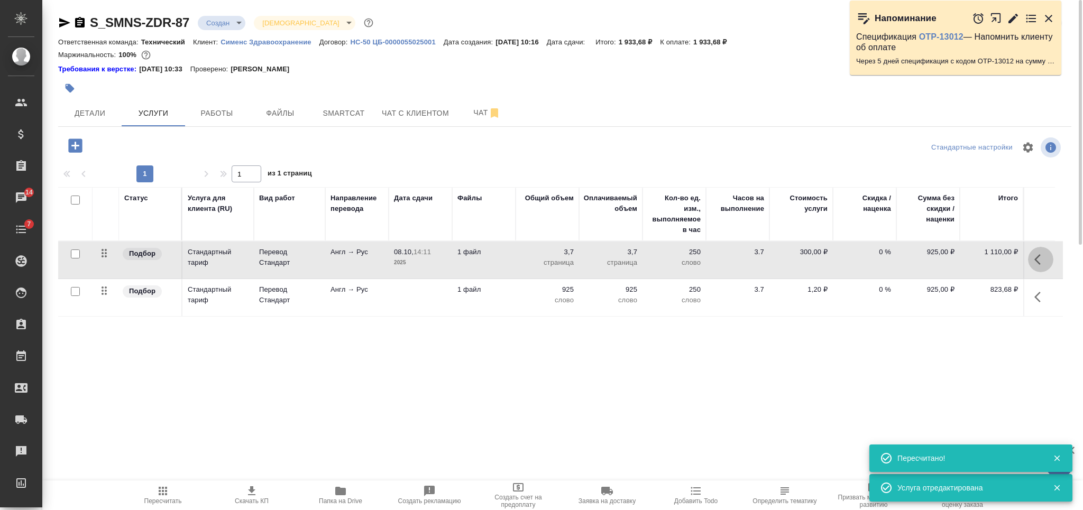
click at [1037, 263] on icon "button" at bounding box center [1040, 259] width 13 height 13
click at [959, 260] on icon "button" at bounding box center [959, 260] width 12 height 8
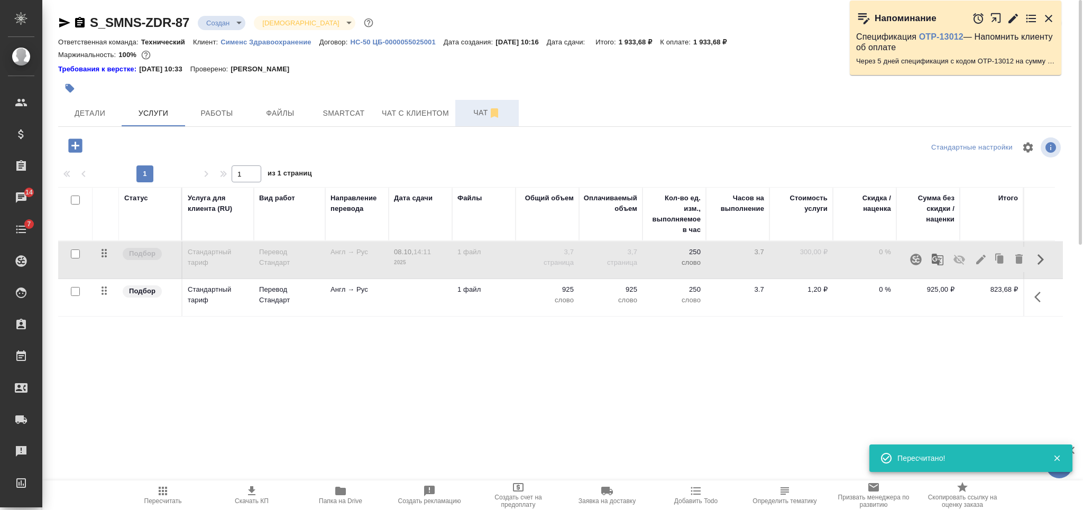
click at [467, 119] on button "Чат" at bounding box center [486, 113] width 63 height 26
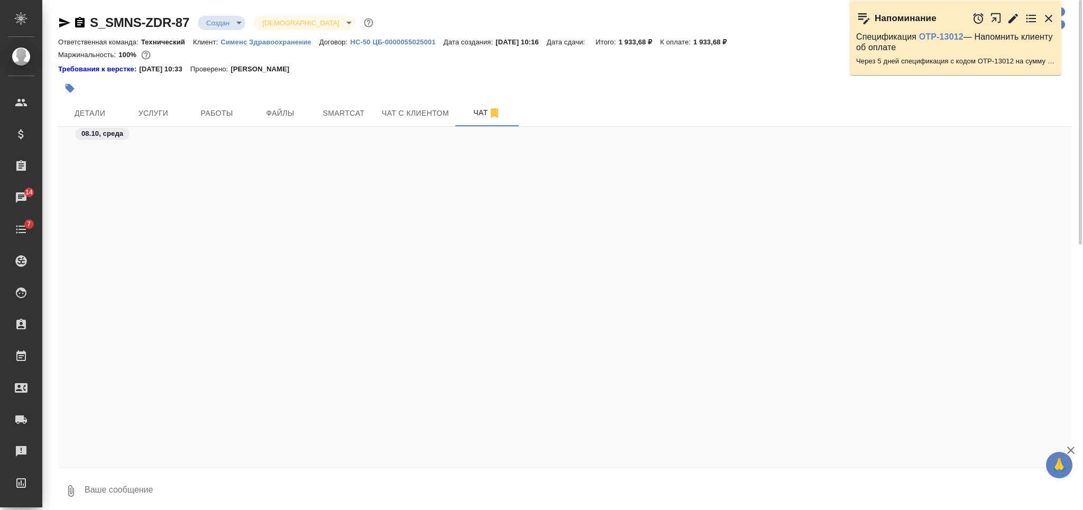
scroll to position [615, 0]
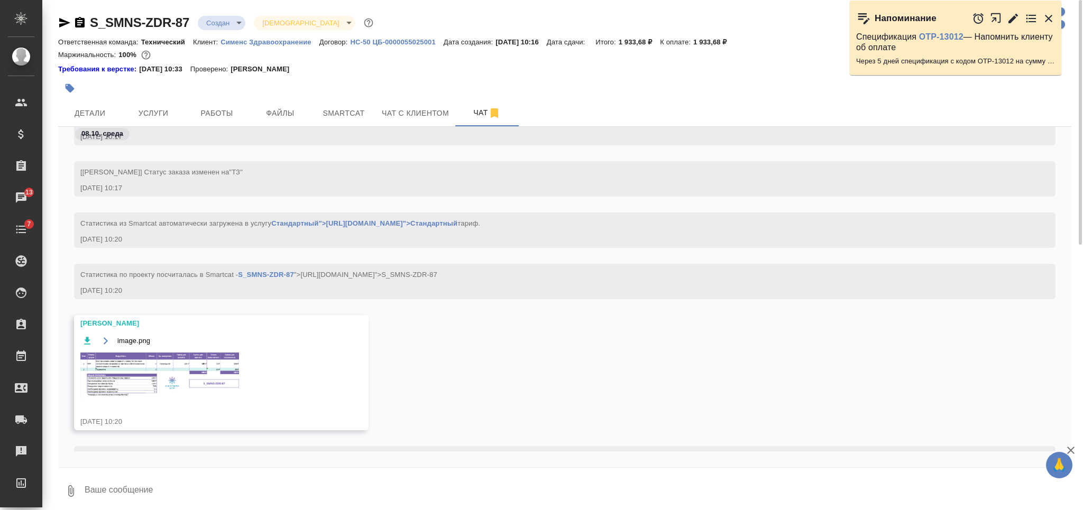
click at [166, 348] on div "image.png" at bounding box center [205, 372] width 251 height 77
click at [183, 377] on img at bounding box center [159, 375] width 159 height 45
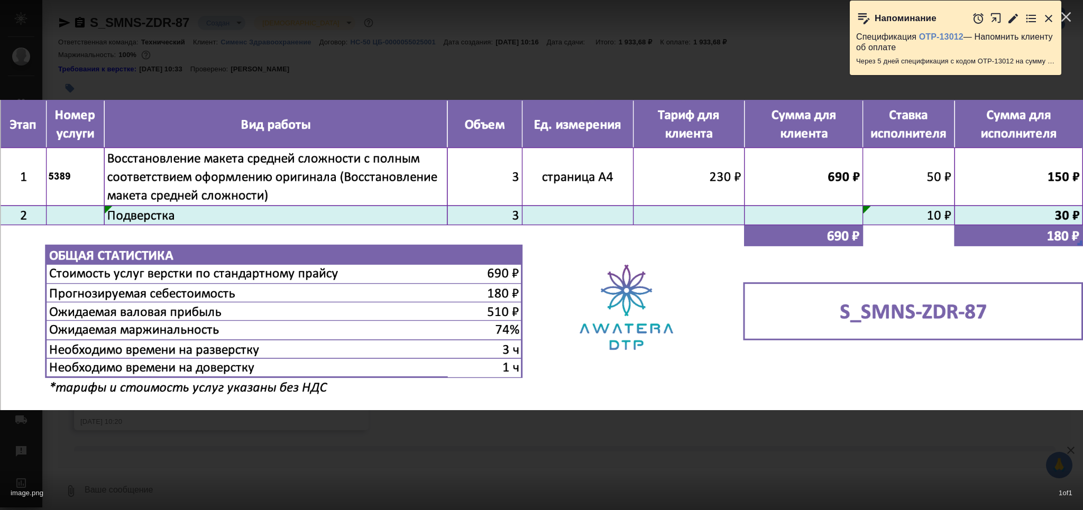
click at [436, 403] on img at bounding box center [541, 255] width 1083 height 311
click at [306, 437] on div "image.png 1 of 1" at bounding box center [541, 255] width 1083 height 510
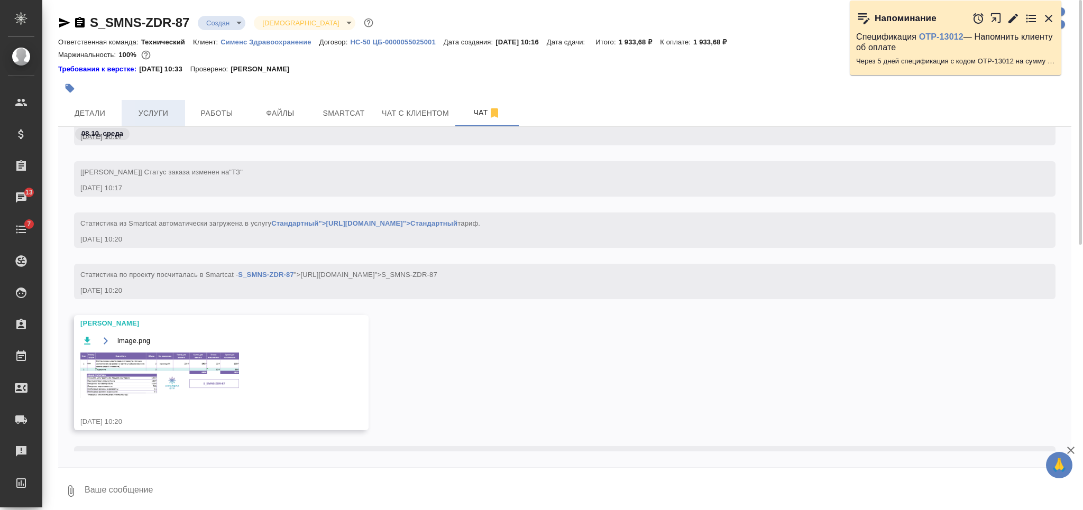
click at [163, 108] on span "Услуги" at bounding box center [153, 113] width 51 height 13
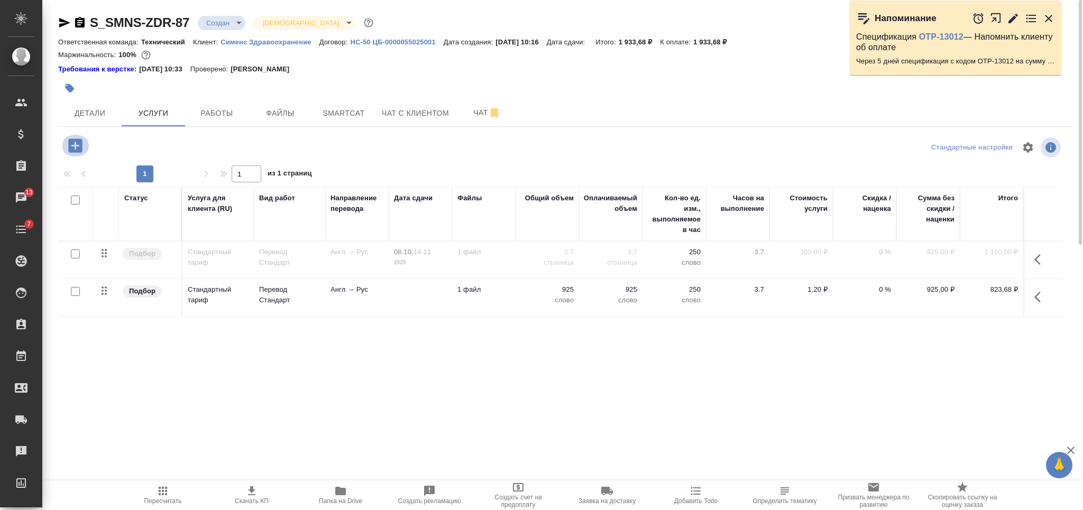
click at [83, 149] on icon "button" at bounding box center [75, 145] width 19 height 19
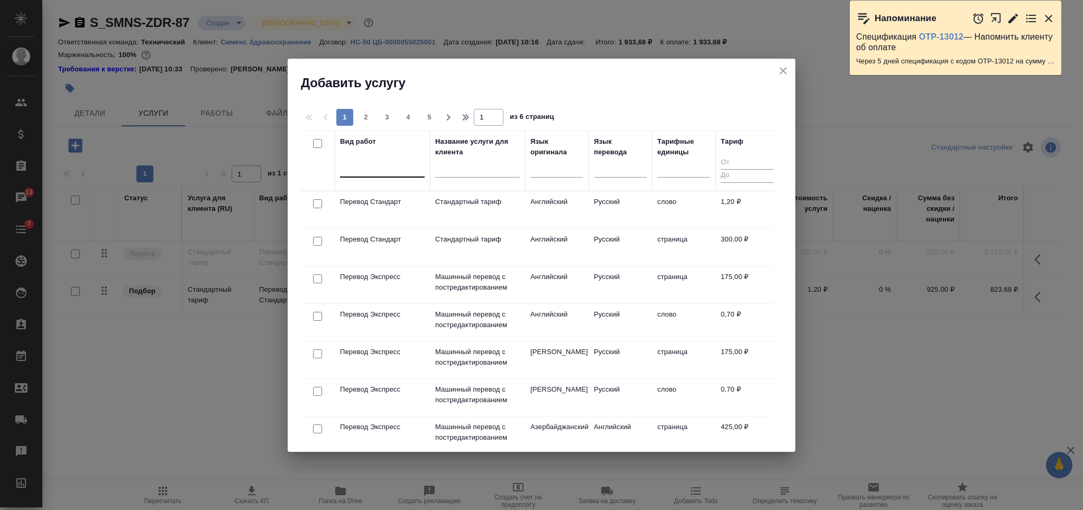
click at [365, 167] on div at bounding box center [382, 166] width 85 height 15
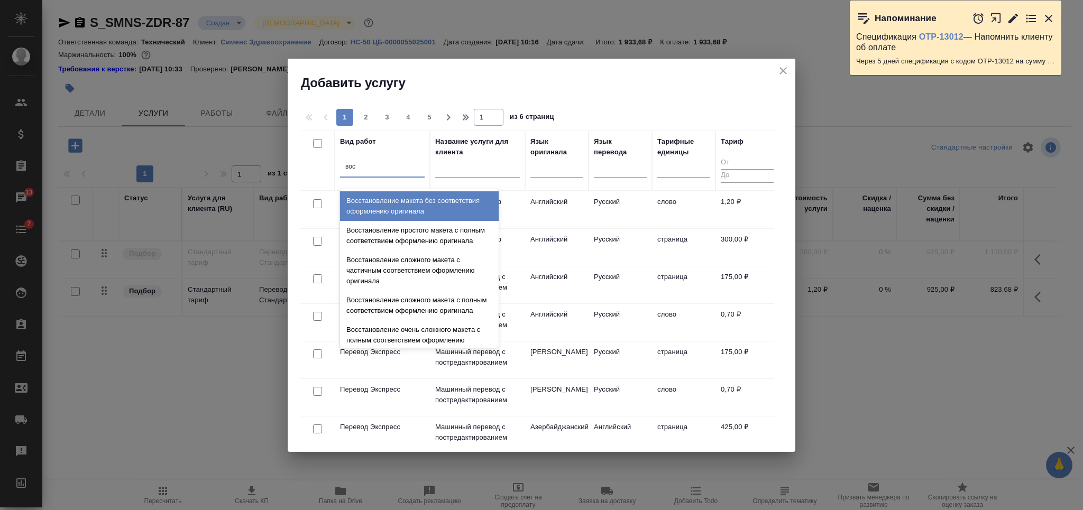
type input "восс"
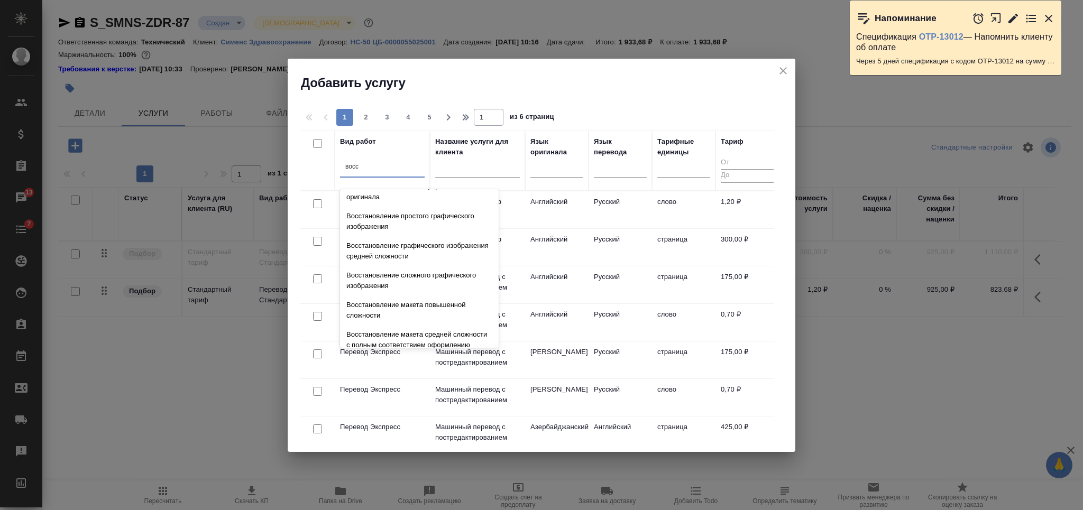
scroll to position [195, 0]
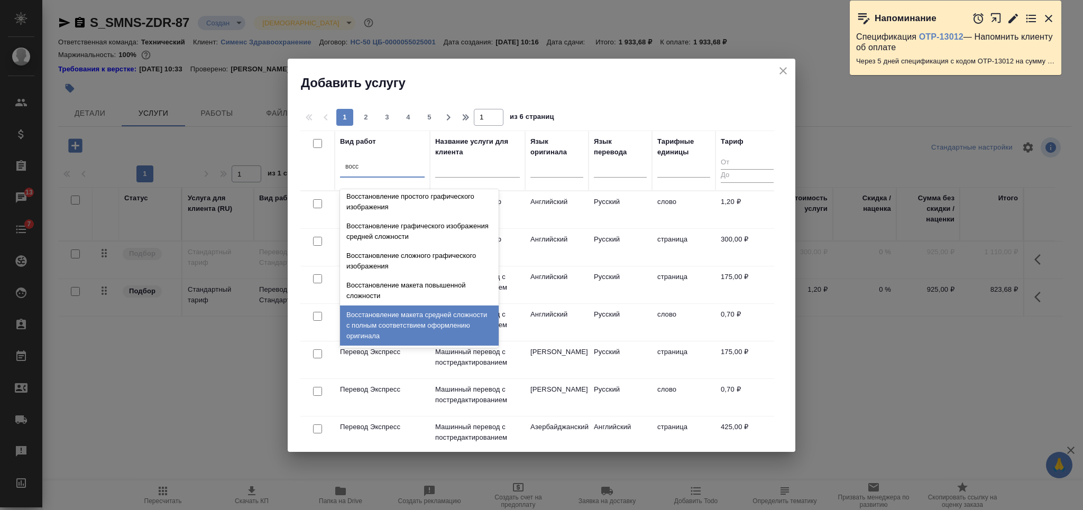
click at [408, 318] on div "Восстановление макета средней сложности с полным соответствием оформлению ориги…" at bounding box center [419, 326] width 159 height 40
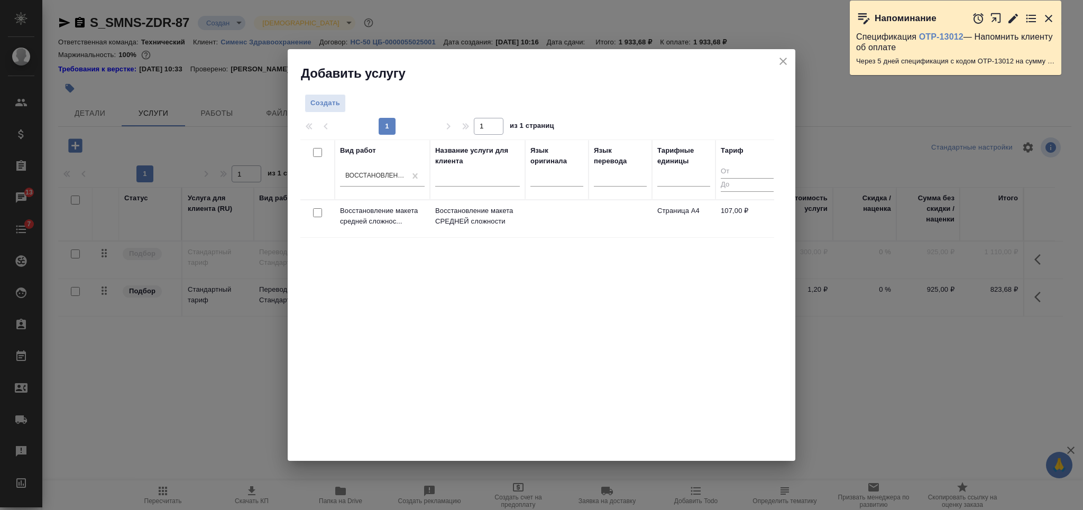
click at [320, 215] on input "checkbox" at bounding box center [317, 212] width 9 height 9
checkbox input "true"
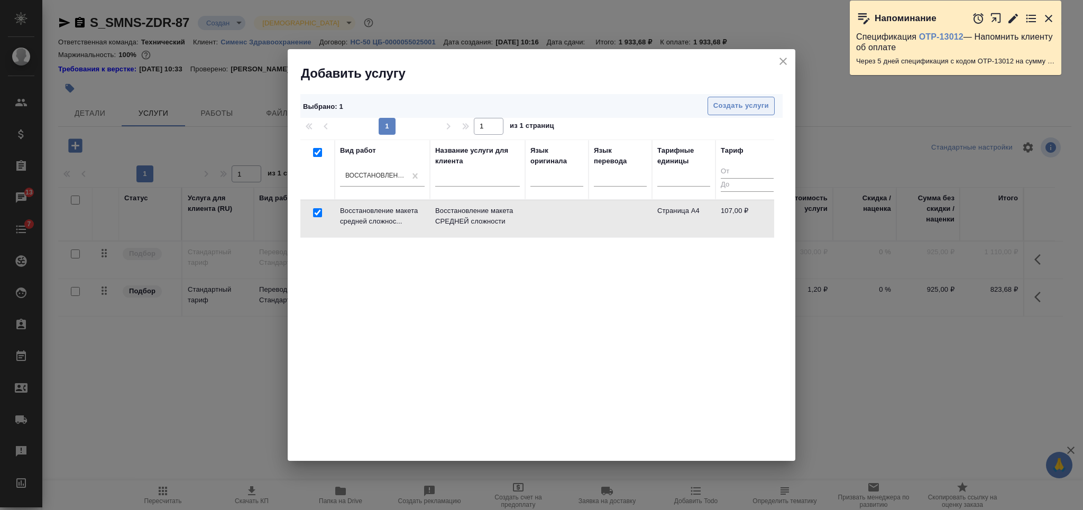
click at [742, 100] on span "Создать услуги" at bounding box center [741, 106] width 56 height 12
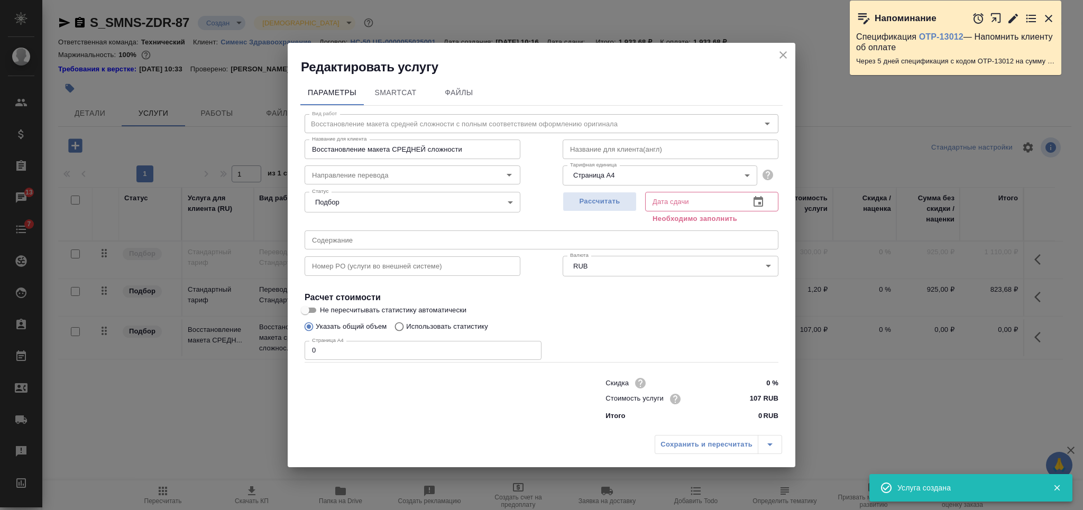
click at [297, 348] on div "Параметры SmartCat Файлы Вид работ Восстановление макета средней сложности с по…" at bounding box center [542, 253] width 508 height 354
type input "3"
click at [591, 204] on span "Рассчитать" at bounding box center [599, 202] width 62 height 12
type input "08.10.2025 10:47"
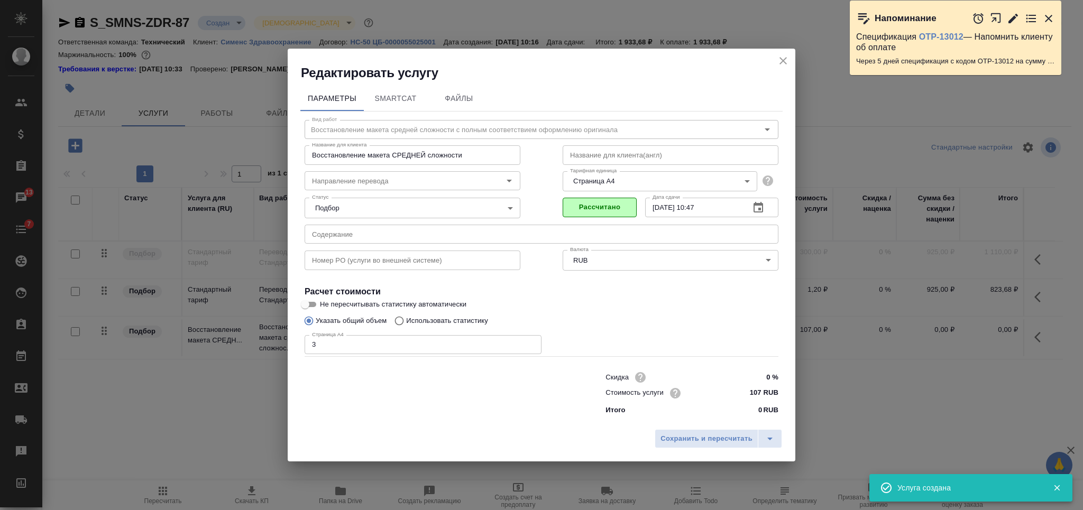
click at [710, 428] on div "Сохранить и пересчитать" at bounding box center [542, 443] width 508 height 38
click at [710, 430] on button "Сохранить и пересчитать" at bounding box center [707, 438] width 104 height 19
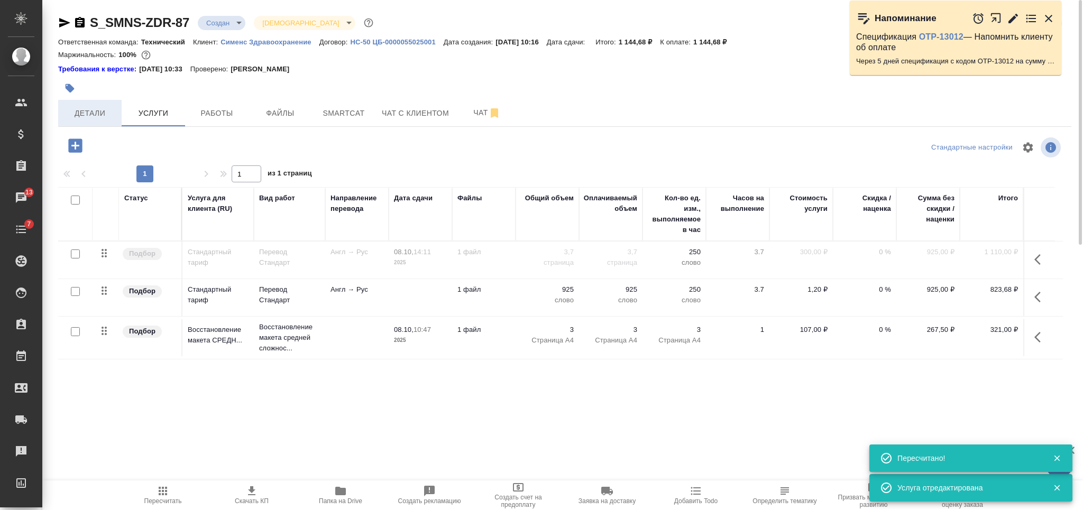
click at [96, 112] on span "Детали" at bounding box center [90, 113] width 51 height 13
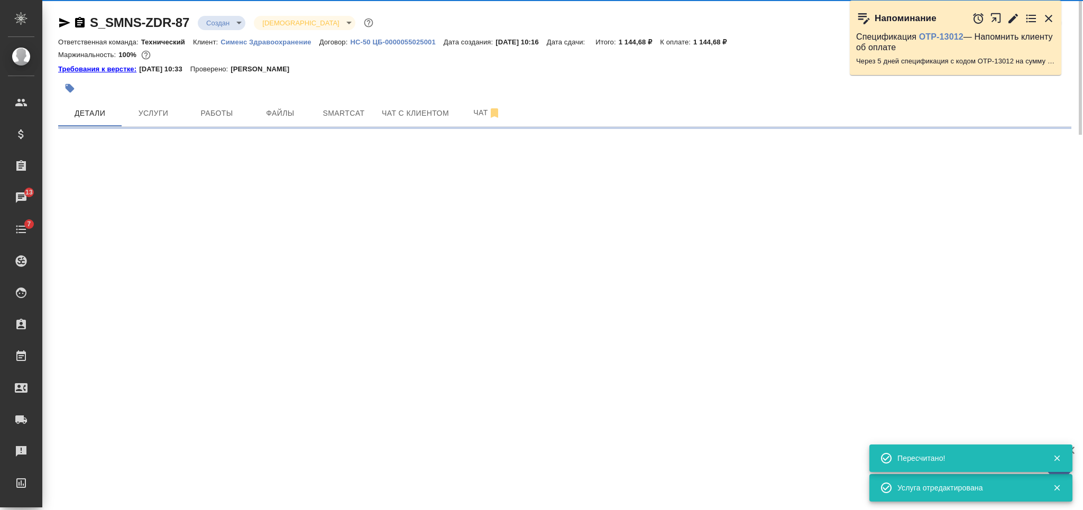
select select "RU"
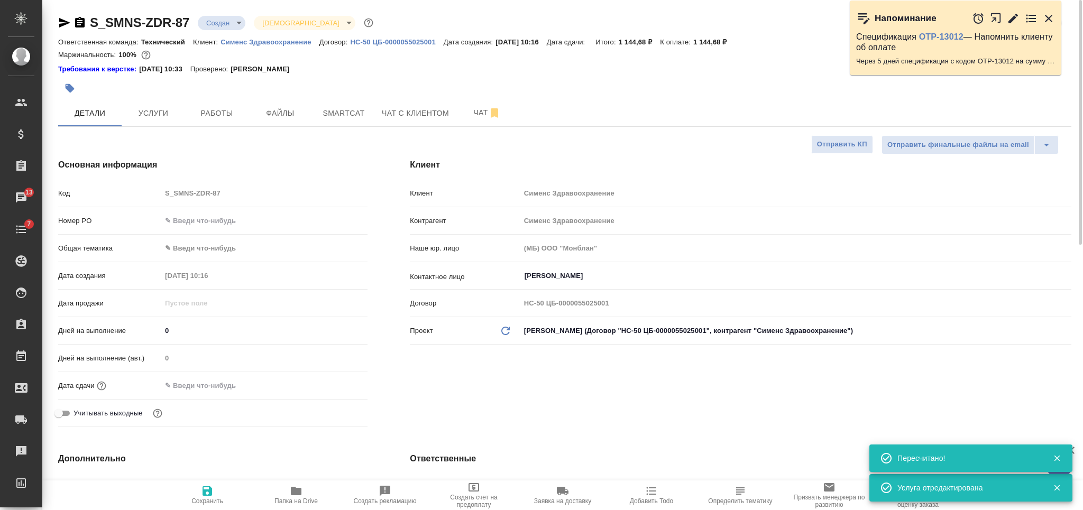
type textarea "x"
click at [75, 20] on icon "button" at bounding box center [80, 22] width 10 height 11
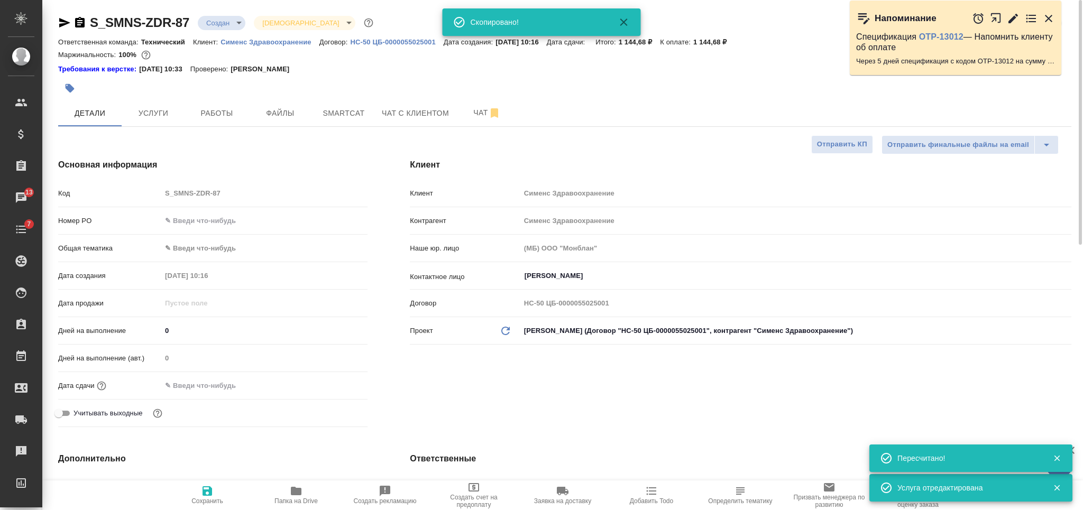
type textarea "x"
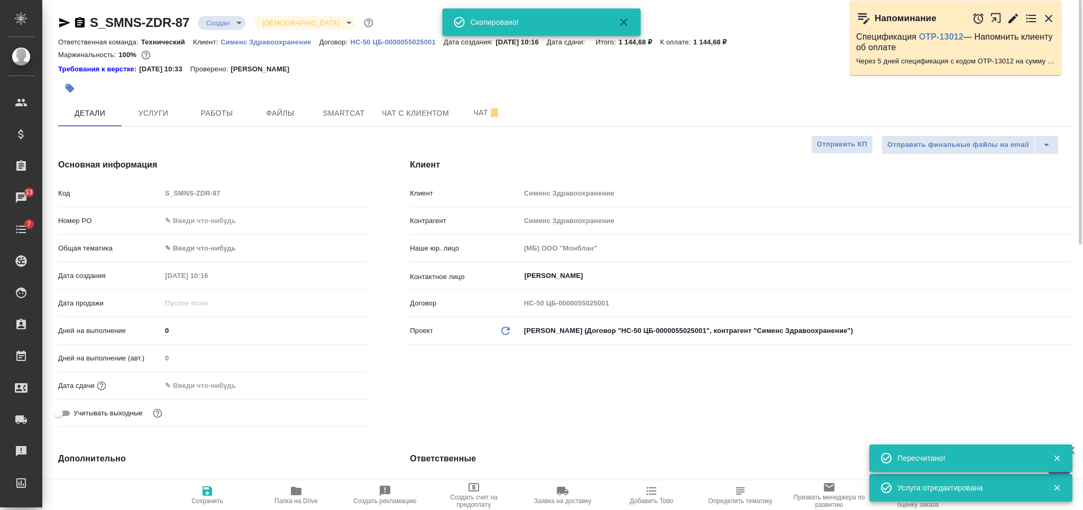
type textarea "x"
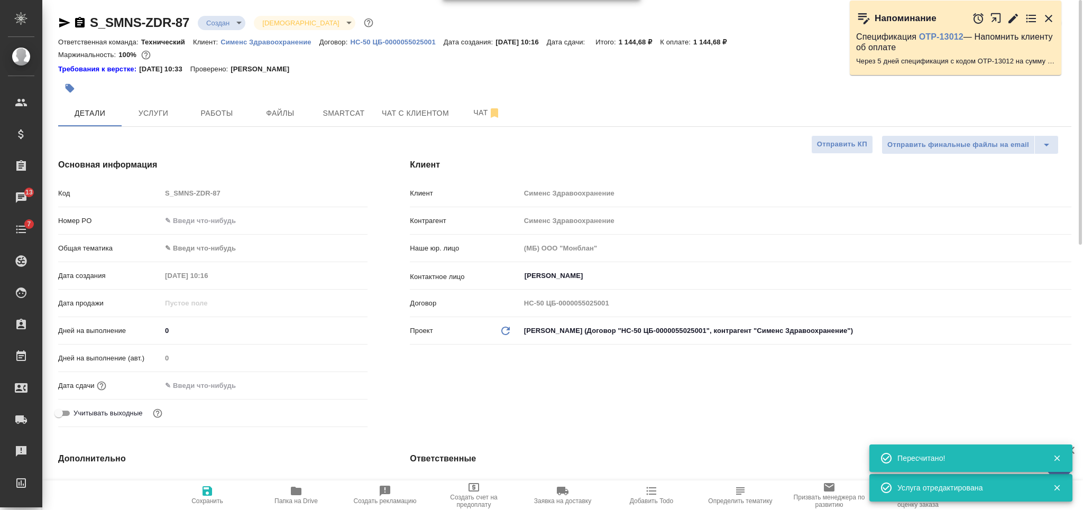
click at [80, 24] on icon "button" at bounding box center [80, 22] width 10 height 11
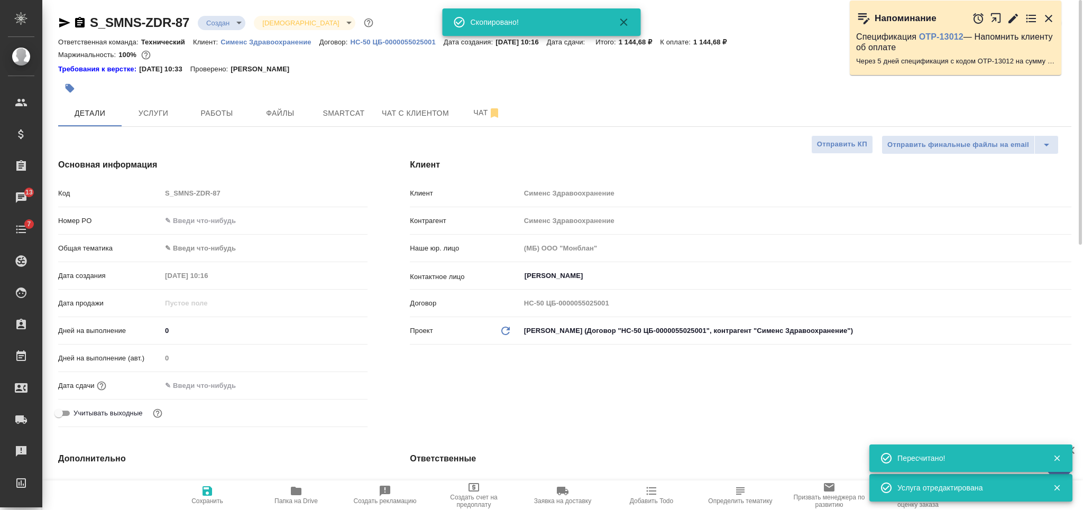
type textarea "x"
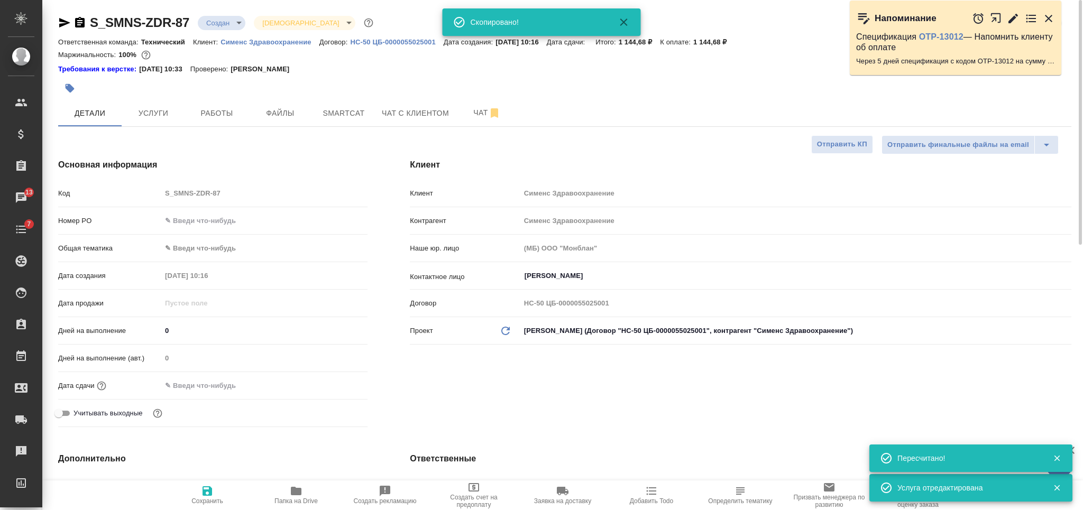
type textarea "x"
click at [471, 114] on span "Чат" at bounding box center [487, 112] width 51 height 13
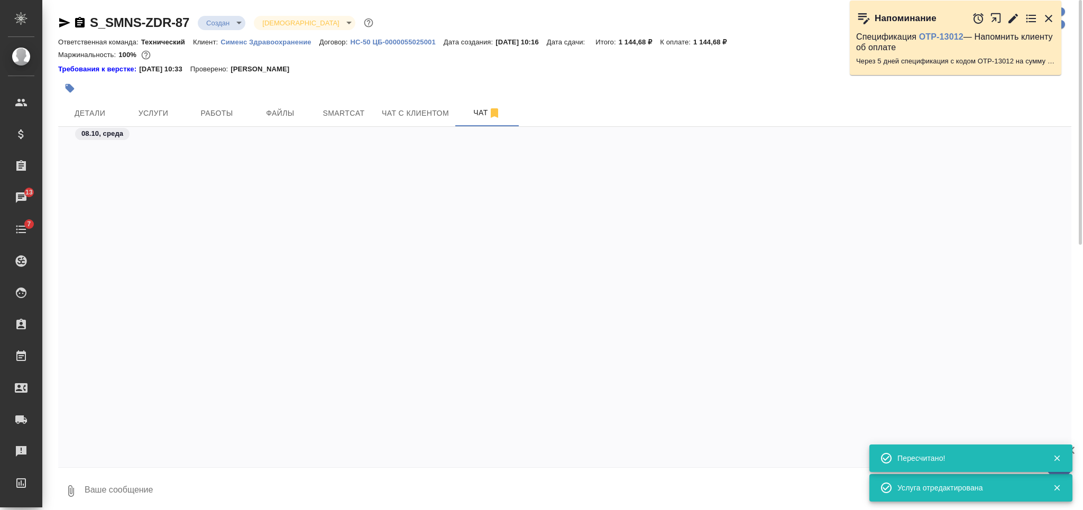
scroll to position [882, 0]
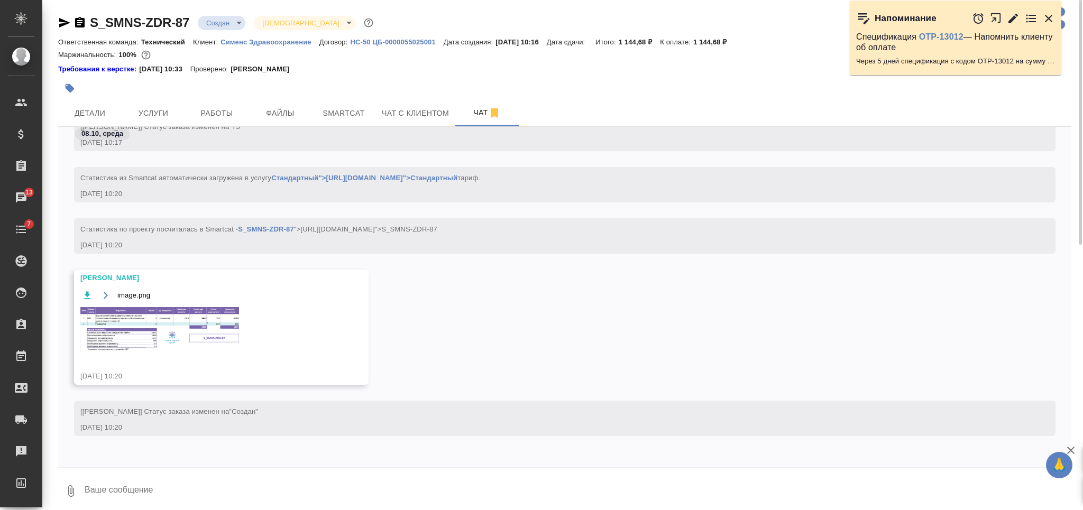
click at [191, 331] on img at bounding box center [159, 329] width 159 height 45
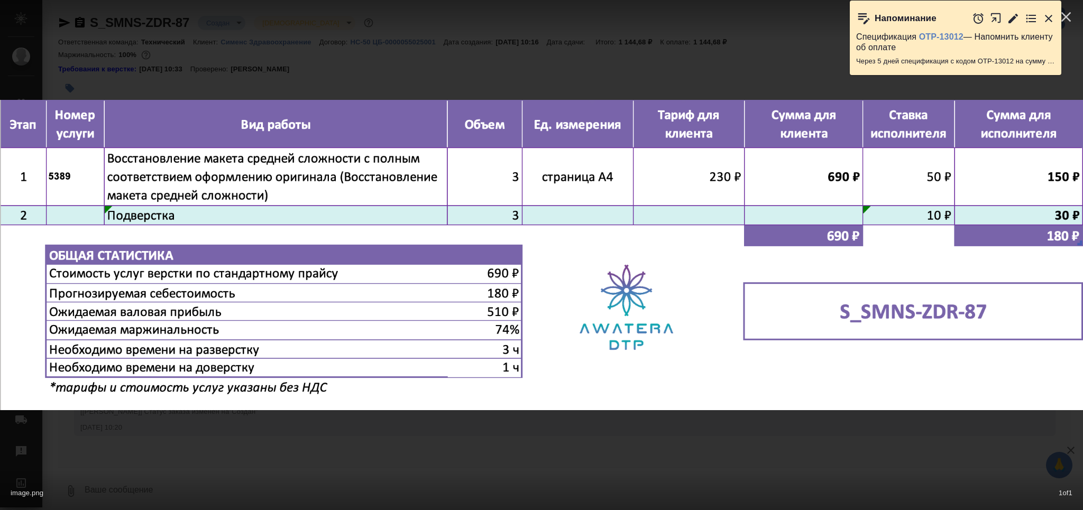
click at [471, 439] on div "image.png 1 of 1" at bounding box center [541, 255] width 1083 height 510
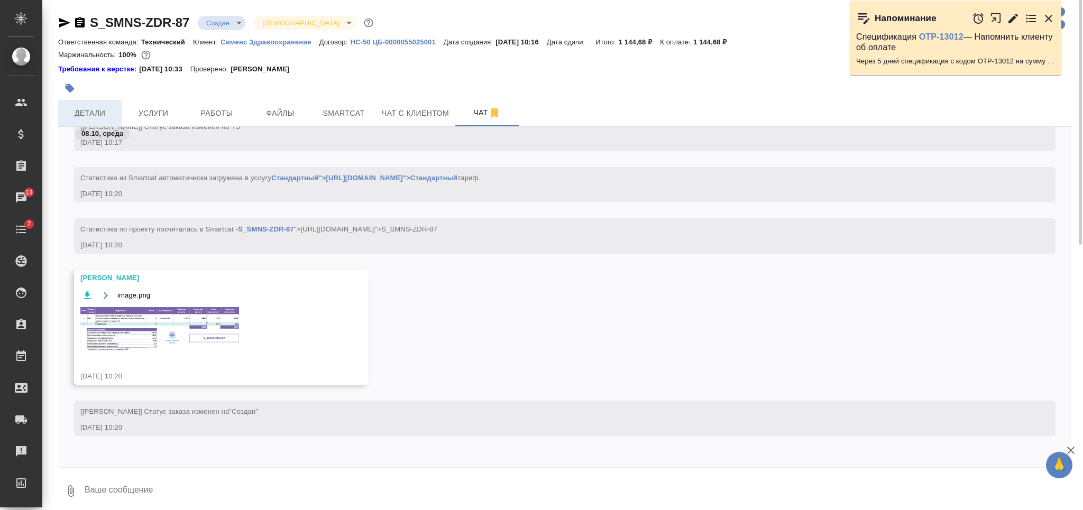
click at [100, 103] on button "Детали" at bounding box center [89, 113] width 63 height 26
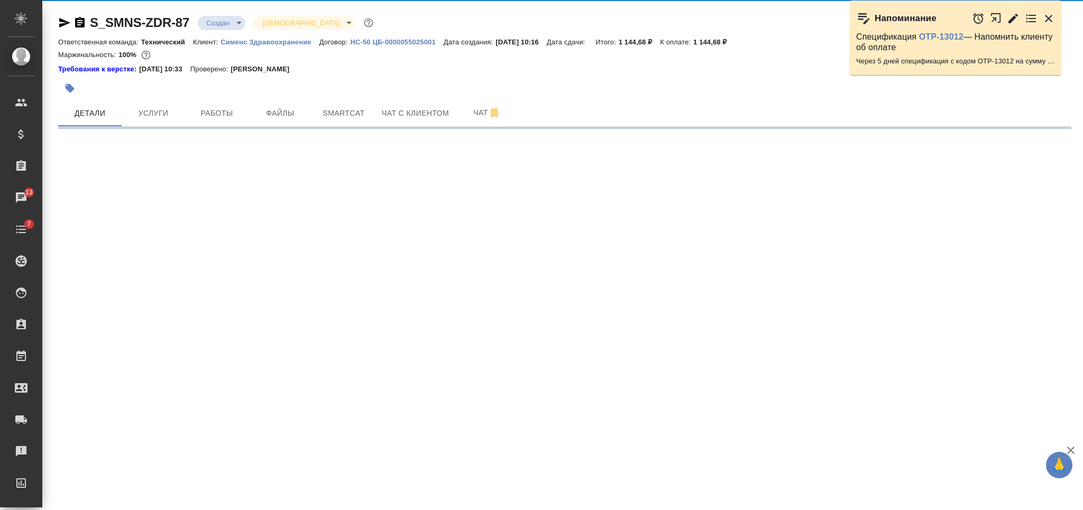
select select "RU"
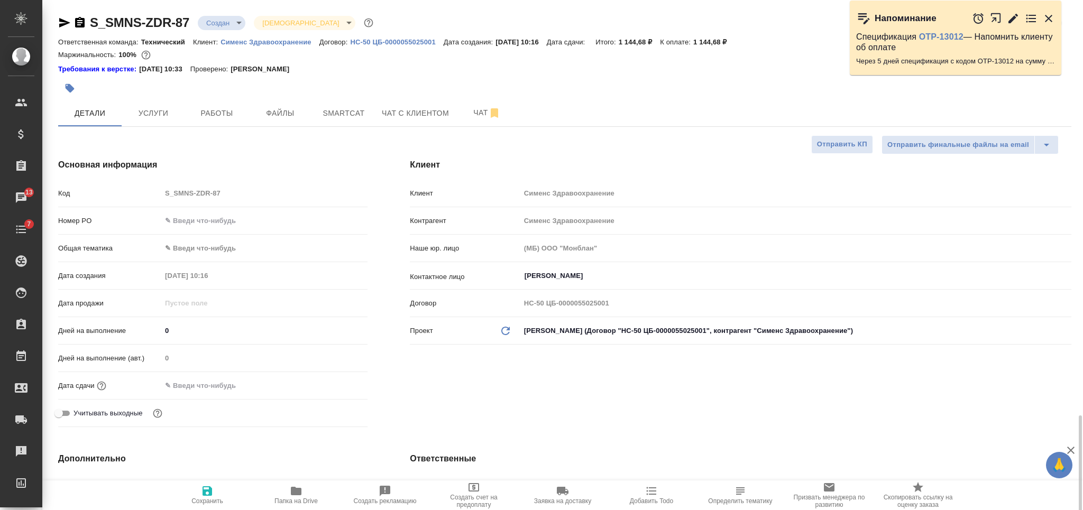
type textarea "x"
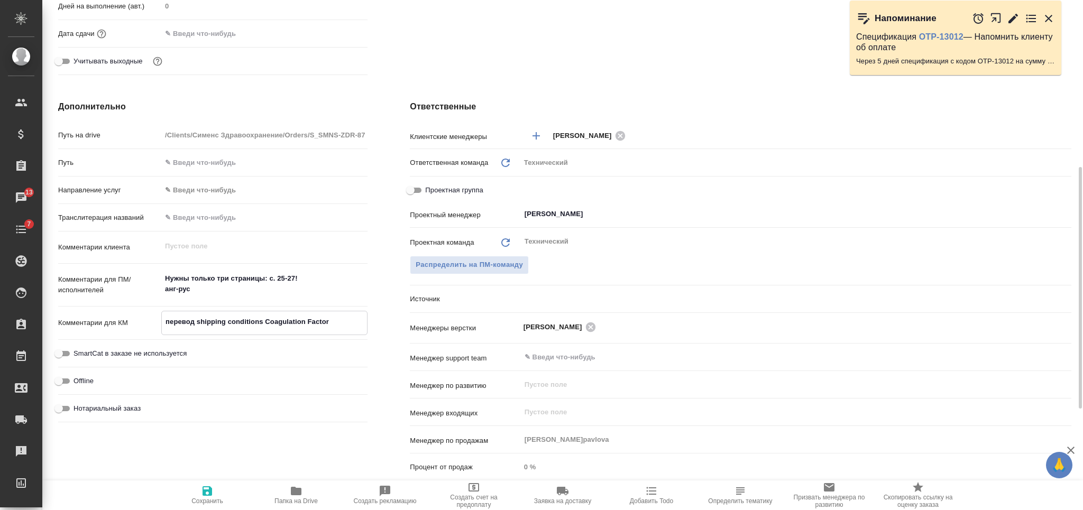
click at [222, 329] on textarea "перевод shipping conditions Coagulation Factor" at bounding box center [264, 322] width 205 height 18
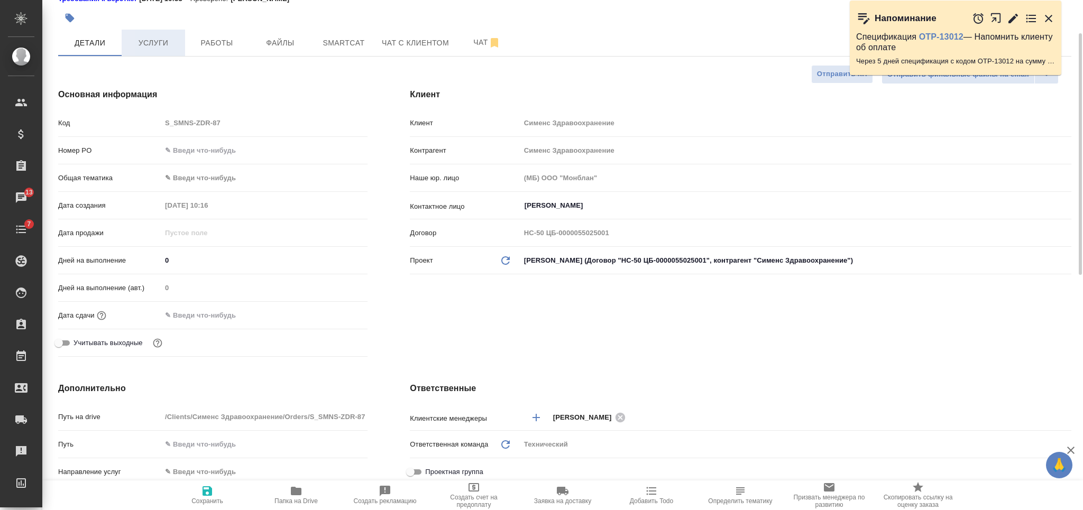
scroll to position [0, 0]
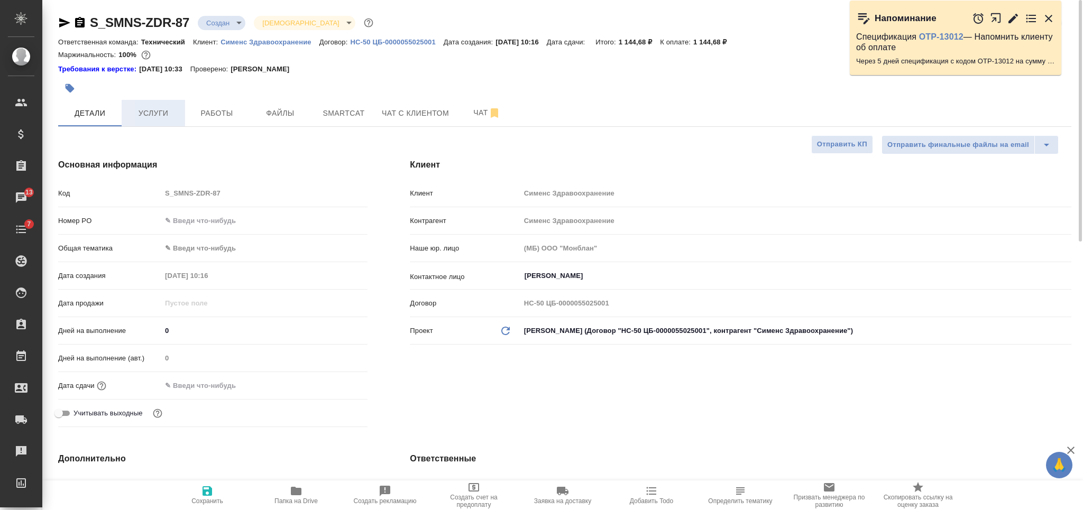
type textarea "x"
click at [159, 116] on span "Услуги" at bounding box center [153, 113] width 51 height 13
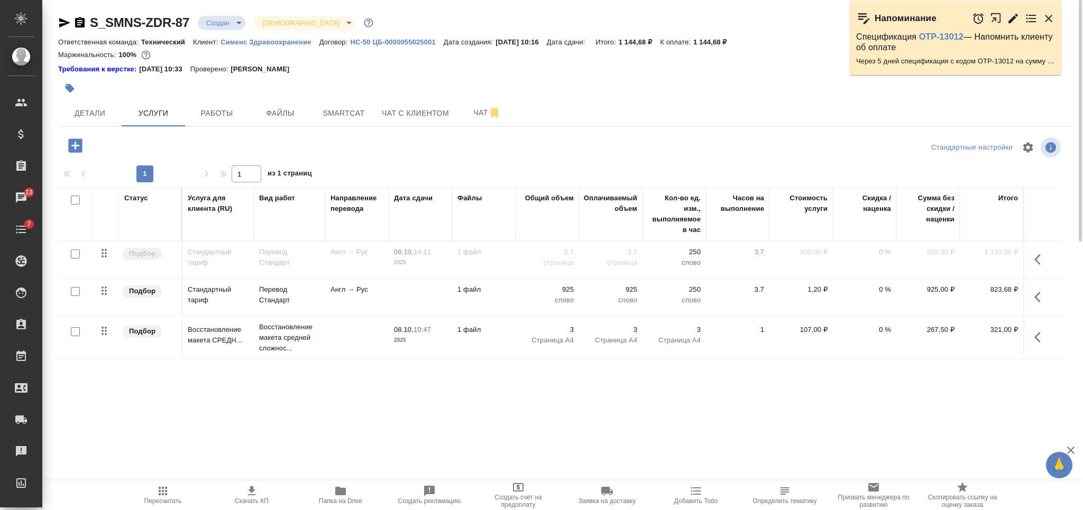
click at [75, 198] on input "checkbox" at bounding box center [75, 200] width 9 height 9
checkbox input "true"
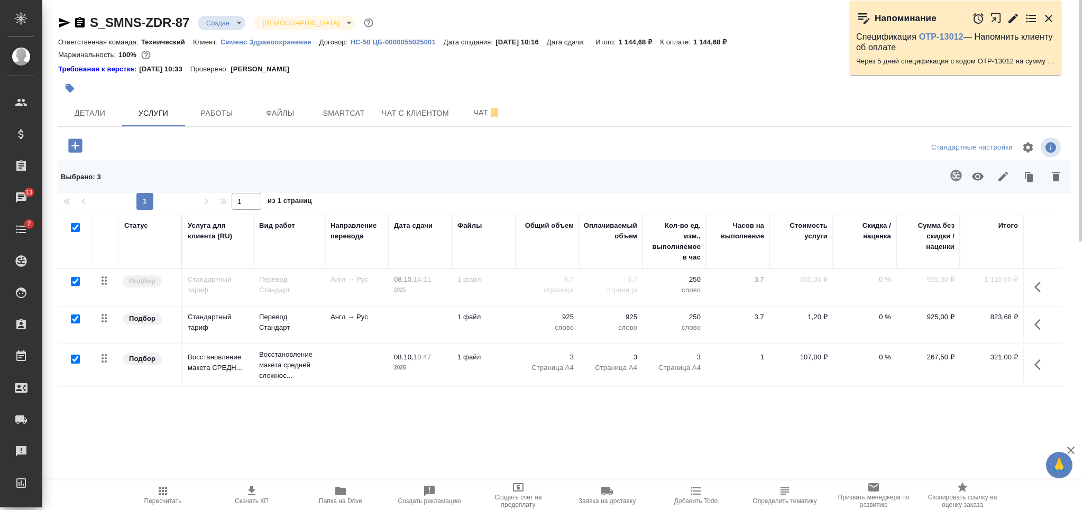
click at [1006, 176] on icon "button" at bounding box center [1003, 176] width 13 height 13
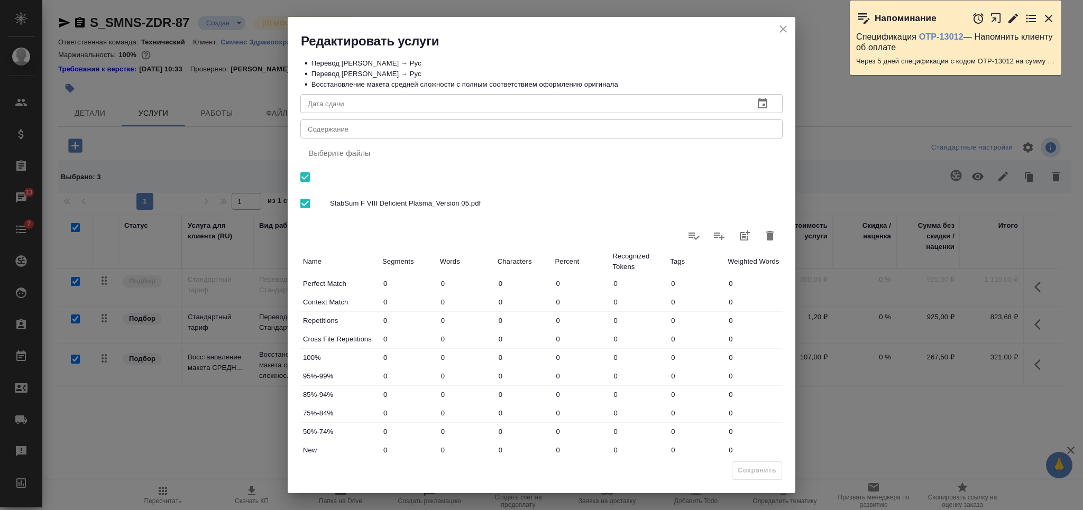
click at [646, 123] on div "x Содержание" at bounding box center [541, 128] width 482 height 19
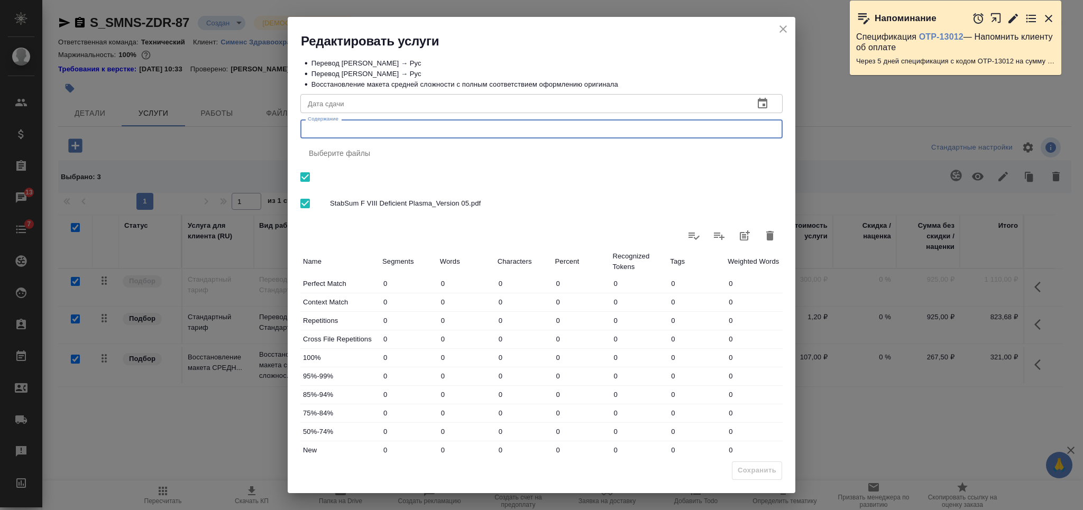
paste textarea "перевод shipping conditions Coagulation Factor"
type textarea "перевод shipping conditions Coagulation Factor"
click at [767, 477] on button "Сохранить" at bounding box center [757, 471] width 50 height 19
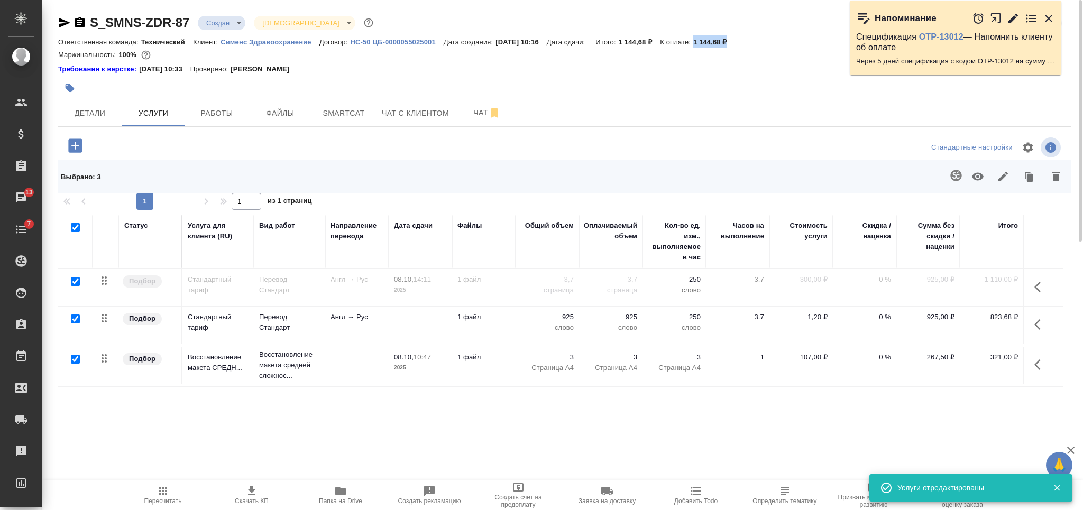
drag, startPoint x: 753, startPoint y: 47, endPoint x: 706, endPoint y: 45, distance: 47.1
click at [706, 45] on div "Ответственная команда: Технический Клиент: Сименс Здравоохранение Договор: HC-5…" at bounding box center [564, 41] width 1013 height 13
copy p "1 144,68 ₽"
click at [256, 495] on icon "button" at bounding box center [251, 491] width 13 height 13
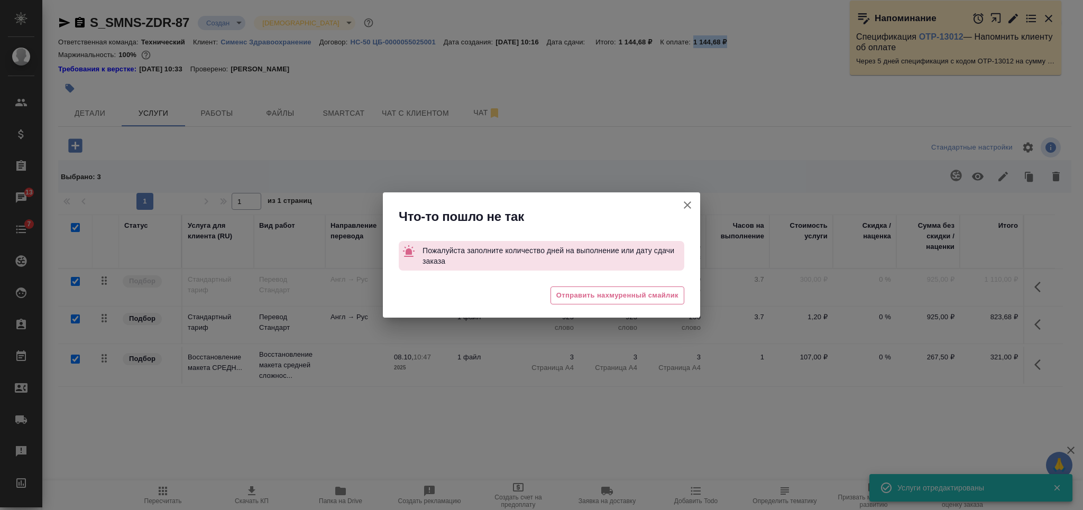
click at [686, 203] on icon "button" at bounding box center [687, 204] width 7 height 7
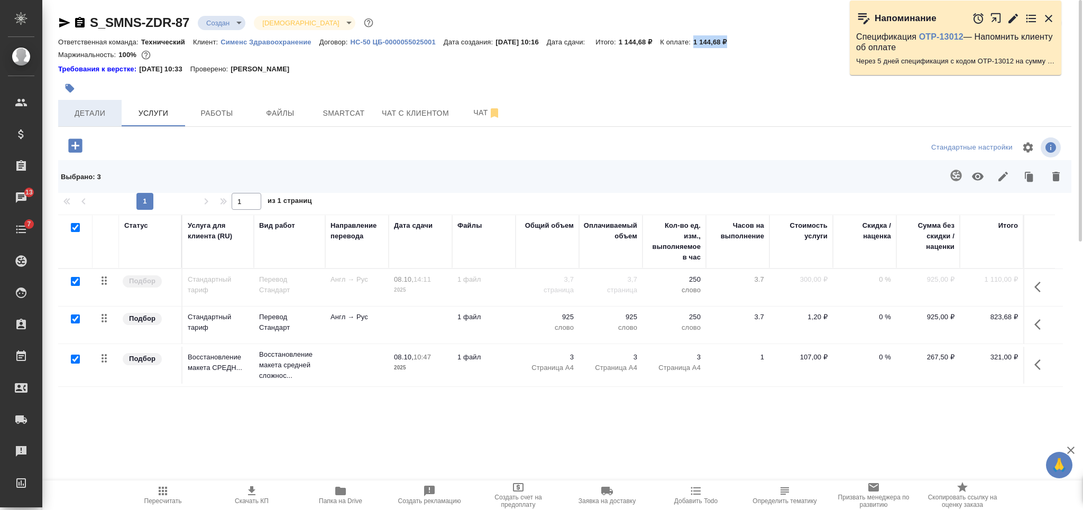
click at [97, 117] on span "Детали" at bounding box center [90, 113] width 51 height 13
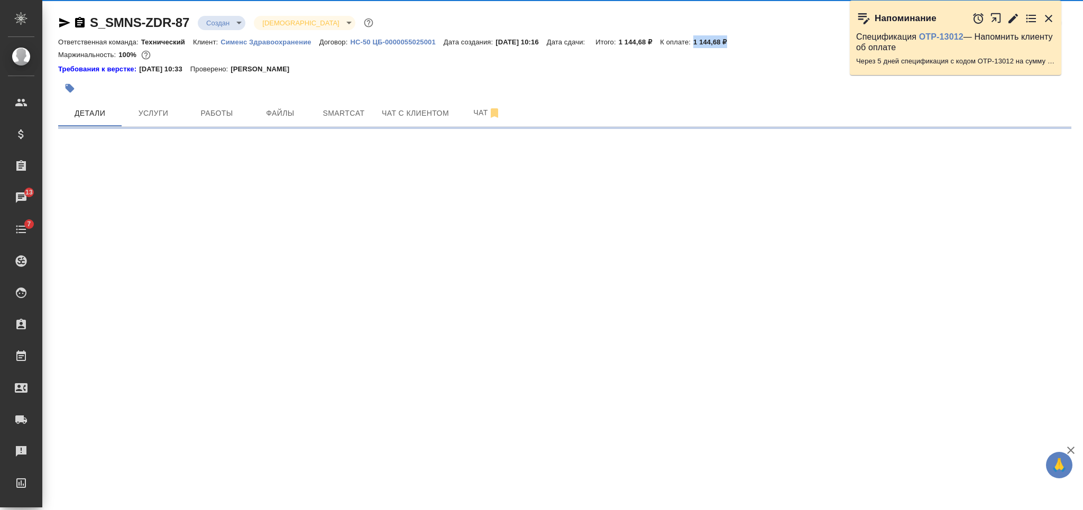
select select "RU"
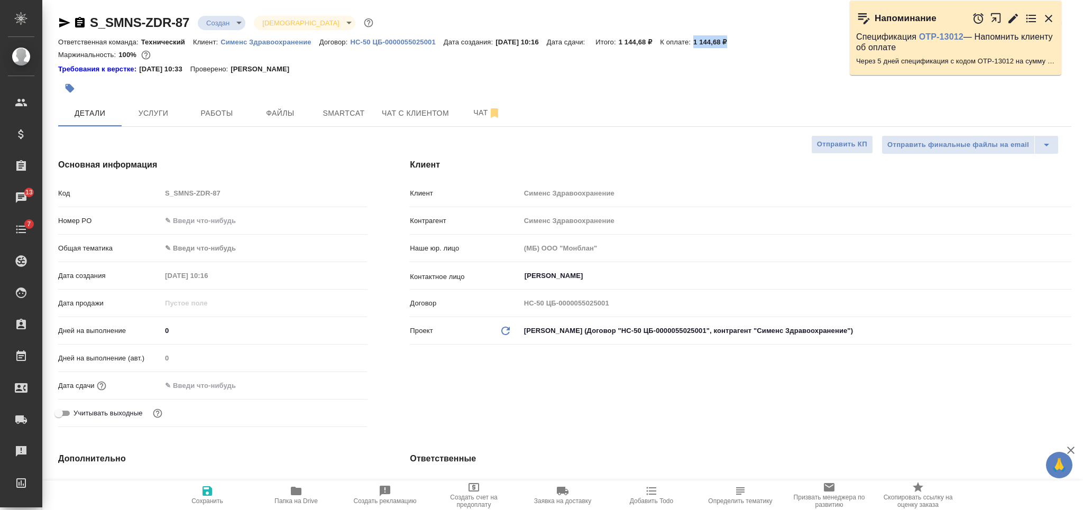
type textarea "x"
click at [208, 500] on span "Сохранить" at bounding box center [207, 500] width 32 height 7
type textarea "x"
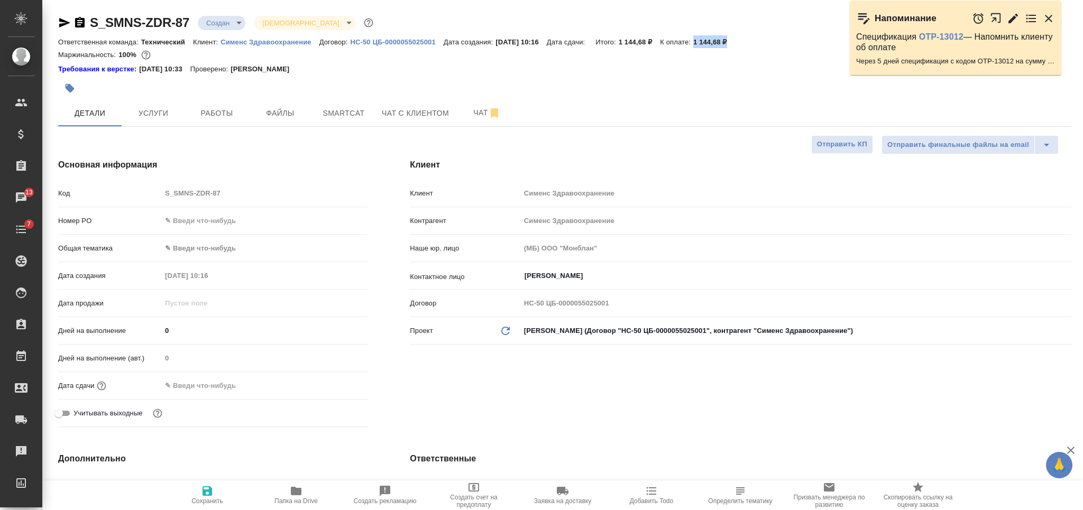
type textarea "x"
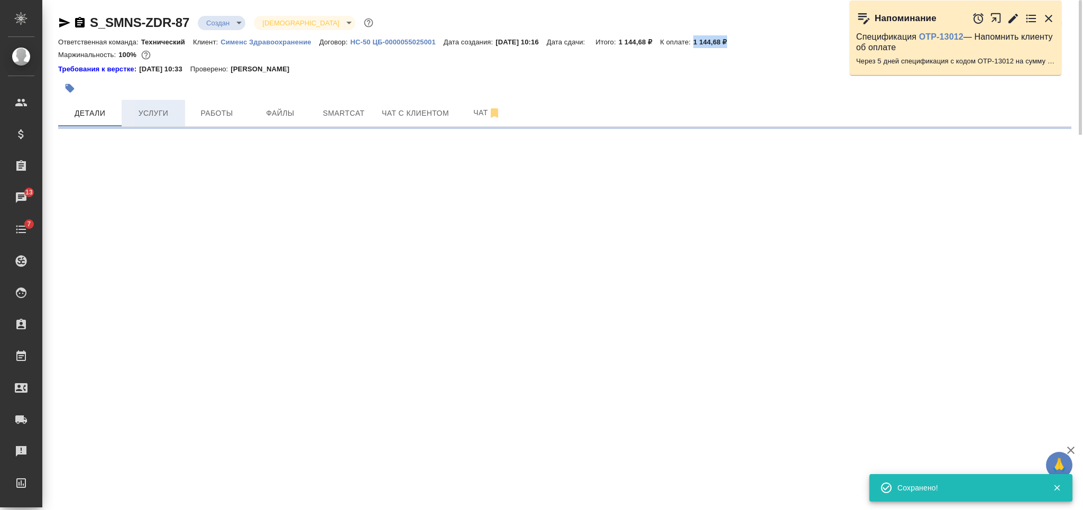
select select "RU"
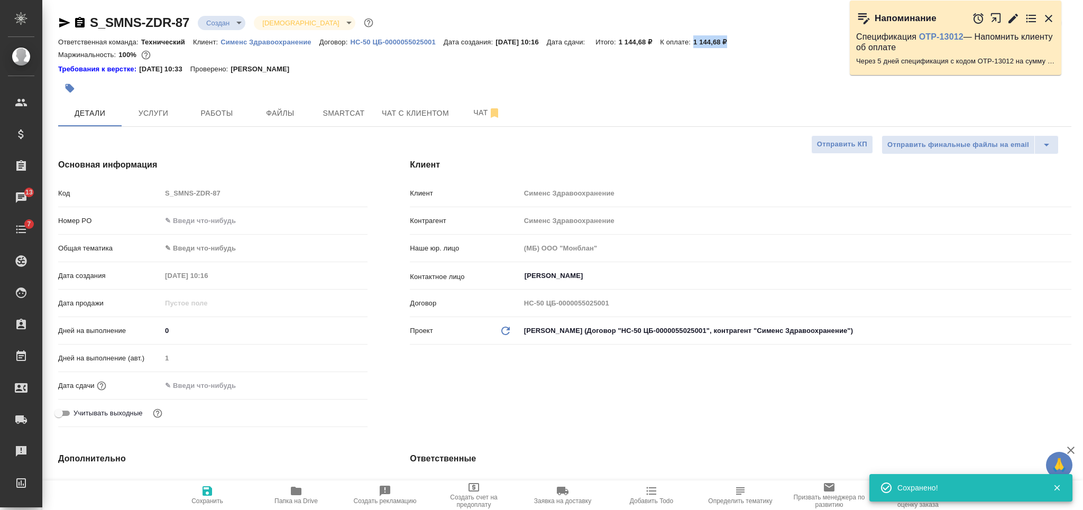
type textarea "x"
click at [726, 493] on span "Определить тематику" at bounding box center [740, 495] width 76 height 20
type textarea "x"
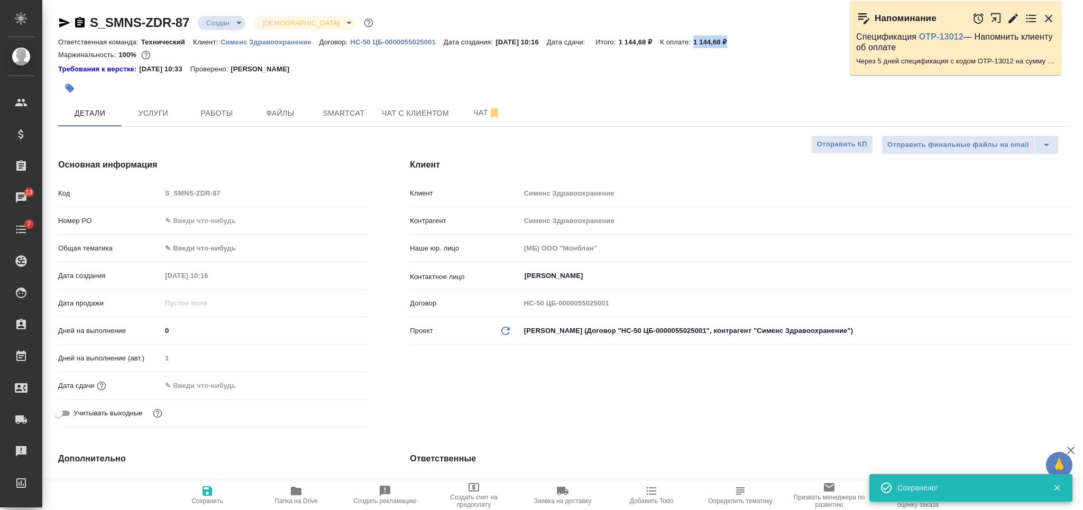
type textarea "x"
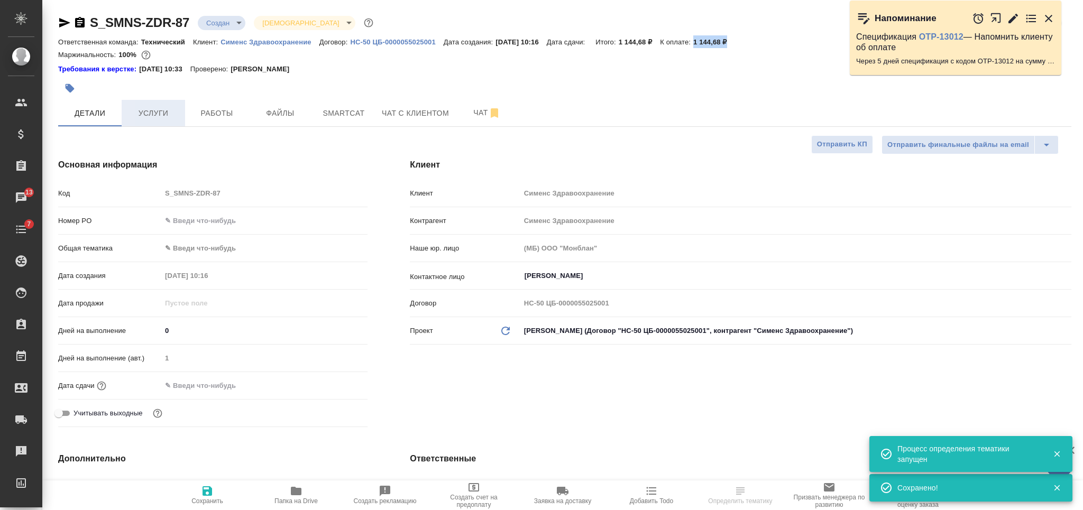
click at [150, 105] on button "Услуги" at bounding box center [153, 113] width 63 height 26
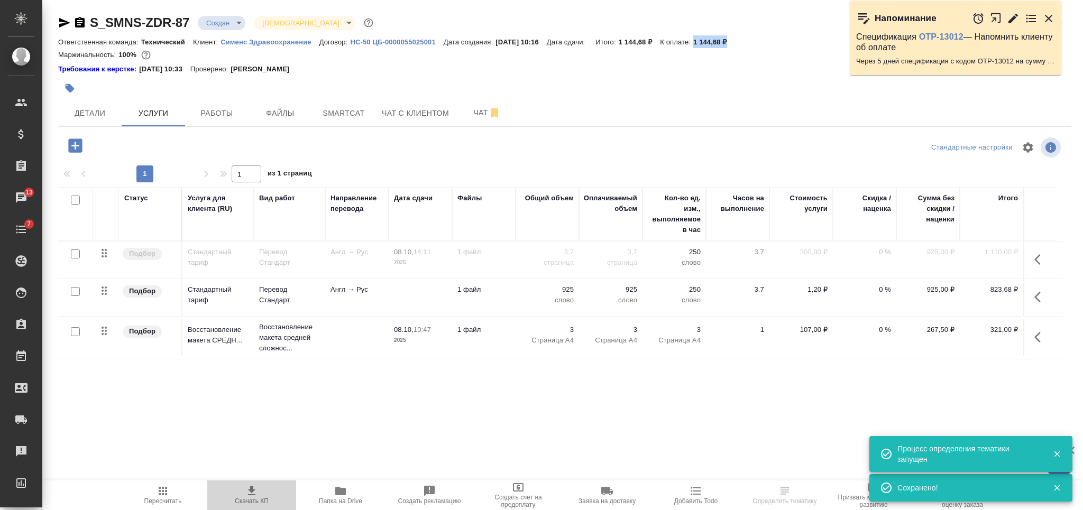
click at [259, 487] on span "Скачать КП" at bounding box center [252, 495] width 76 height 20
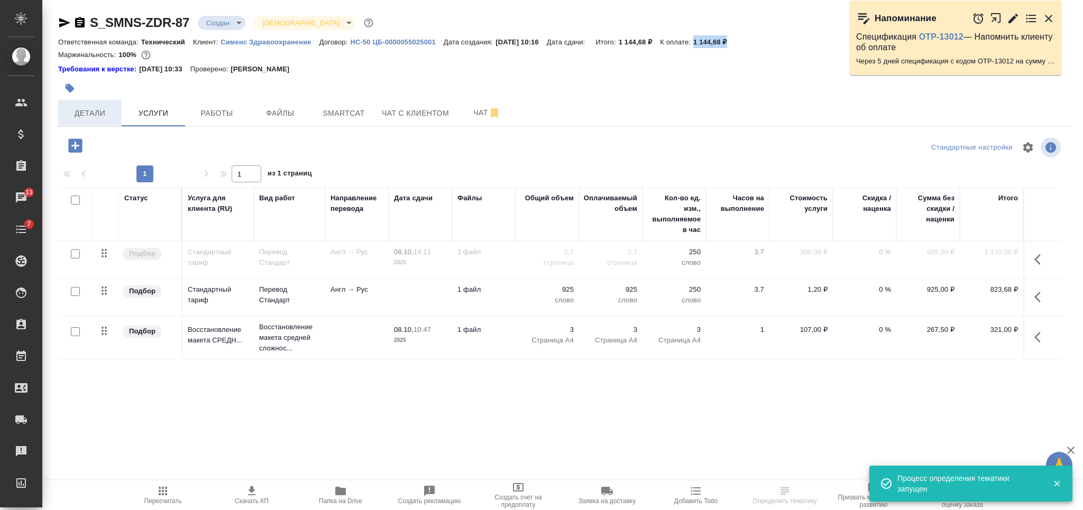
click at [88, 108] on span "Детали" at bounding box center [90, 113] width 51 height 13
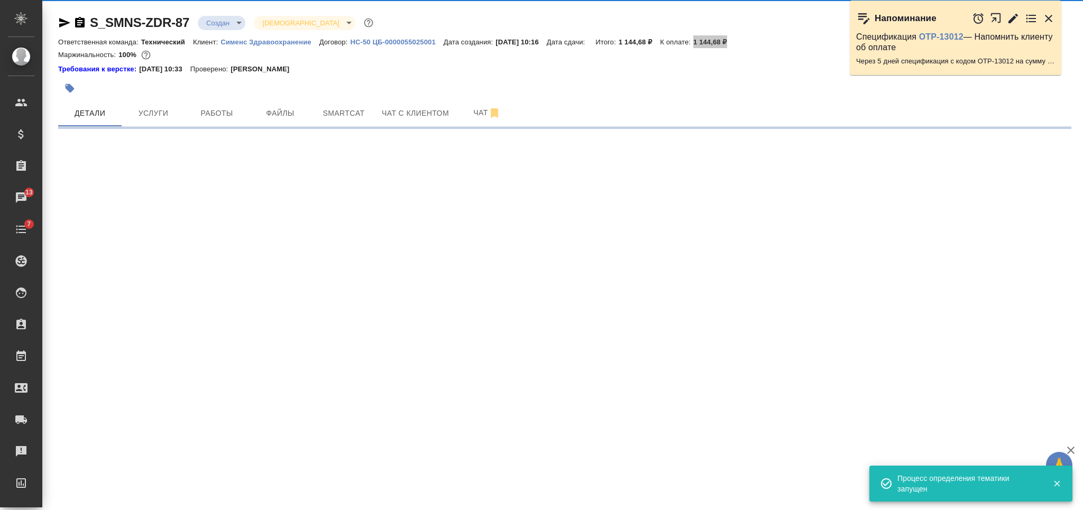
select select "RU"
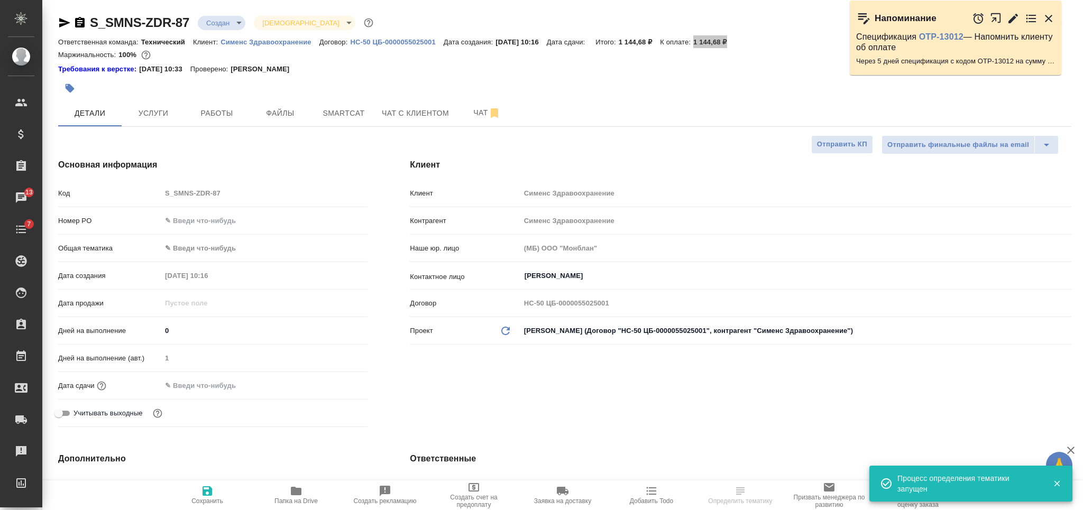
type textarea "x"
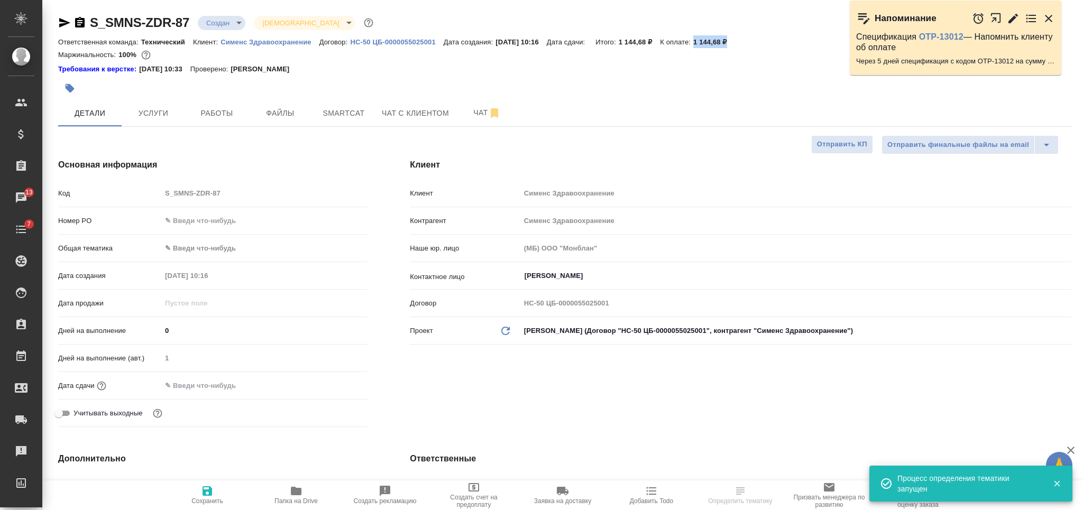
type textarea "x"
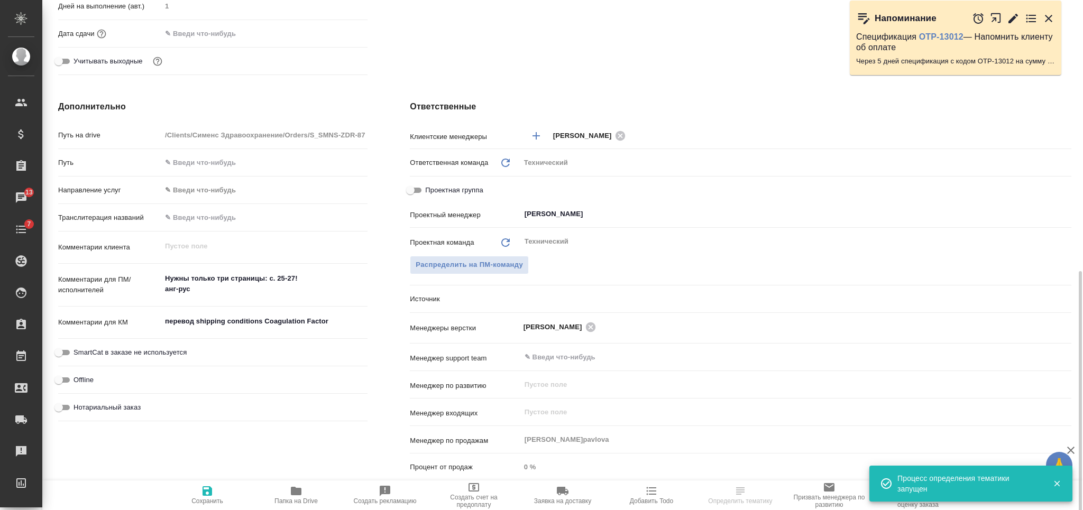
scroll to position [565, 0]
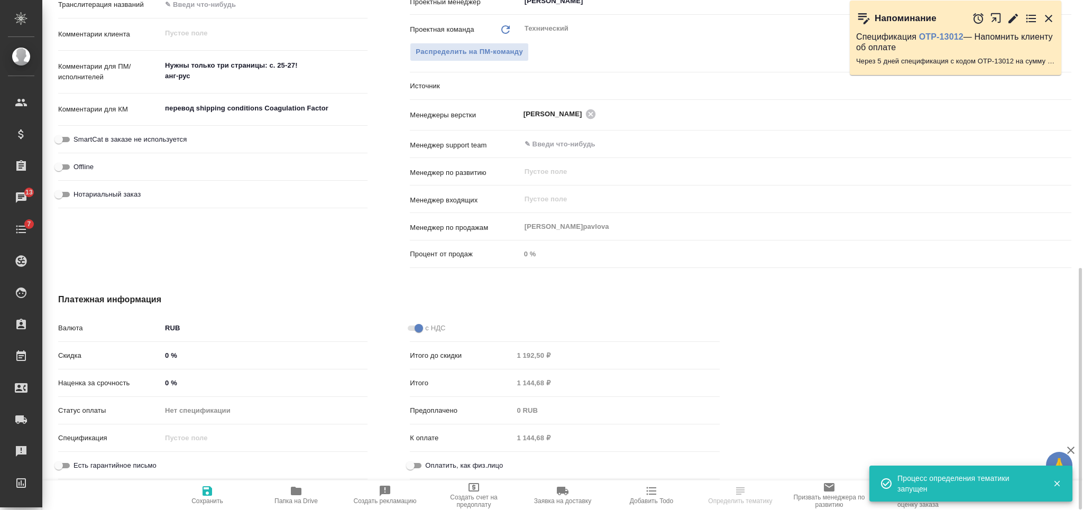
click at [163, 384] on input "0 %" at bounding box center [264, 382] width 206 height 15
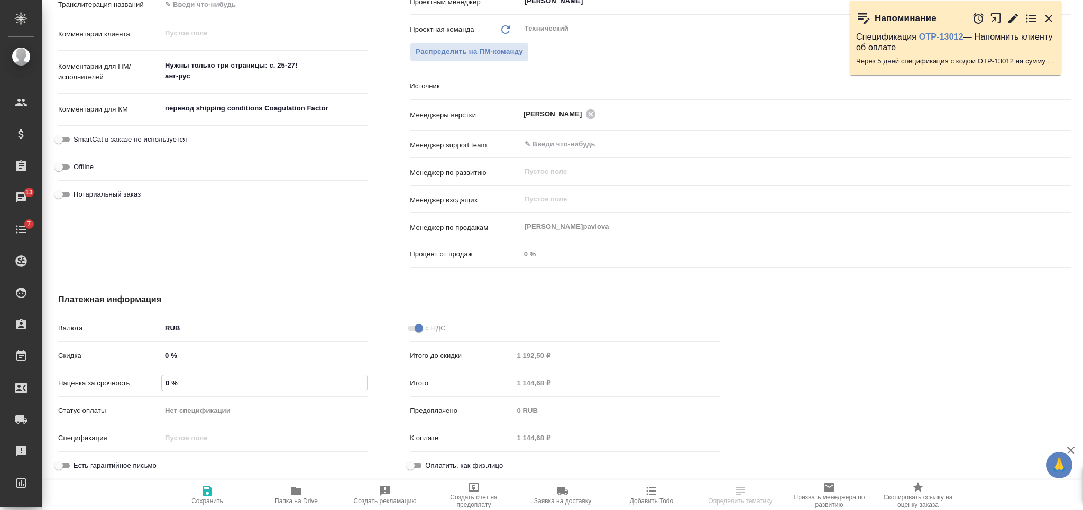
type input "20 %"
type textarea "x"
type input "20 %"
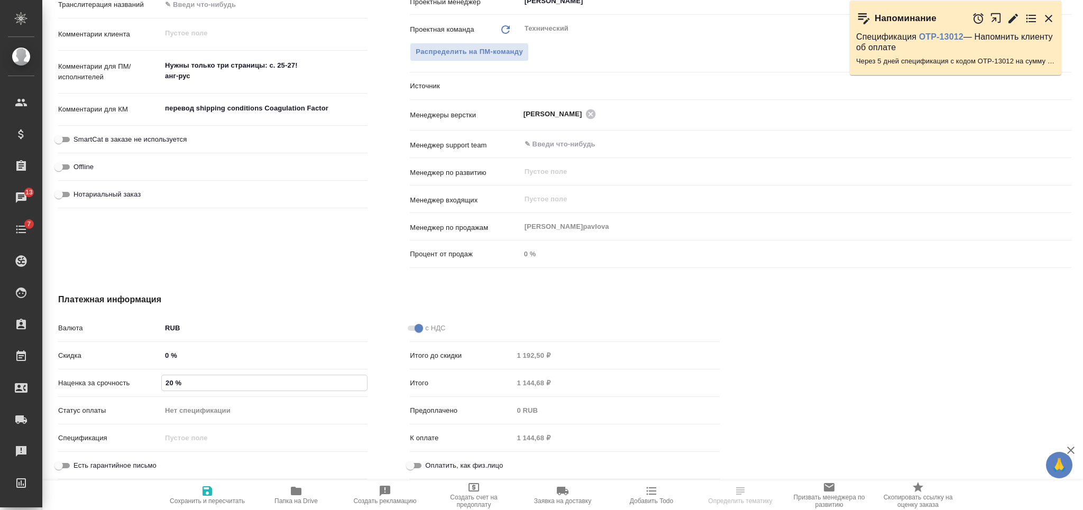
click at [206, 493] on icon "button" at bounding box center [207, 491] width 10 height 10
type textarea "x"
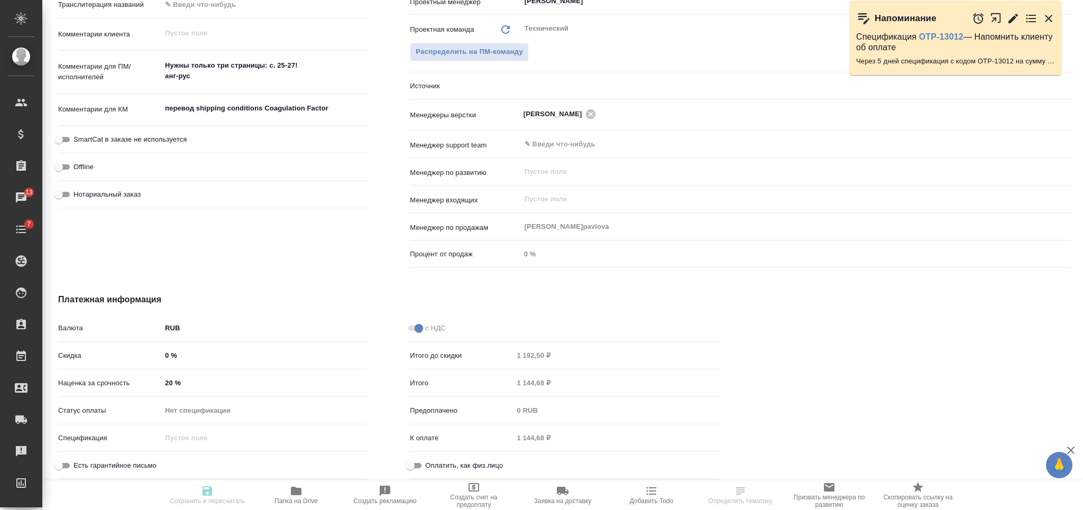
type textarea "x"
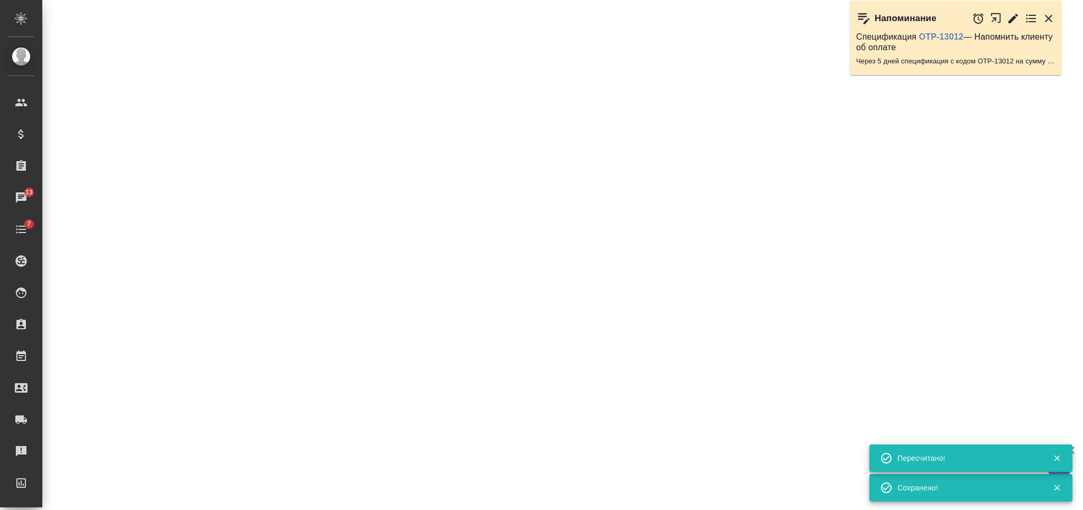
select select "RU"
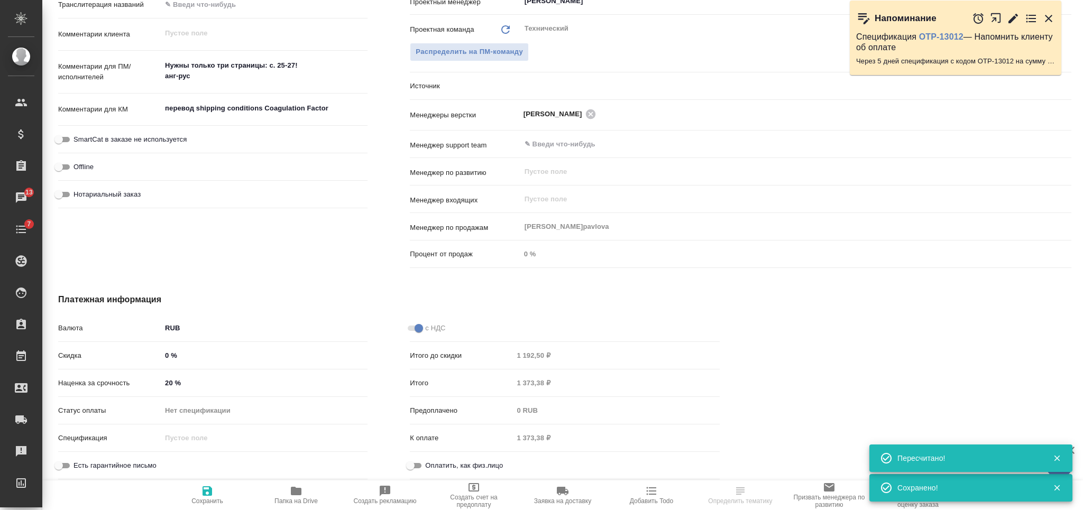
type textarea "x"
click at [493, 377] on div "Итого 1 373,38 ₽" at bounding box center [564, 383] width 309 height 19
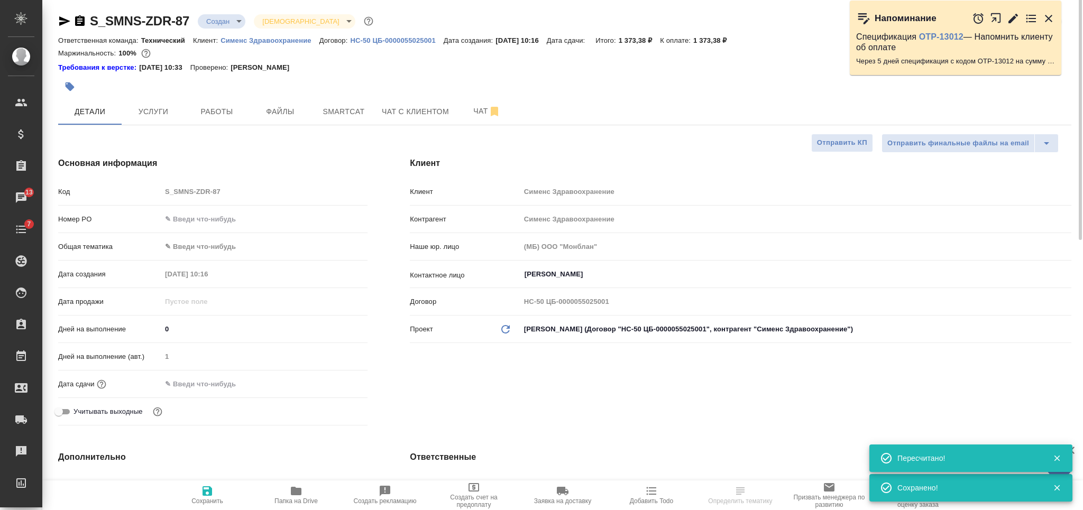
scroll to position [0, 0]
click at [154, 111] on span "Услуги" at bounding box center [153, 113] width 51 height 13
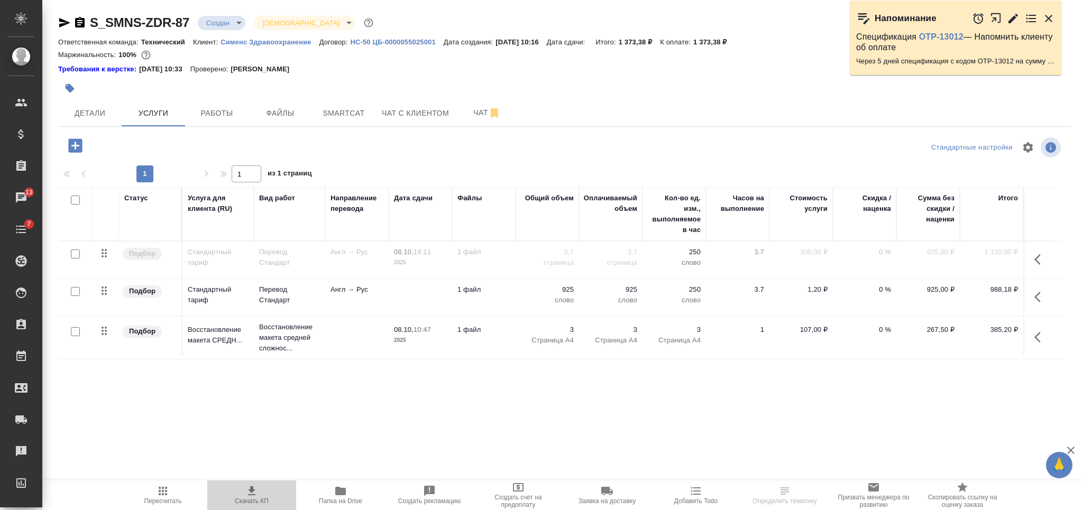
click at [269, 497] on span "Скачать КП" at bounding box center [252, 495] width 76 height 20
click at [1038, 299] on icon "button" at bounding box center [1040, 297] width 13 height 13
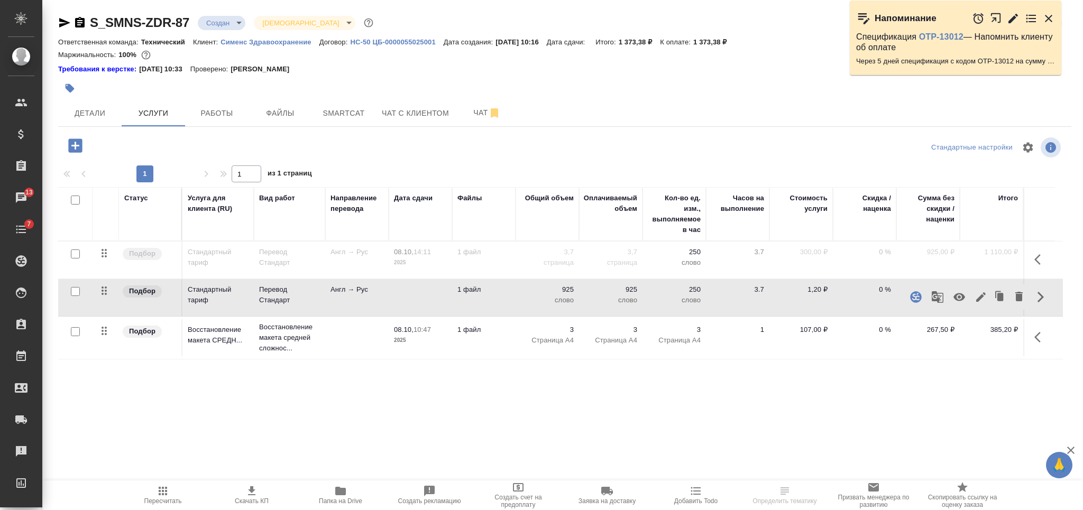
click at [963, 302] on icon "button" at bounding box center [959, 297] width 13 height 13
click at [1036, 259] on icon "button" at bounding box center [1037, 259] width 6 height 11
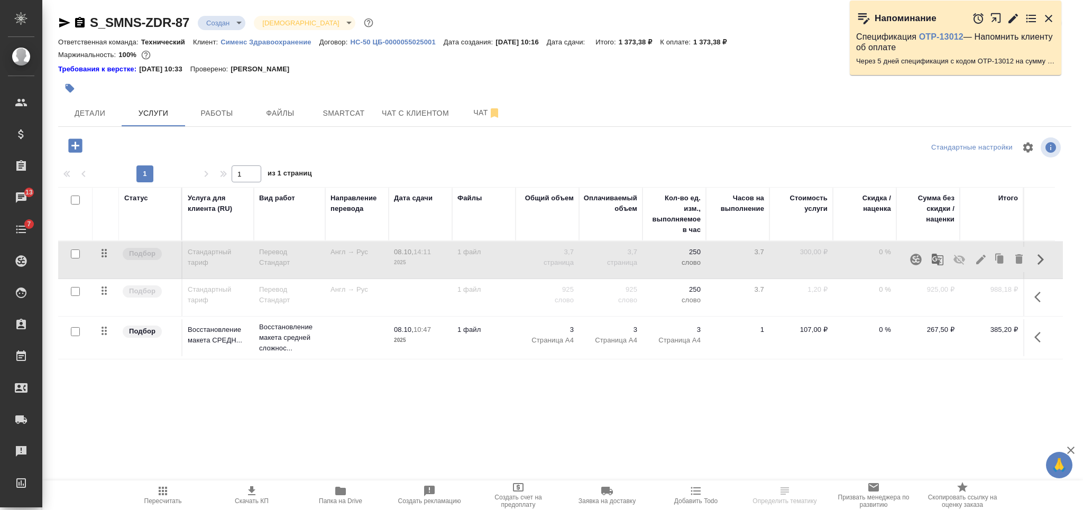
drag, startPoint x: 960, startPoint y: 260, endPoint x: 551, endPoint y: 364, distance: 421.7
click at [960, 260] on icon "button" at bounding box center [959, 259] width 13 height 13
click at [164, 496] on icon "button" at bounding box center [162, 491] width 13 height 13
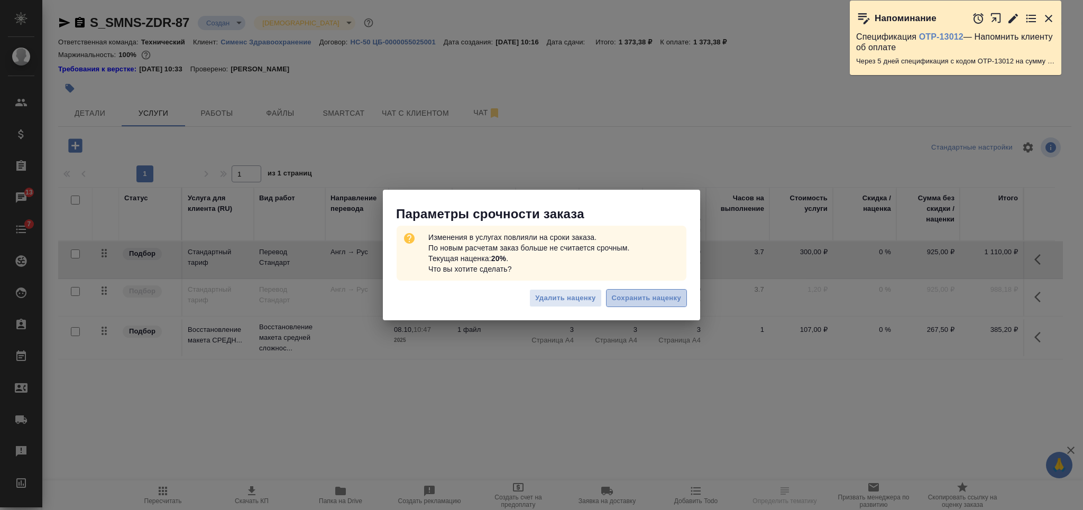
click at [650, 305] on button "Сохранить наценку" at bounding box center [646, 298] width 81 height 19
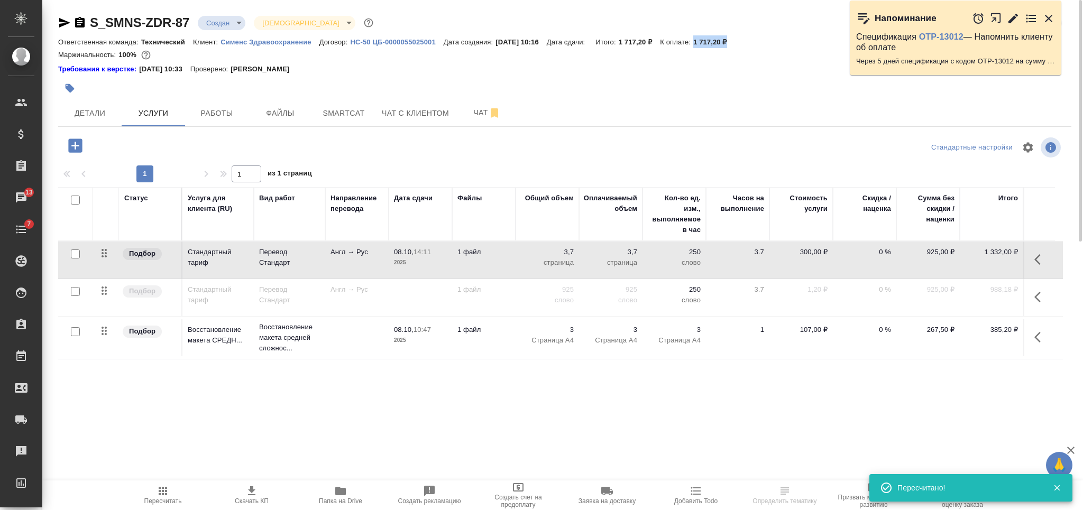
drag, startPoint x: 751, startPoint y: 40, endPoint x: 706, endPoint y: 41, distance: 45.0
click at [706, 41] on div "Ответственная команда: Технический Клиент: Сименс Здравоохранение Договор: HC-5…" at bounding box center [564, 41] width 1013 height 13
copy p "1 717,20 ₽"
click at [253, 502] on span "Скачать КП" at bounding box center [252, 500] width 34 height 7
click at [170, 499] on span "Пересчитать" at bounding box center [163, 500] width 38 height 7
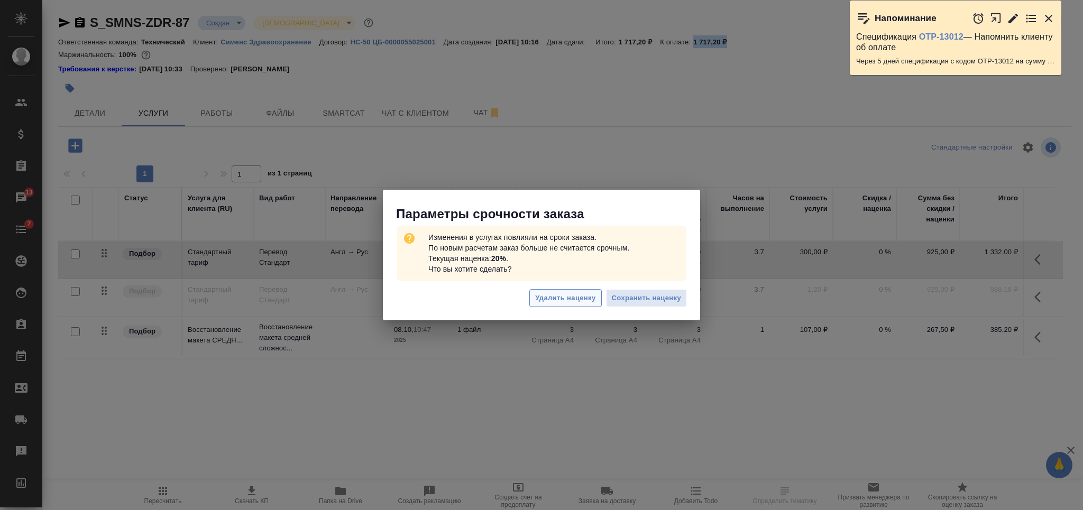
click at [581, 300] on span "Удалить наценку" at bounding box center [565, 298] width 60 height 12
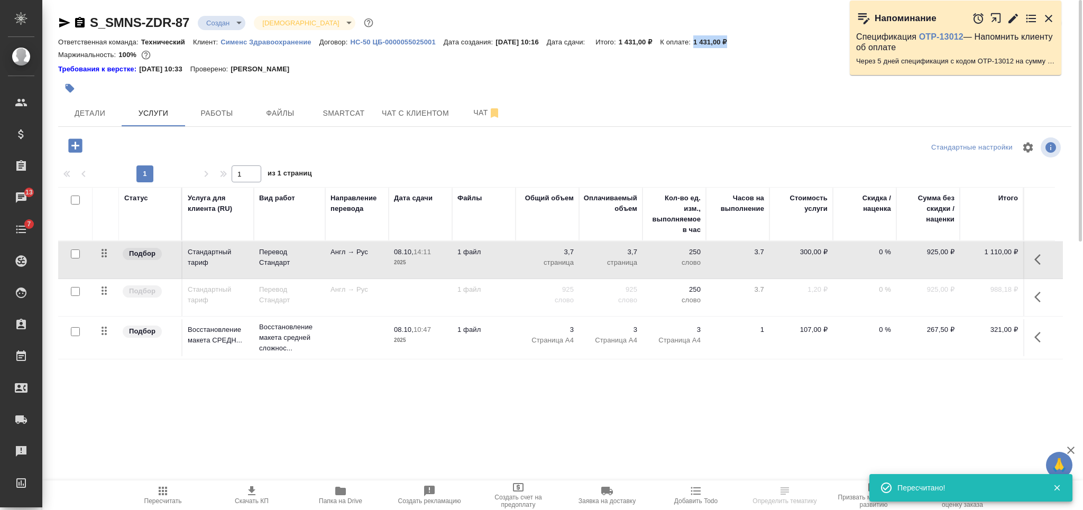
drag, startPoint x: 750, startPoint y: 40, endPoint x: 707, endPoint y: 40, distance: 42.8
click at [707, 40] on div "Ответственная команда: Технический Клиент: Сименс Здравоохранение Договор: HC-5…" at bounding box center [564, 41] width 1013 height 13
copy p "1 431,00 ₽"
click at [251, 505] on button "Скачать КП" at bounding box center [251, 496] width 89 height 30
click at [231, 20] on body "🙏 .cls-1 fill:#fff; AWATERA Nikiforova Valeria Клиенты Спецификации Заказы 13 Ч…" at bounding box center [541, 255] width 1083 height 510
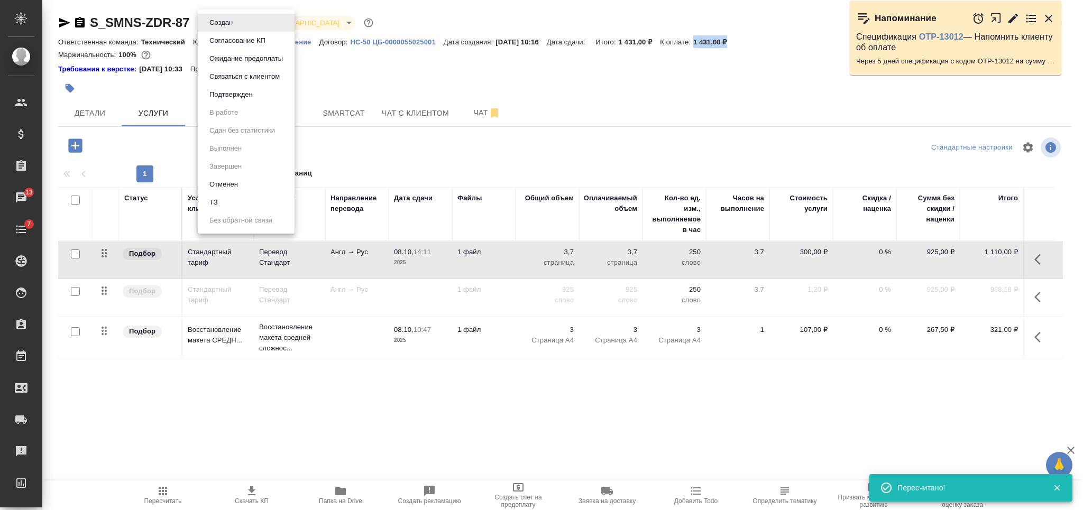
click at [232, 37] on button "Согласование КП" at bounding box center [237, 41] width 62 height 12
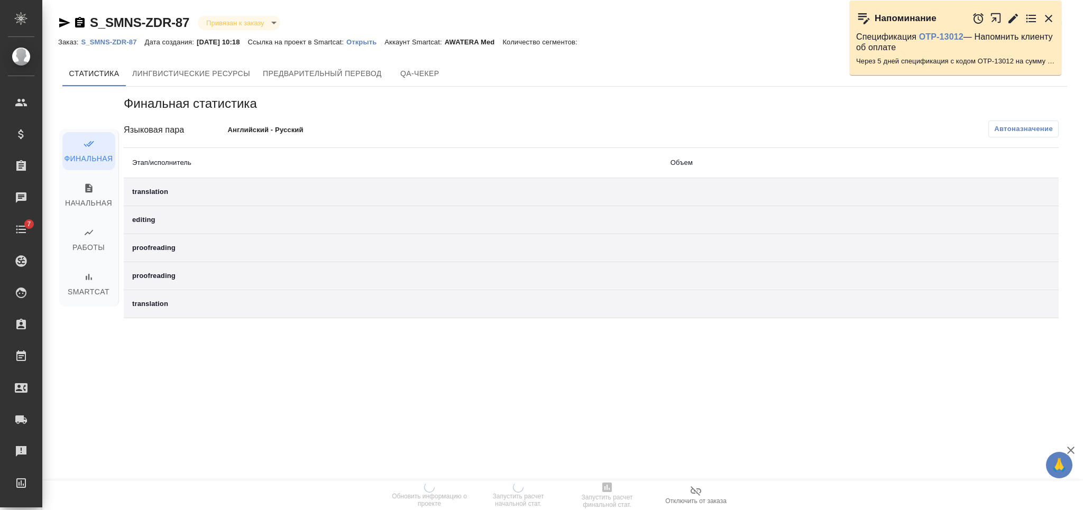
click at [367, 44] on p "Открыть" at bounding box center [365, 42] width 38 height 8
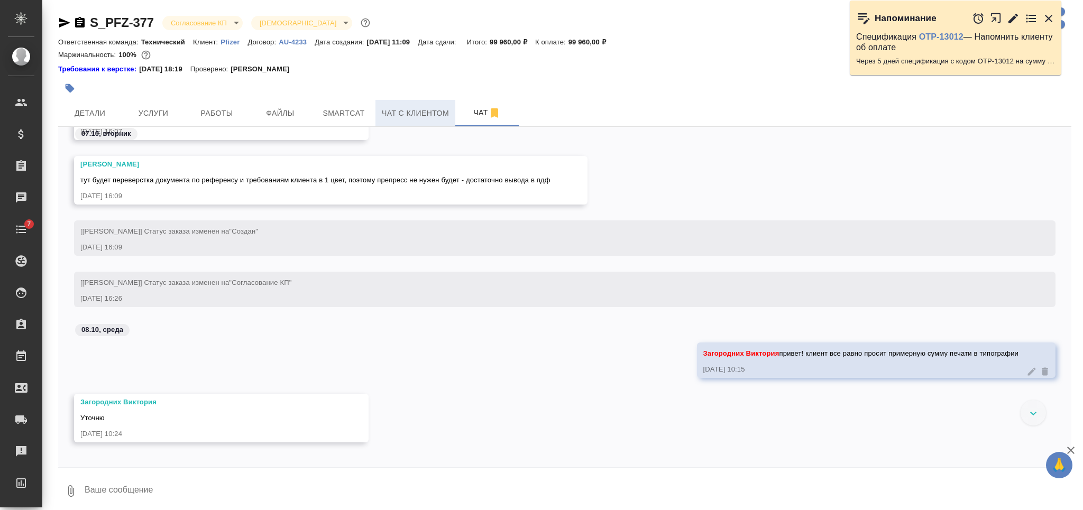
scroll to position [5374, 0]
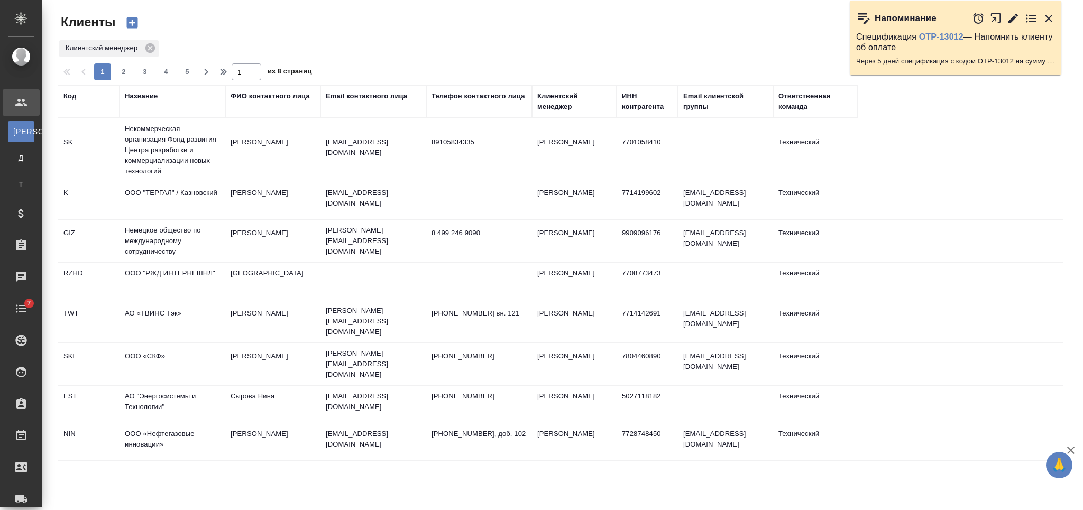
select select "RU"
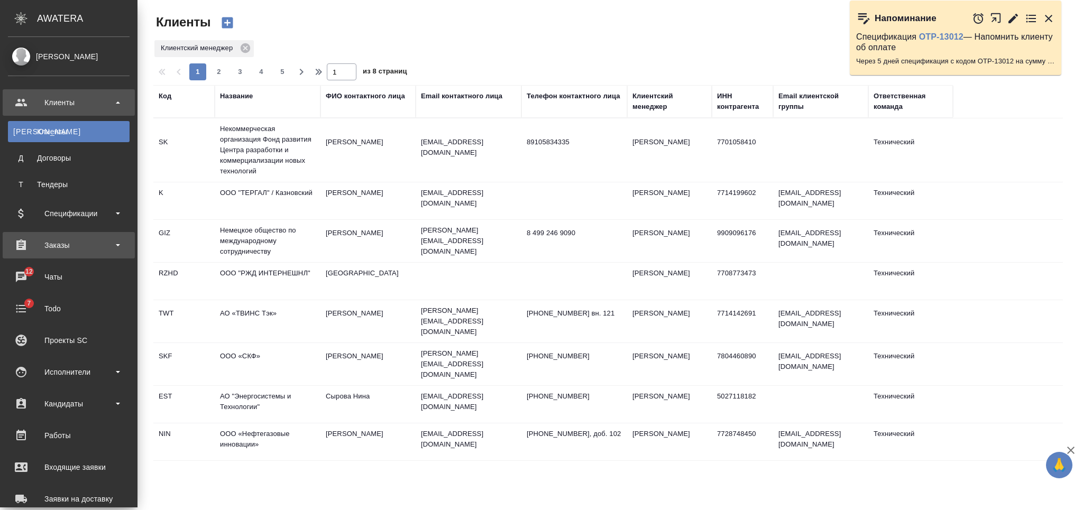
click at [38, 242] on div "Заказы" at bounding box center [69, 245] width 122 height 16
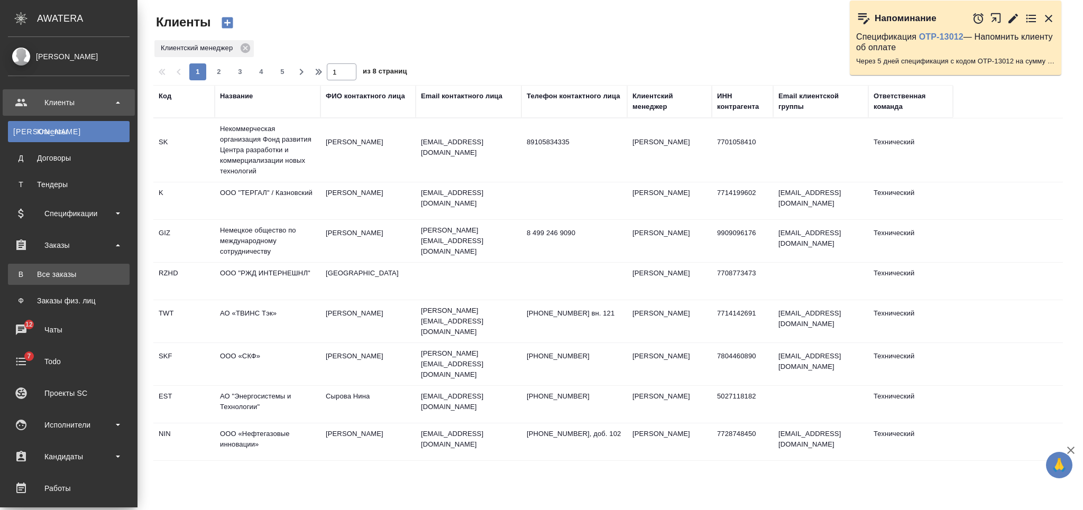
click at [58, 279] on div "Все заказы" at bounding box center [68, 274] width 111 height 11
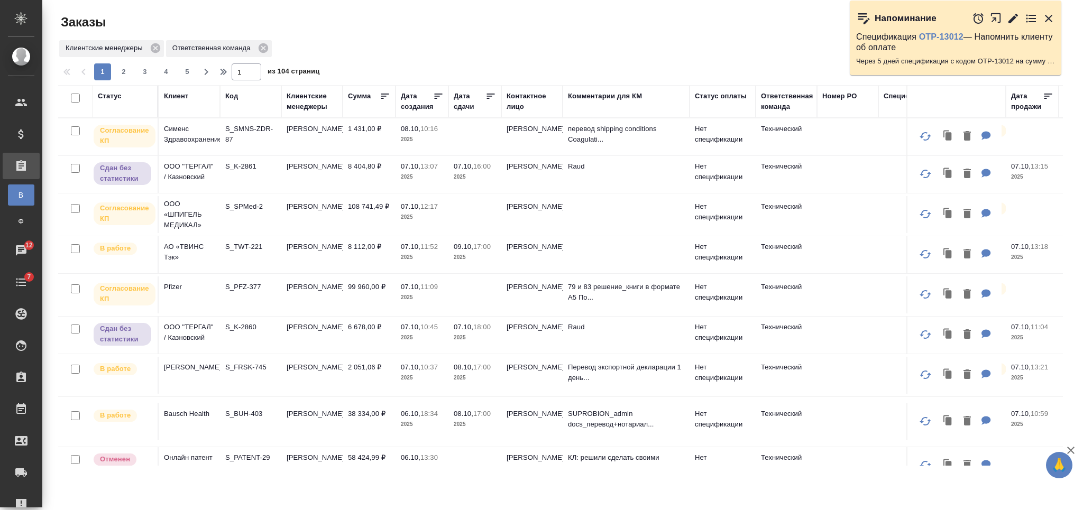
click at [412, 137] on p "2025" at bounding box center [422, 139] width 42 height 11
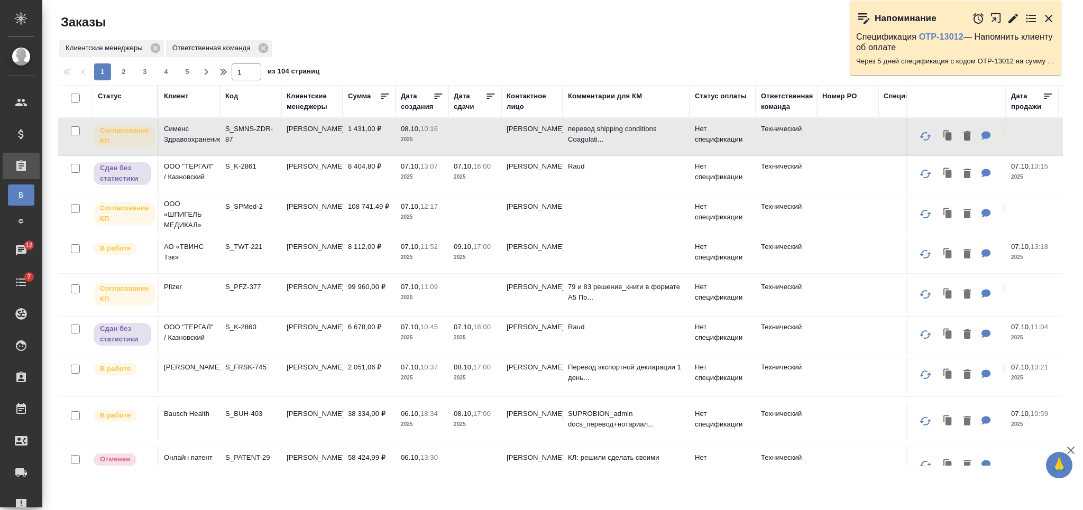
click at [183, 97] on div "Клиент" at bounding box center [176, 96] width 24 height 11
click at [182, 96] on div "Клиент" at bounding box center [176, 96] width 24 height 11
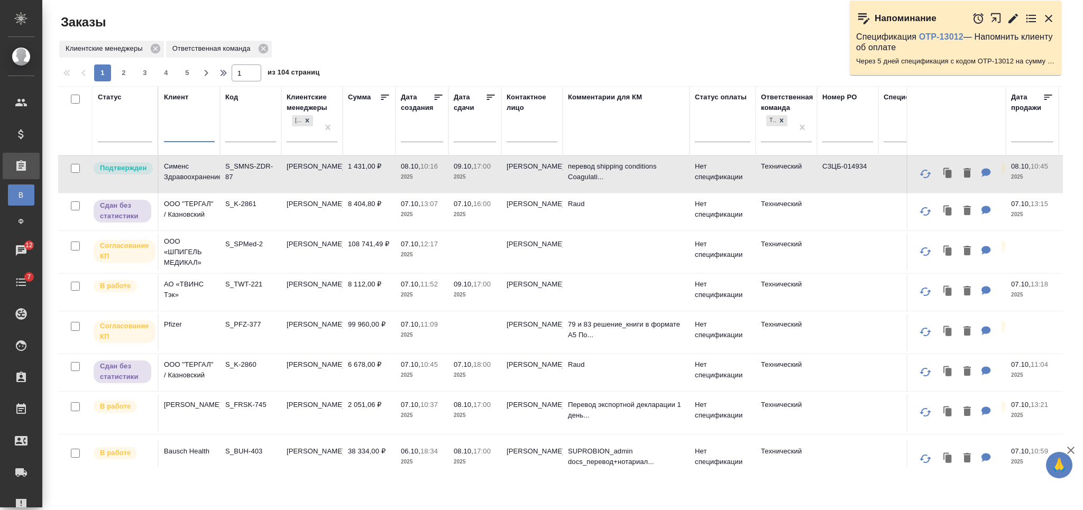
click at [182, 135] on input "text" at bounding box center [189, 134] width 51 height 13
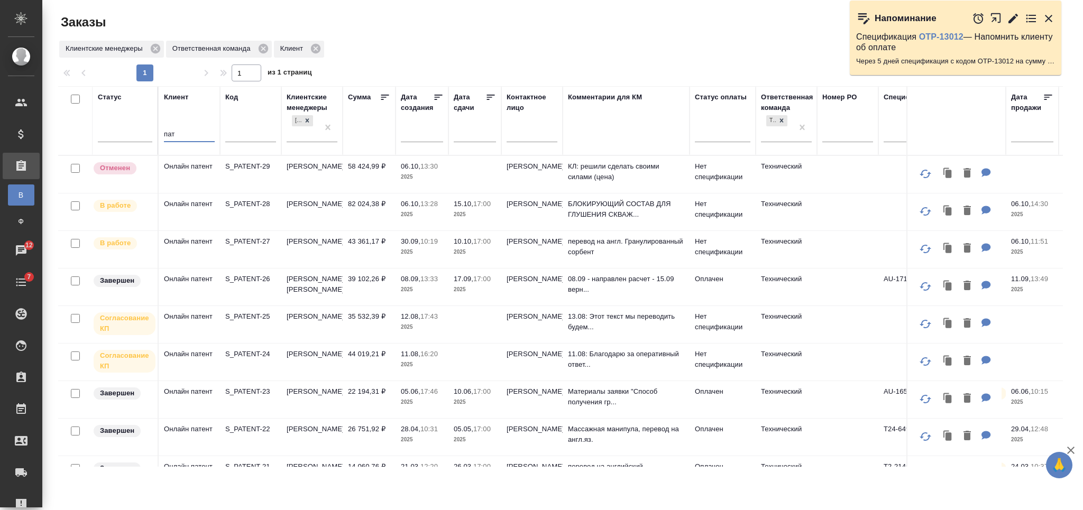
type input "пат"
click at [203, 248] on td "Онлайн патент" at bounding box center [189, 249] width 61 height 37
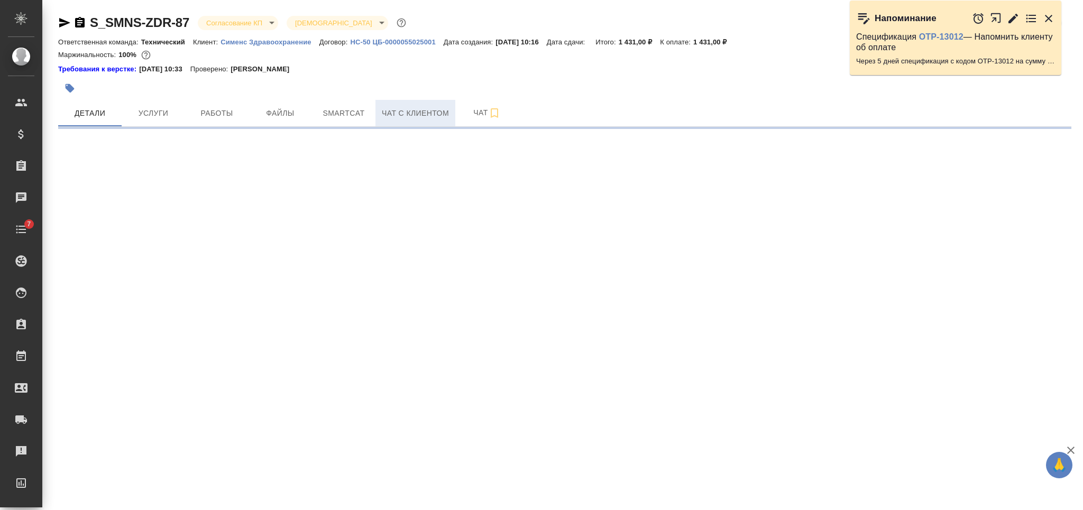
select select "RU"
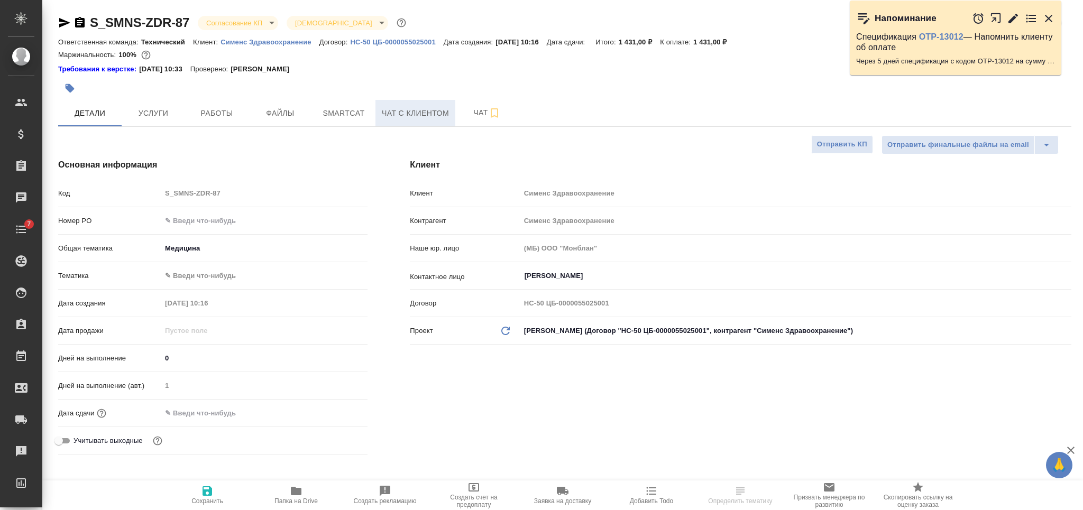
type textarea "x"
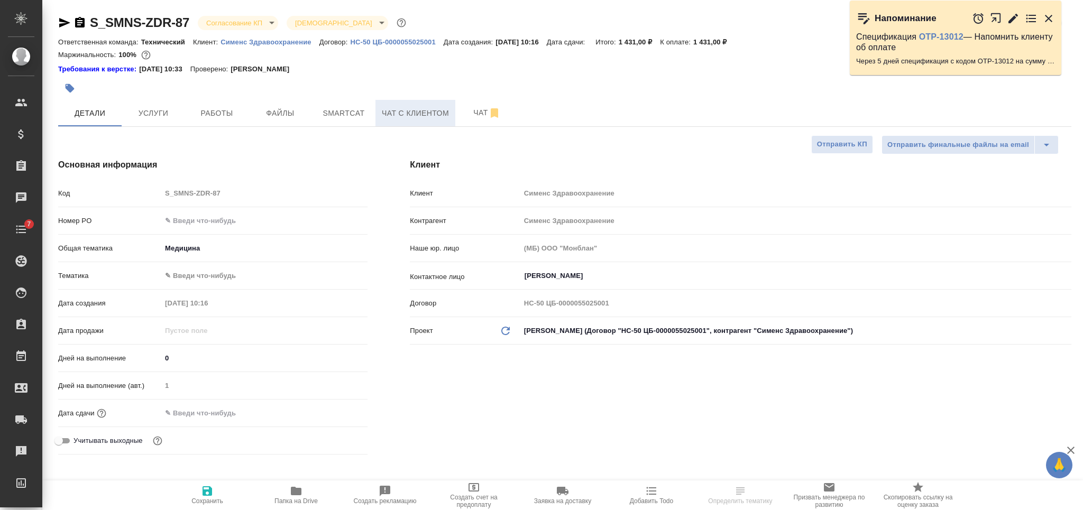
type textarea "x"
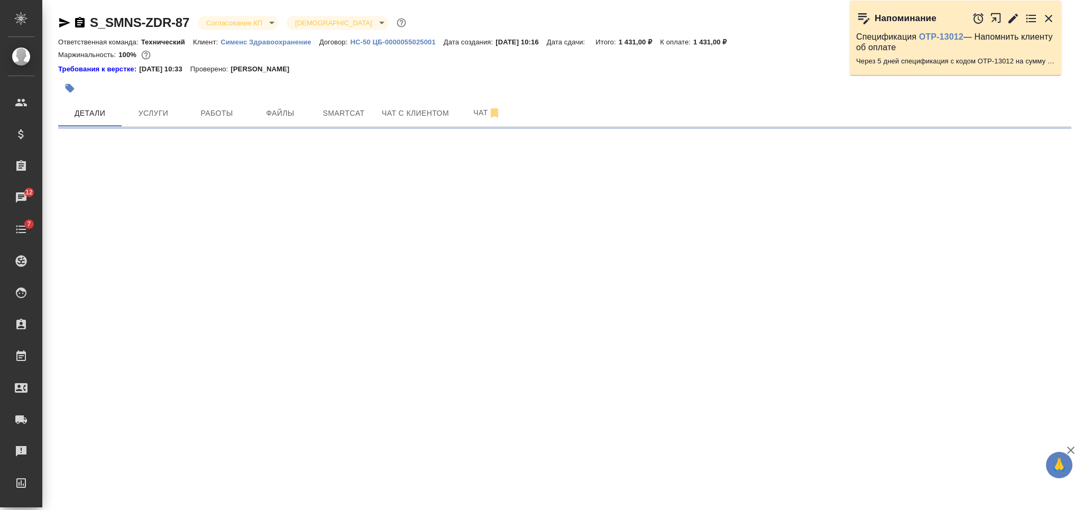
select select "RU"
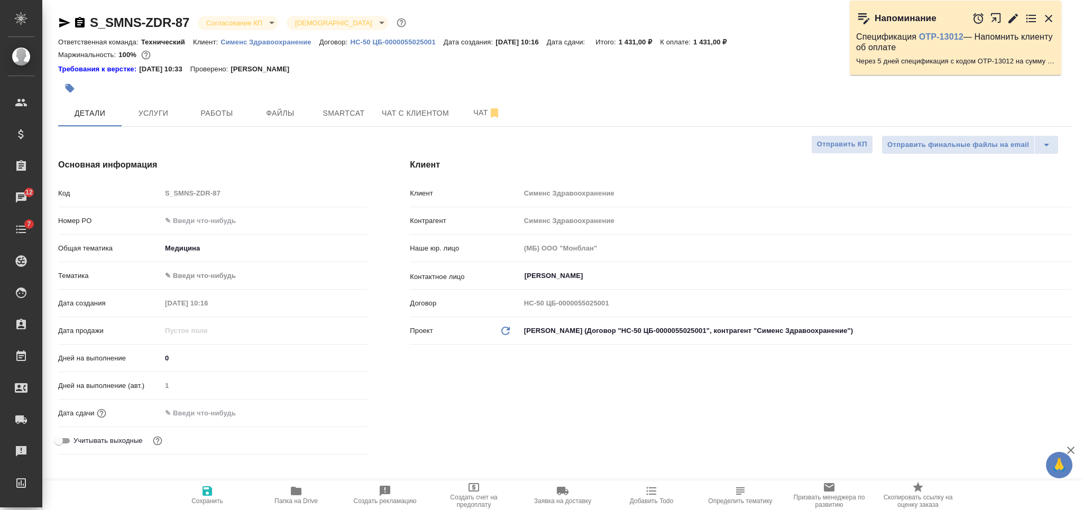
type textarea "x"
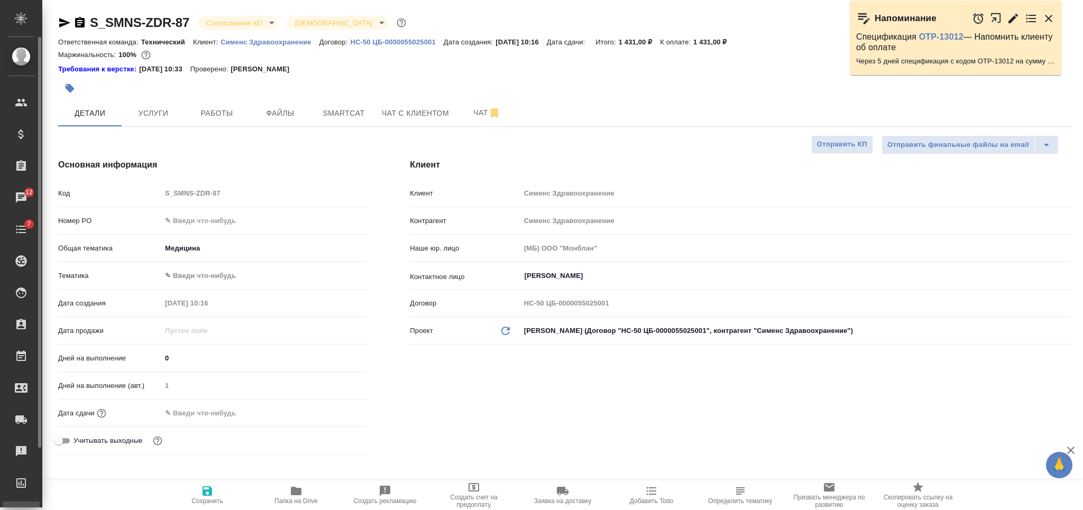
type textarea "x"
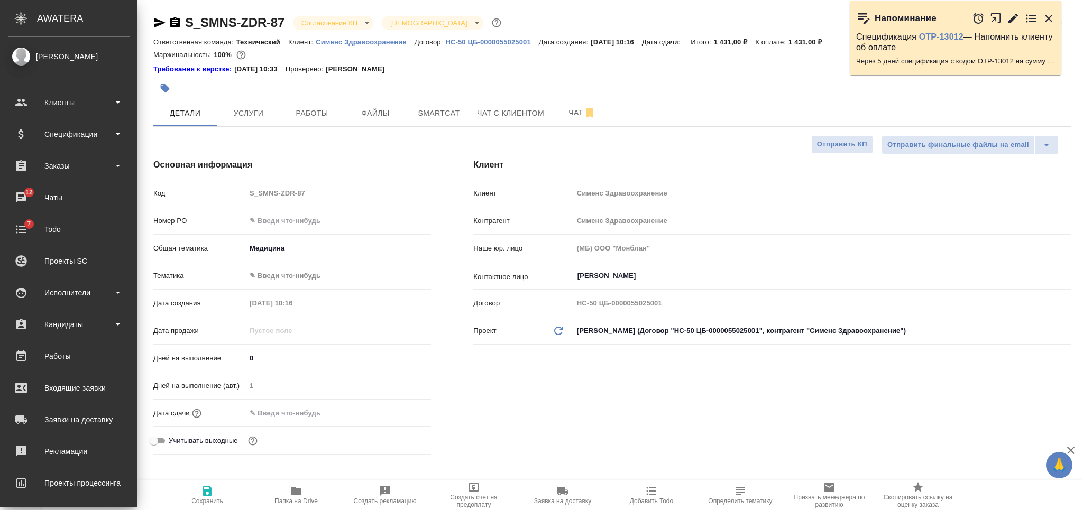
type textarea "x"
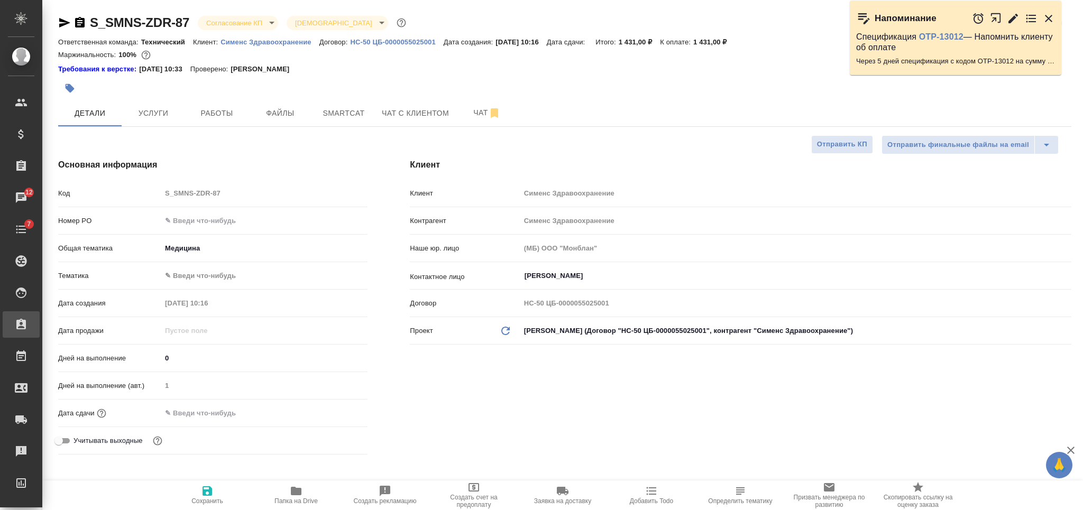
type textarea "x"
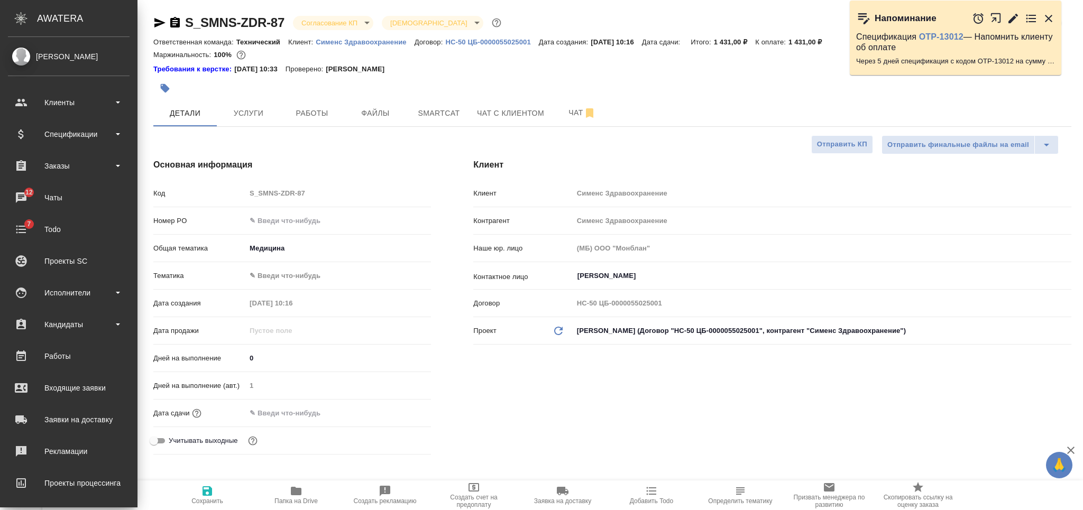
type textarea "x"
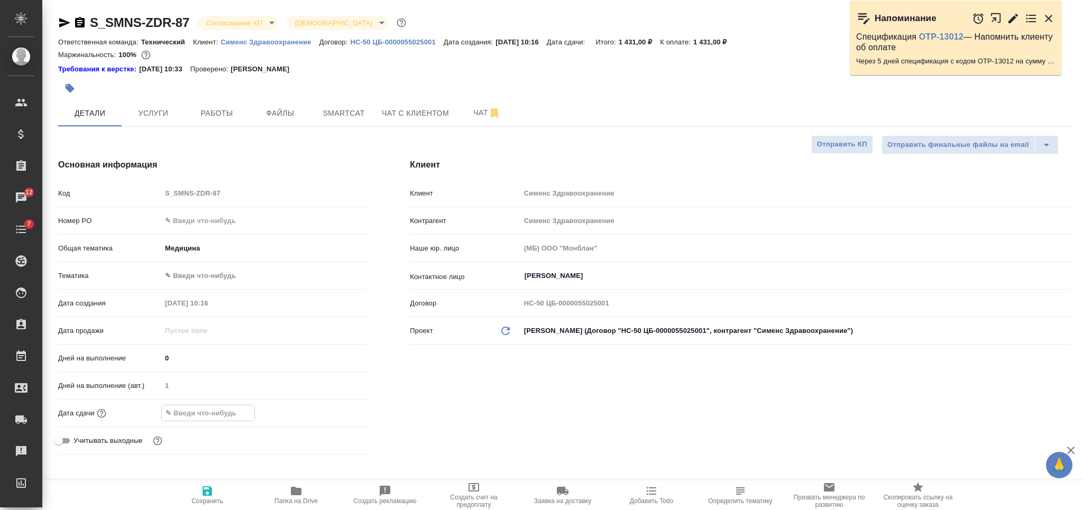
click at [206, 410] on input "text" at bounding box center [208, 413] width 93 height 15
type input "0_.__.____ __:__"
type textarea "x"
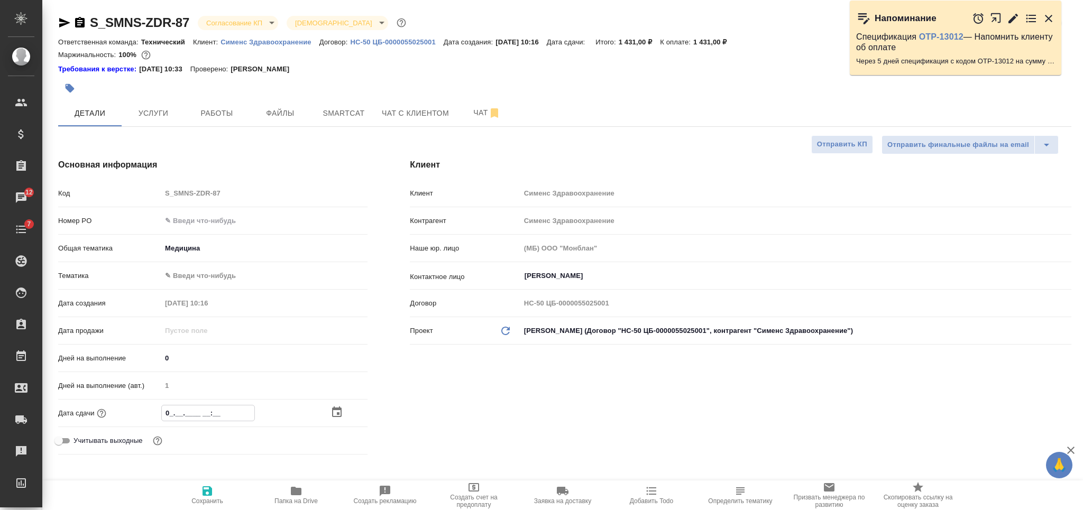
type input "09.__.____ __:__"
type textarea "x"
type input "09.1_.____ __:__"
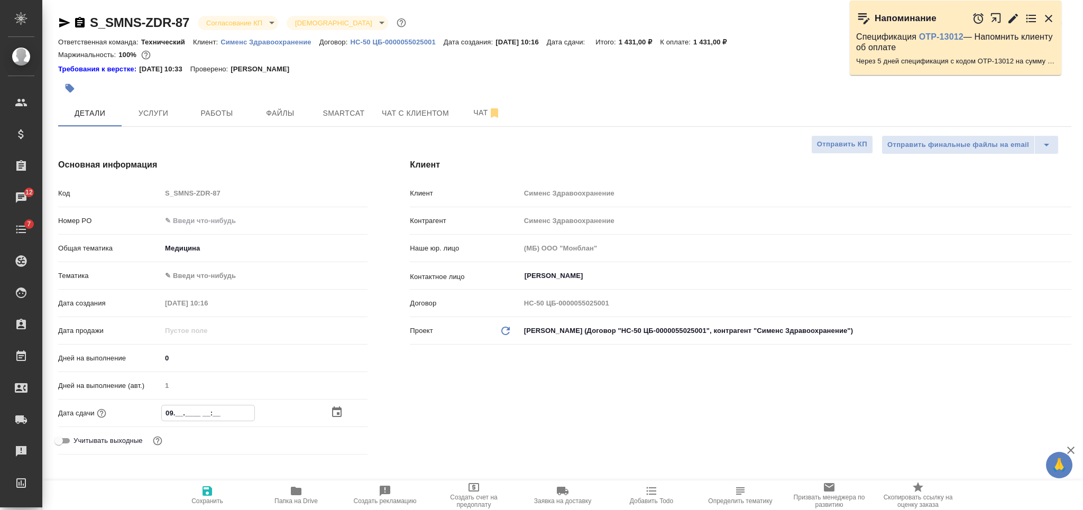
type textarea "x"
type input "09.10.____ __:__"
type textarea "x"
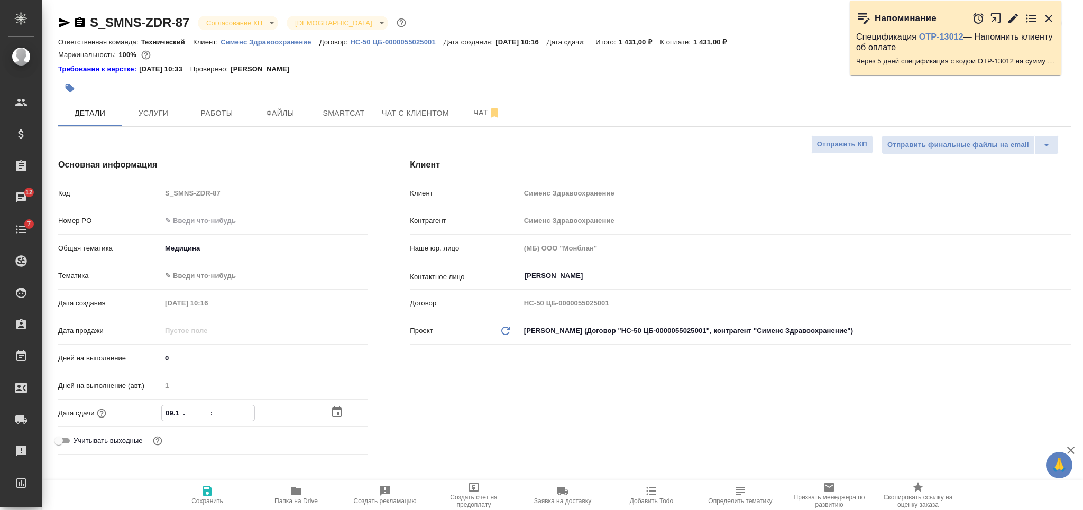
type textarea "x"
type input "09.10.2___ __:__"
type textarea "x"
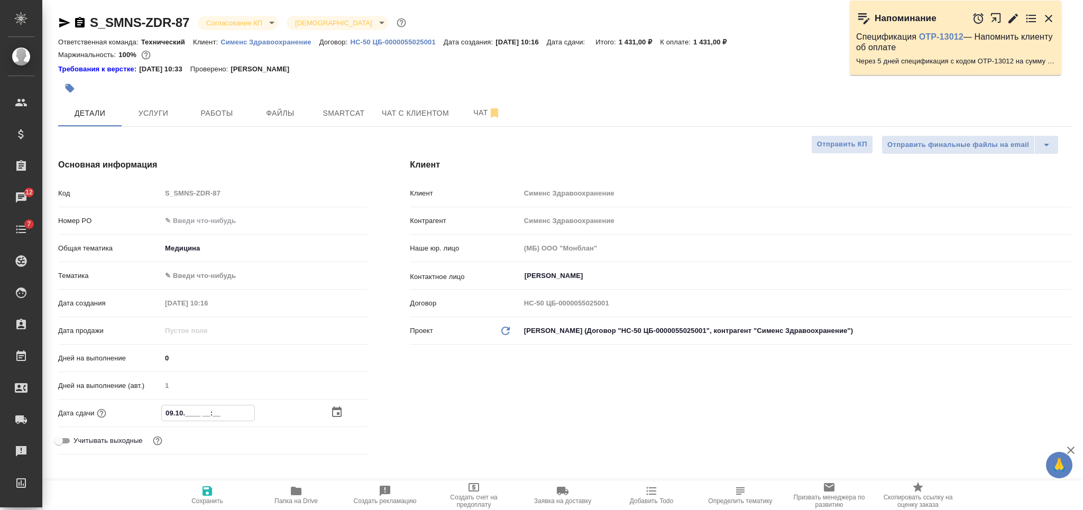
type textarea "x"
type input "[DATE]__ __:__"
type textarea "x"
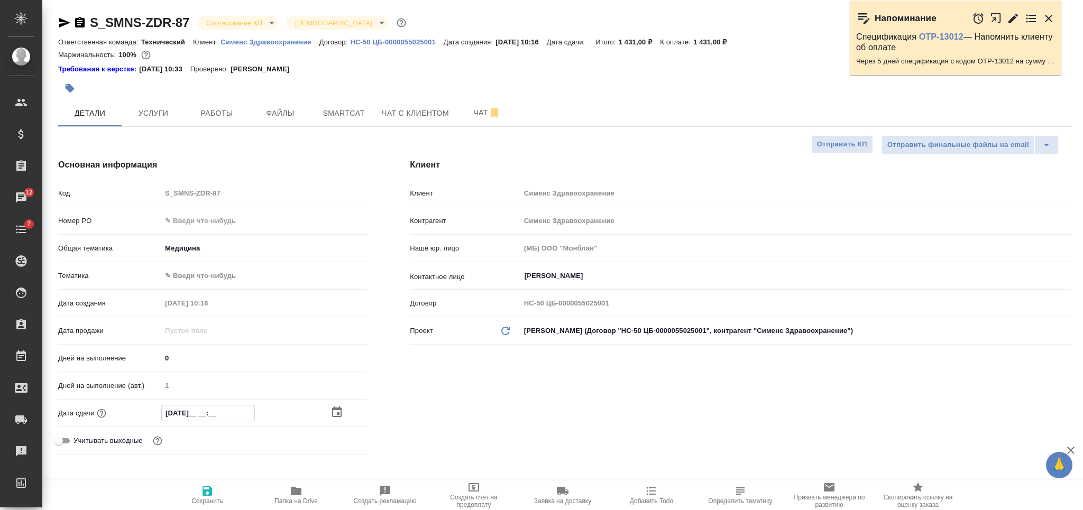
type input "[DATE]_ __:__"
type textarea "x"
type input "[DATE] __:__"
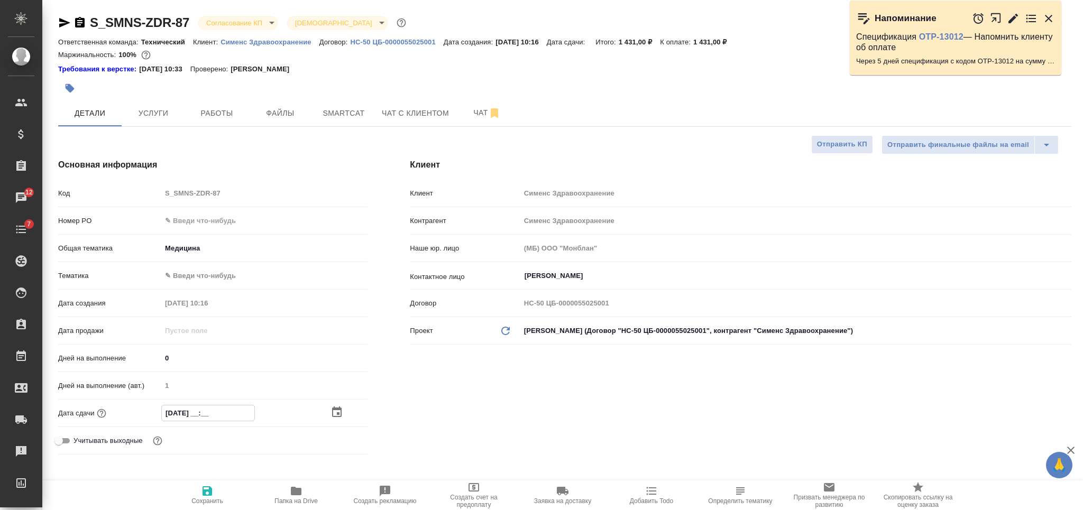
type textarea "x"
type input "09.10.2025 1_:__"
type textarea "x"
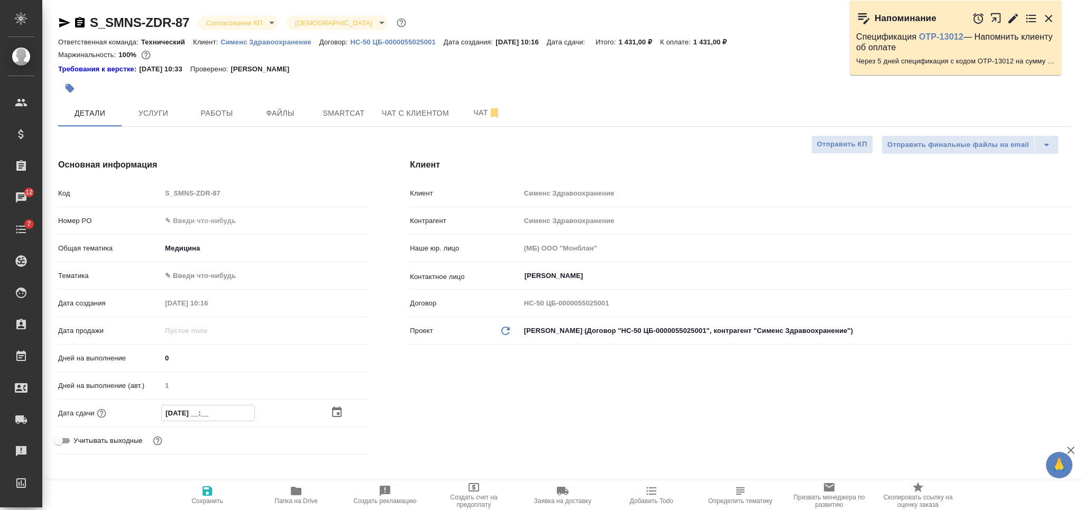
type textarea "x"
type input "09.10.2025 17:__"
type textarea "x"
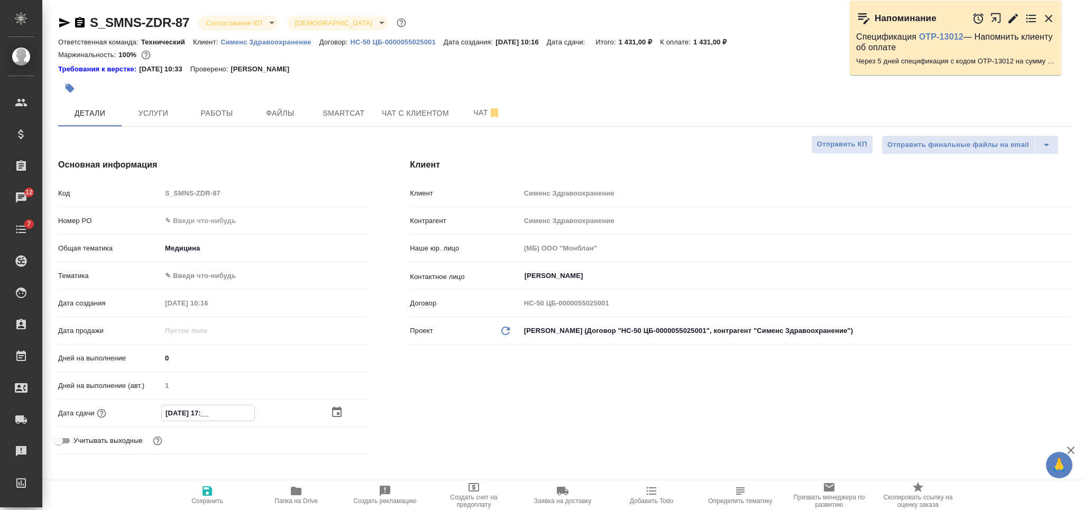
type textarea "x"
type input "09.10.2025 17:0_"
type textarea "x"
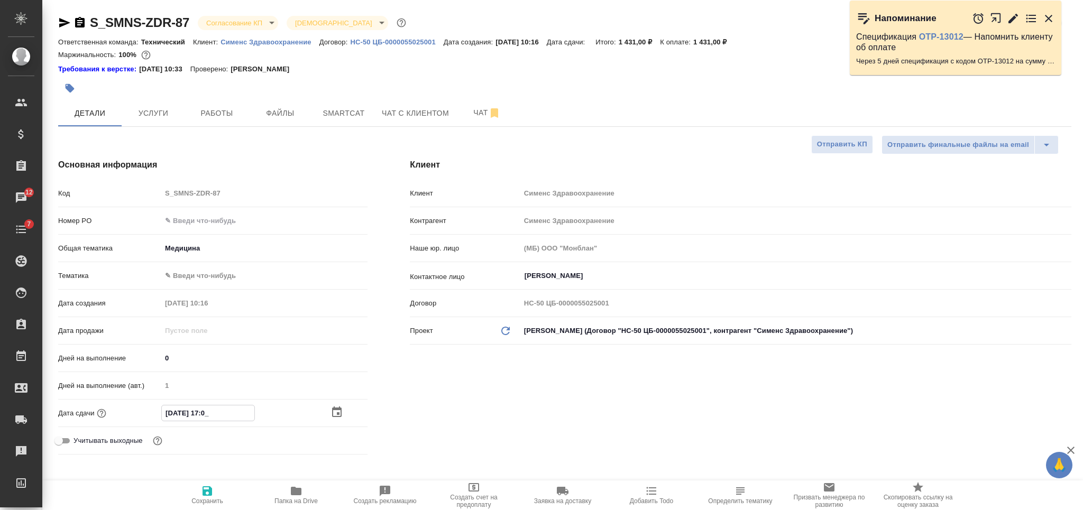
type input "09.10.2025 17:00"
type textarea "x"
type input "09.10.2025 17:00"
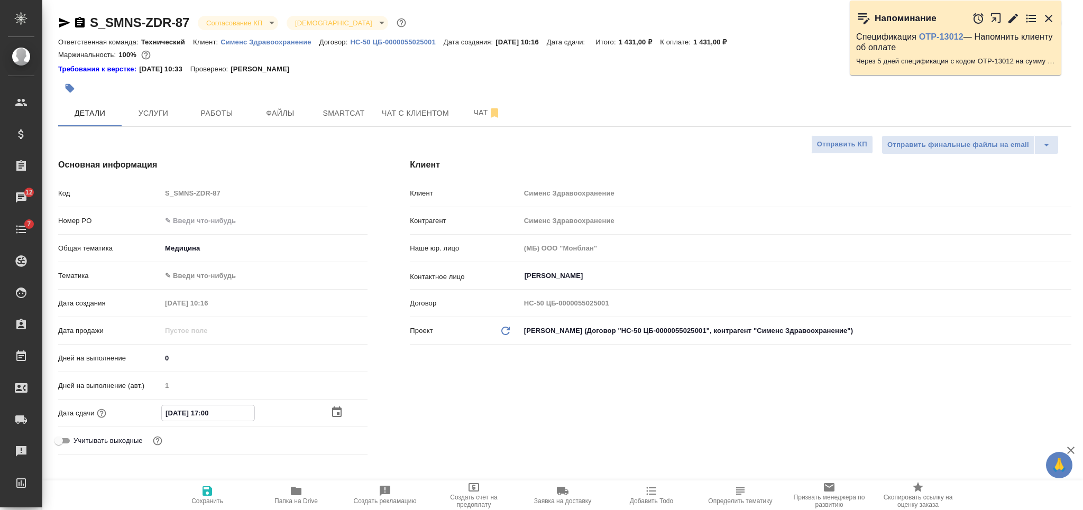
click at [208, 491] on icon "button" at bounding box center [207, 491] width 10 height 10
type textarea "x"
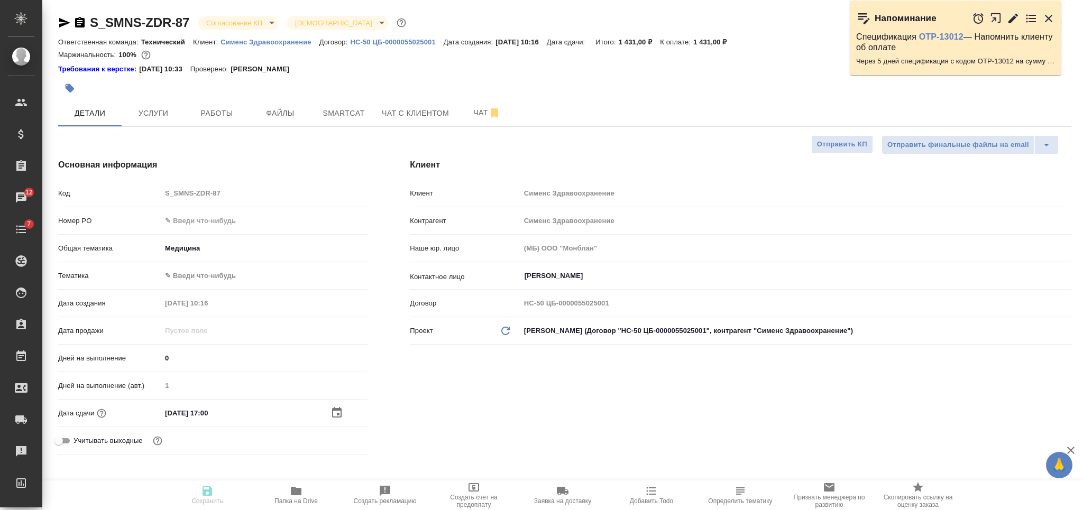
type textarea "x"
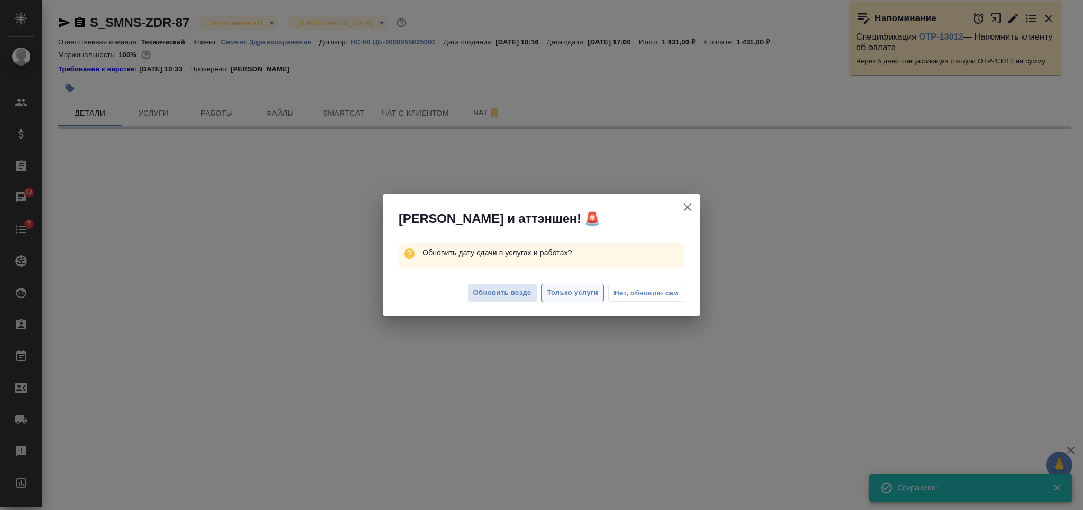
select select "RU"
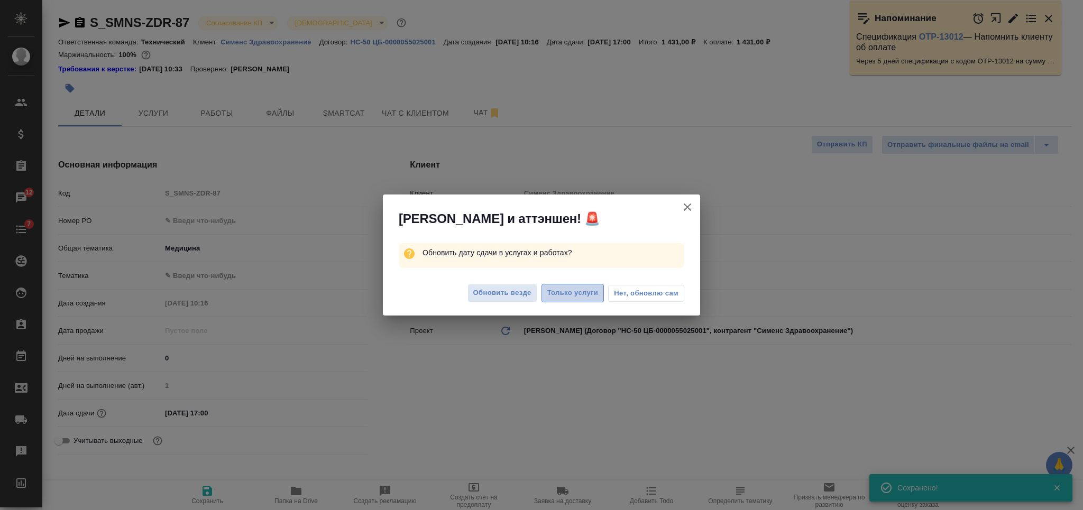
type textarea "x"
click at [564, 294] on span "Только услуги" at bounding box center [572, 293] width 51 height 12
type textarea "x"
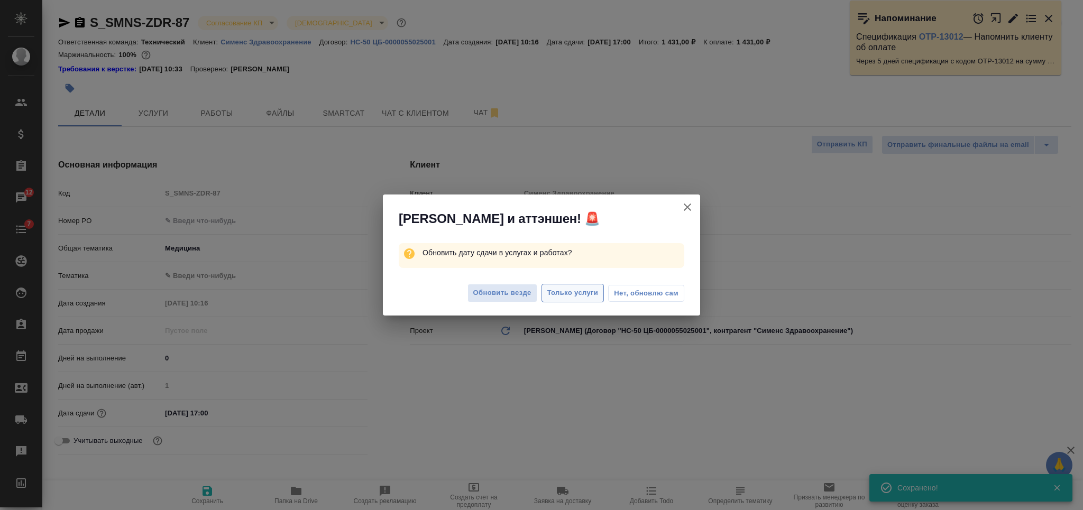
type textarea "x"
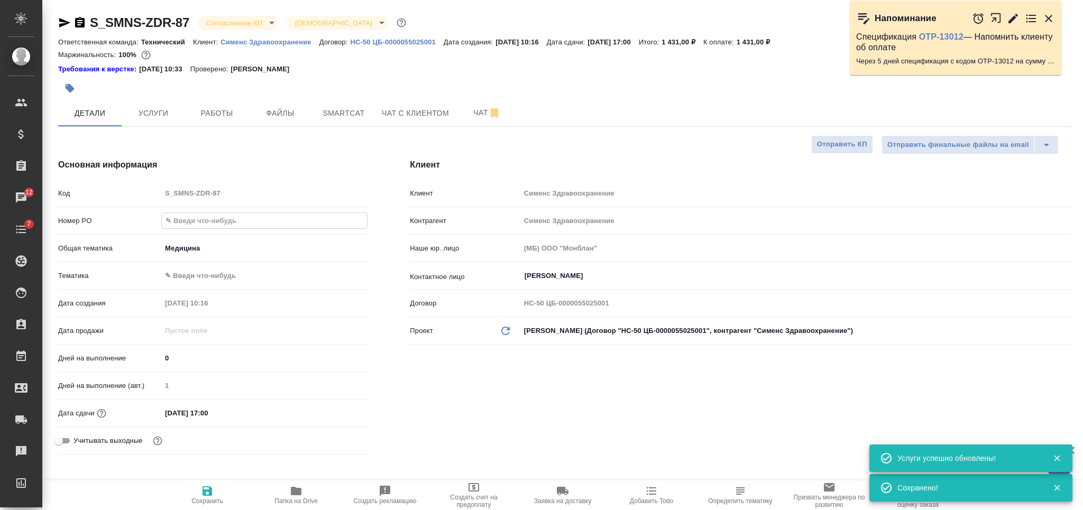
click at [219, 218] on input "text" at bounding box center [264, 220] width 205 height 15
paste input "СЗЦБ-014934"
type input "СЗЦБ-014934"
type textarea "x"
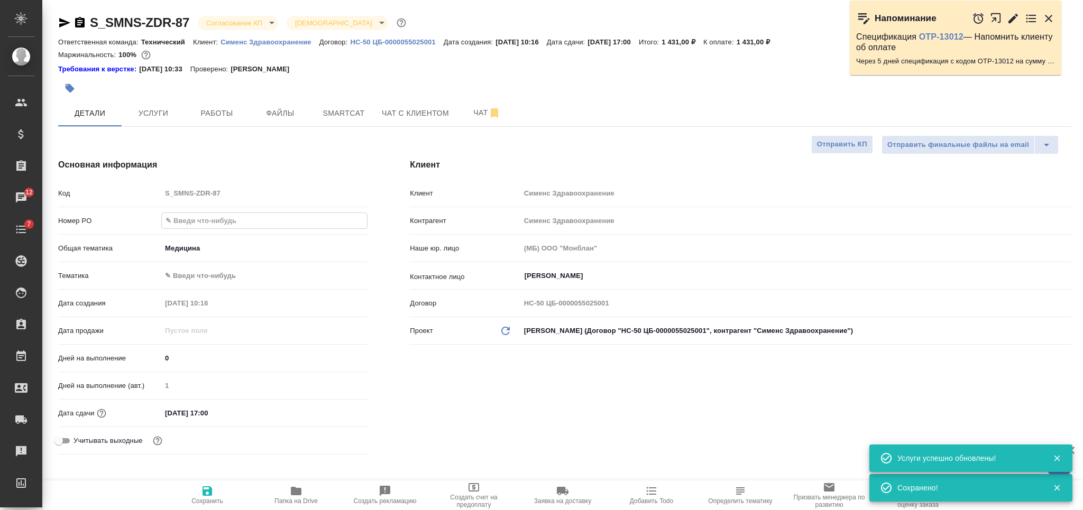
type textarea "x"
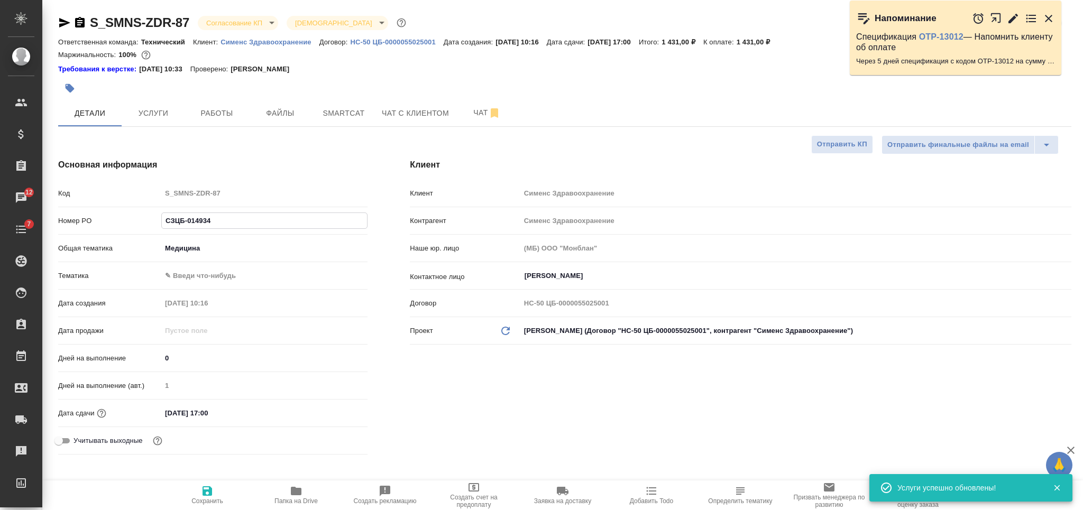
type input "СЗЦБ-014934"
click at [207, 497] on span "Сохранить" at bounding box center [207, 500] width 32 height 7
type textarea "x"
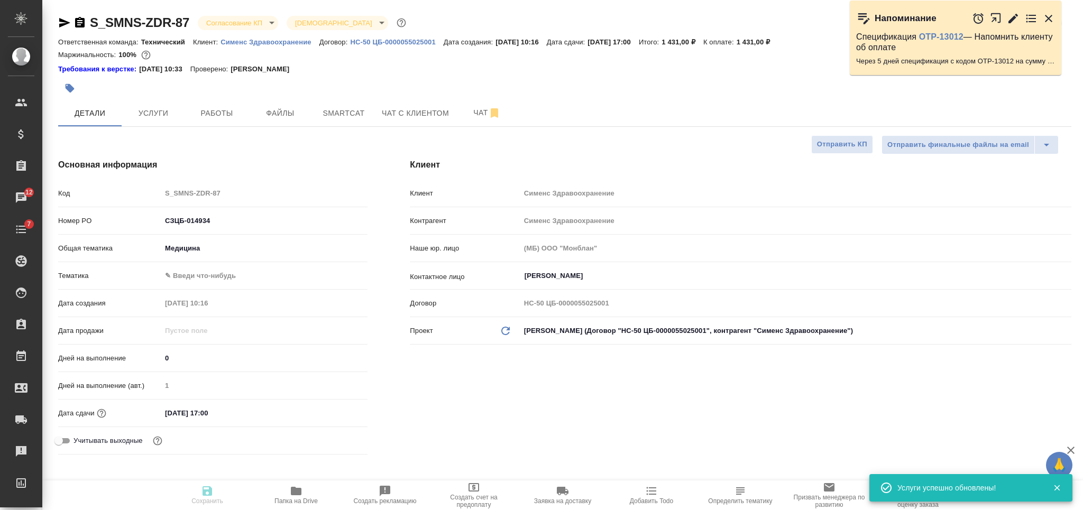
type textarea "x"
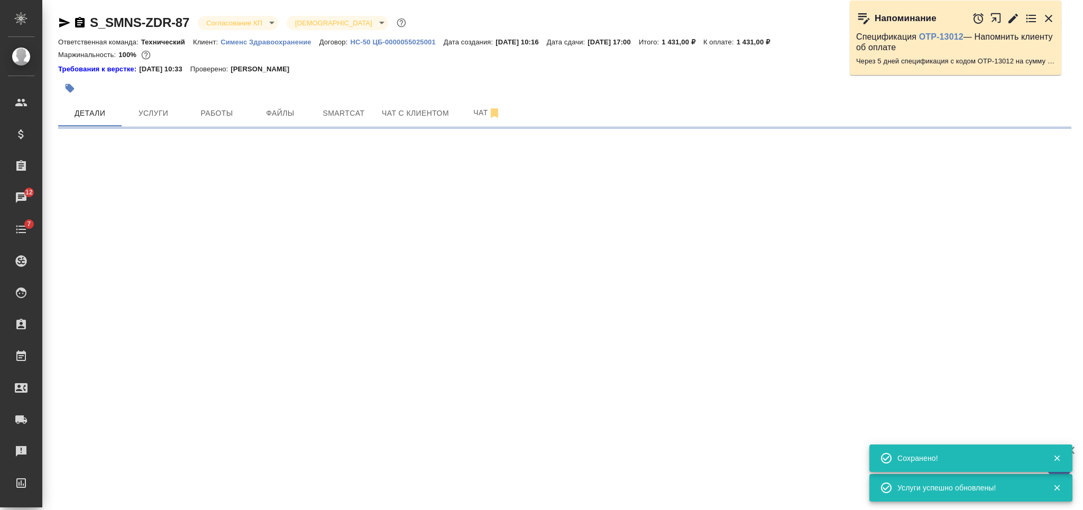
select select "RU"
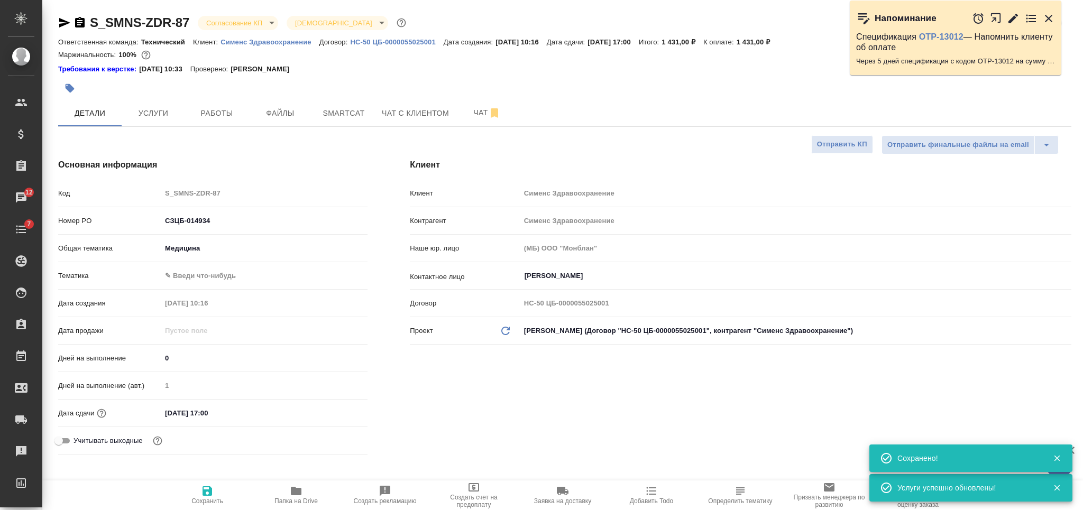
type textarea "x"
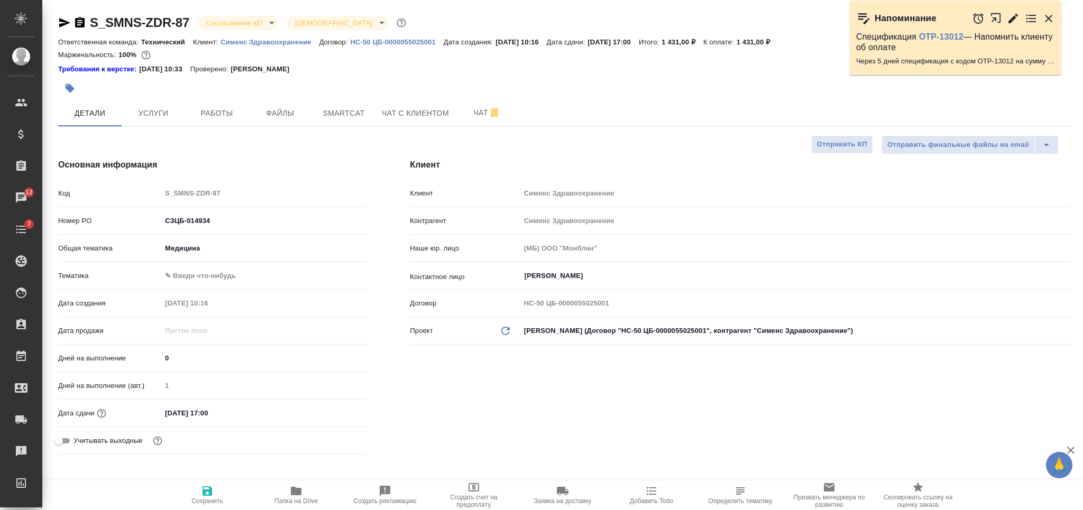
click at [251, 20] on body "🙏 .cls-1 fill:#fff; AWATERA Nikiforova Valeria Клиенты Спецификации Заказы 12 Ч…" at bounding box center [541, 255] width 1083 height 510
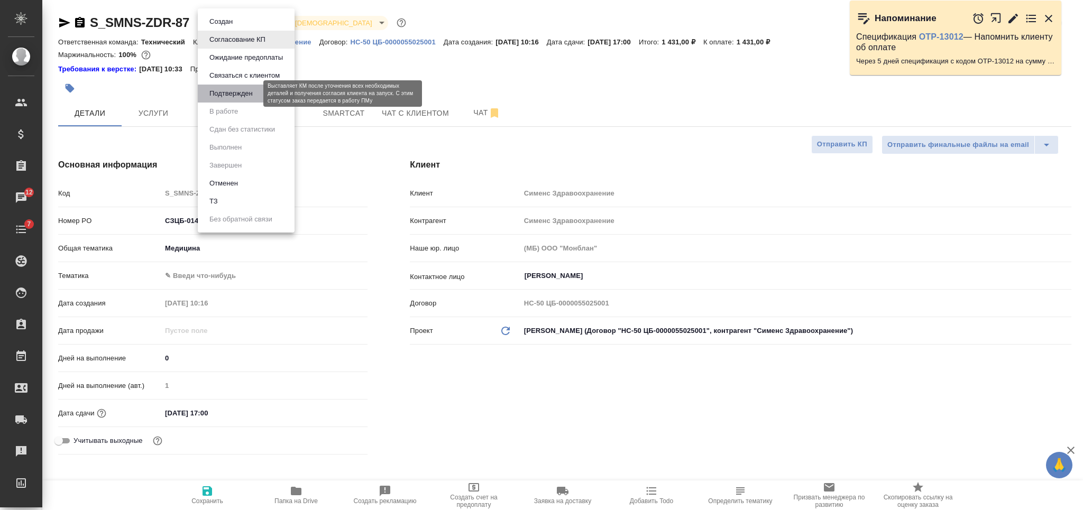
click at [251, 94] on button "Подтвержден" at bounding box center [231, 94] width 50 height 12
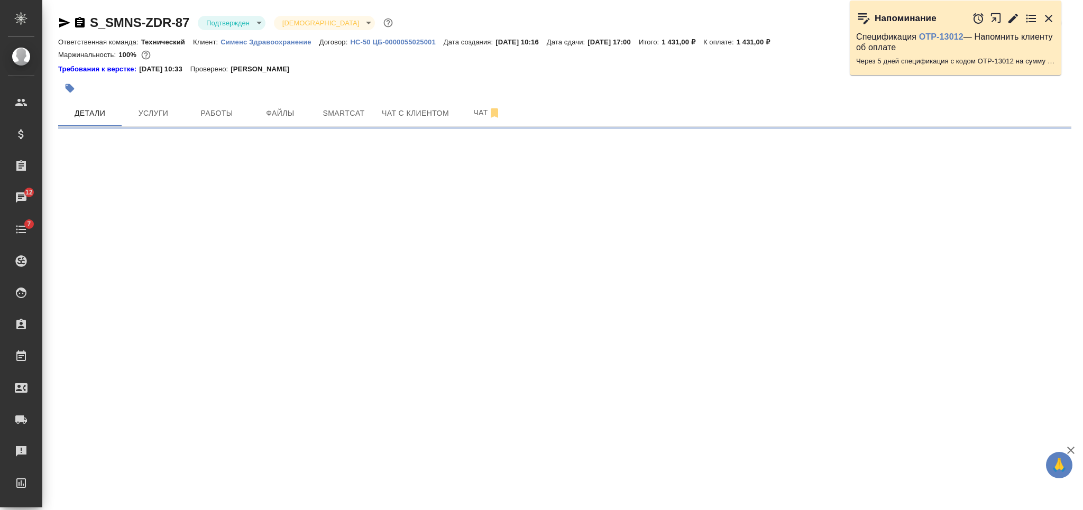
select select "RU"
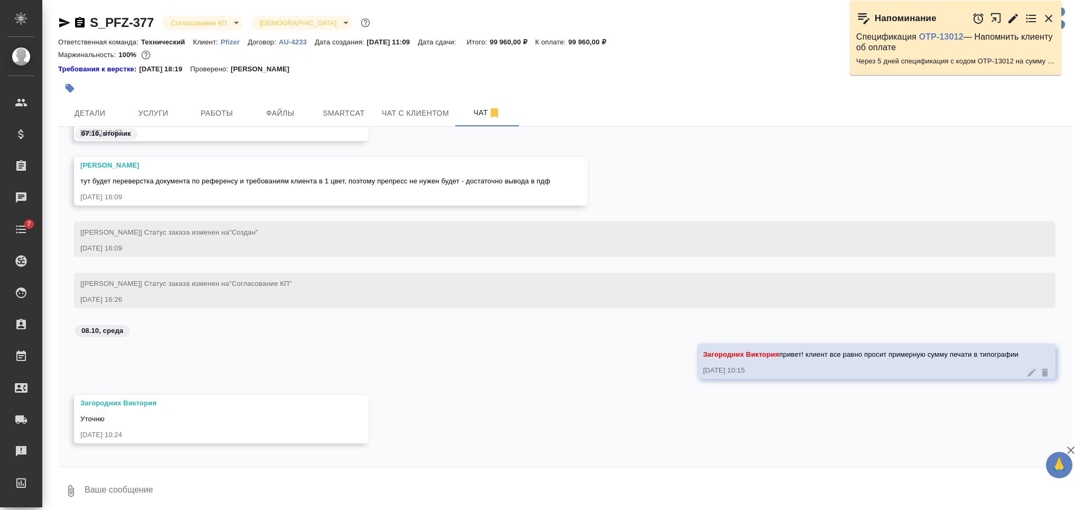
scroll to position [5374, 0]
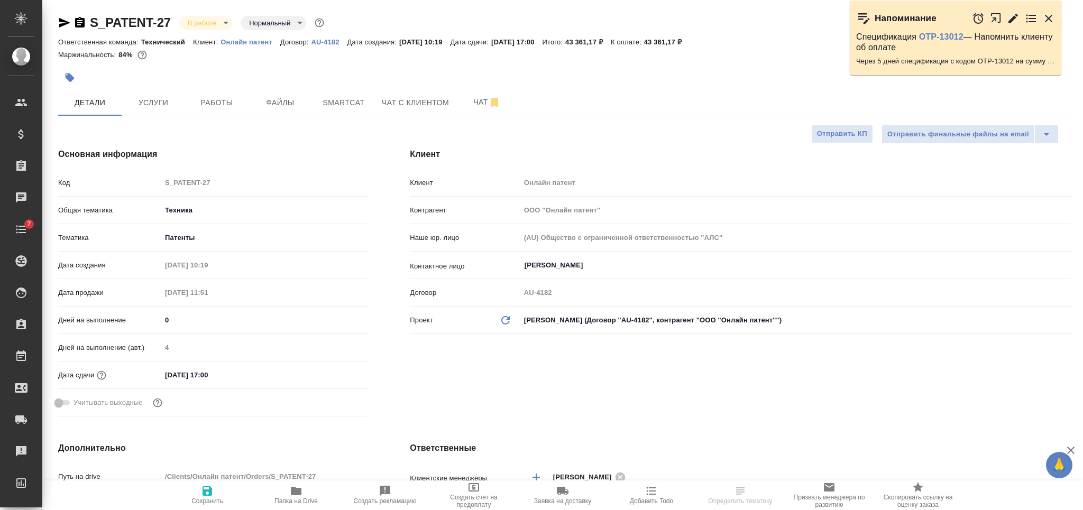
select select "RU"
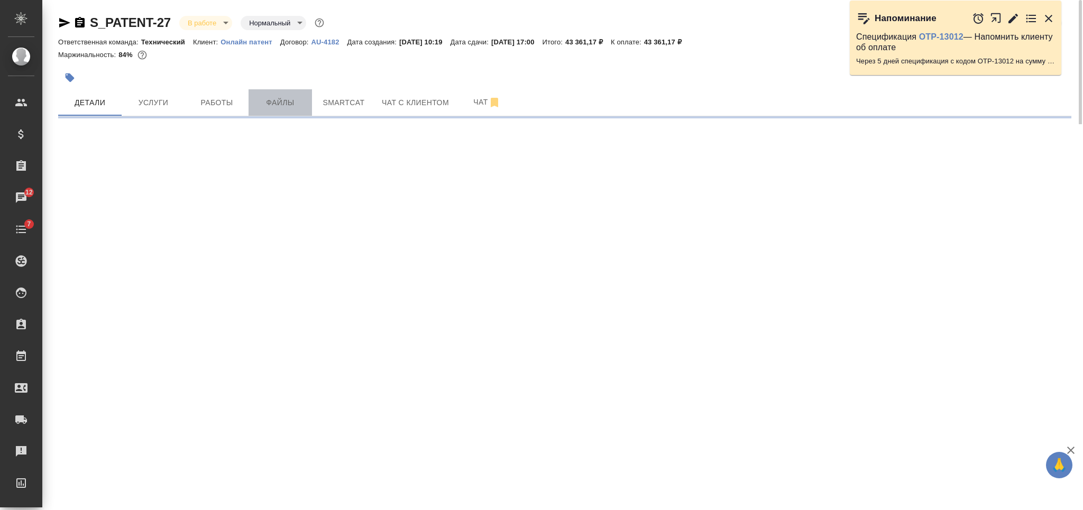
click at [256, 98] on span "Файлы" at bounding box center [280, 102] width 51 height 13
select select "RU"
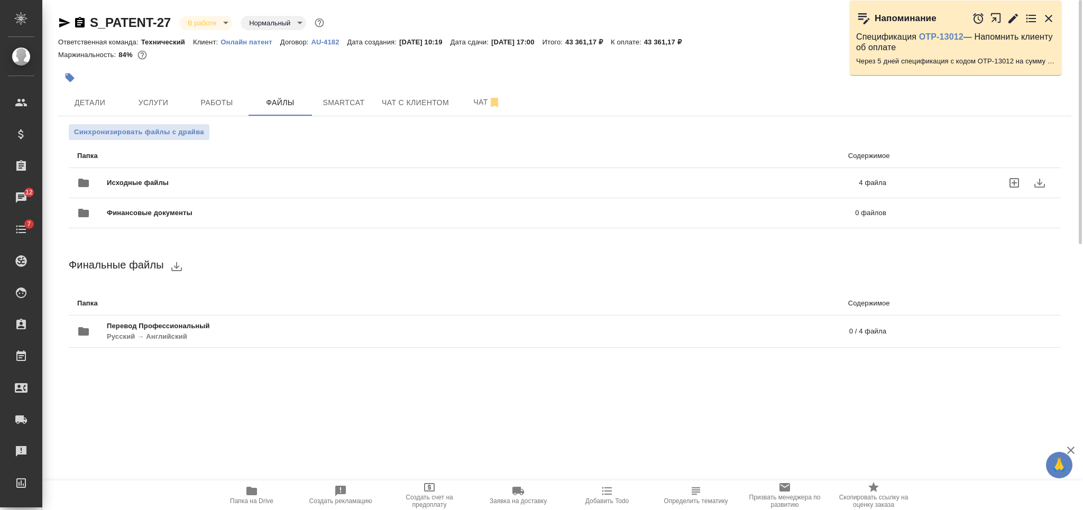
click at [238, 176] on div "Исходные файлы 4 файла" at bounding box center [481, 182] width 809 height 25
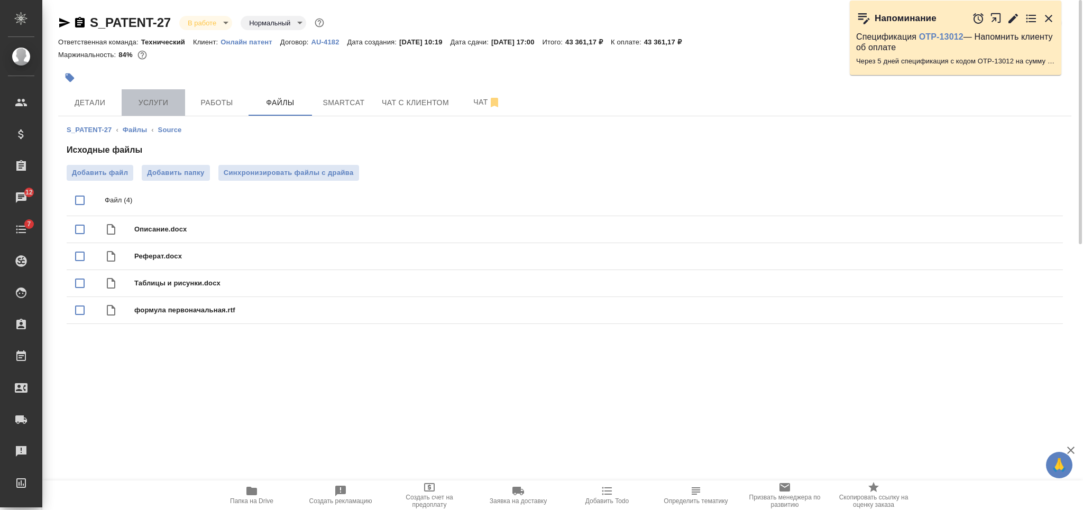
click at [153, 99] on span "Услуги" at bounding box center [153, 102] width 51 height 13
